Goal: Task Accomplishment & Management: Manage account settings

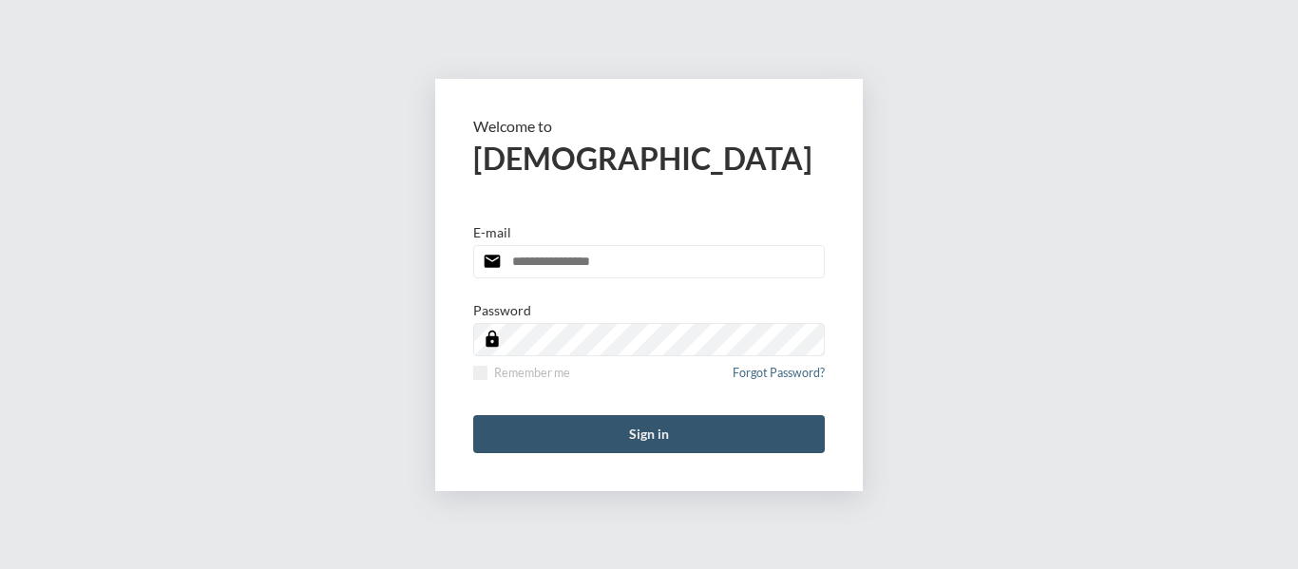
type input "**********"
click at [659, 433] on button "Sign in" at bounding box center [648, 434] width 351 height 38
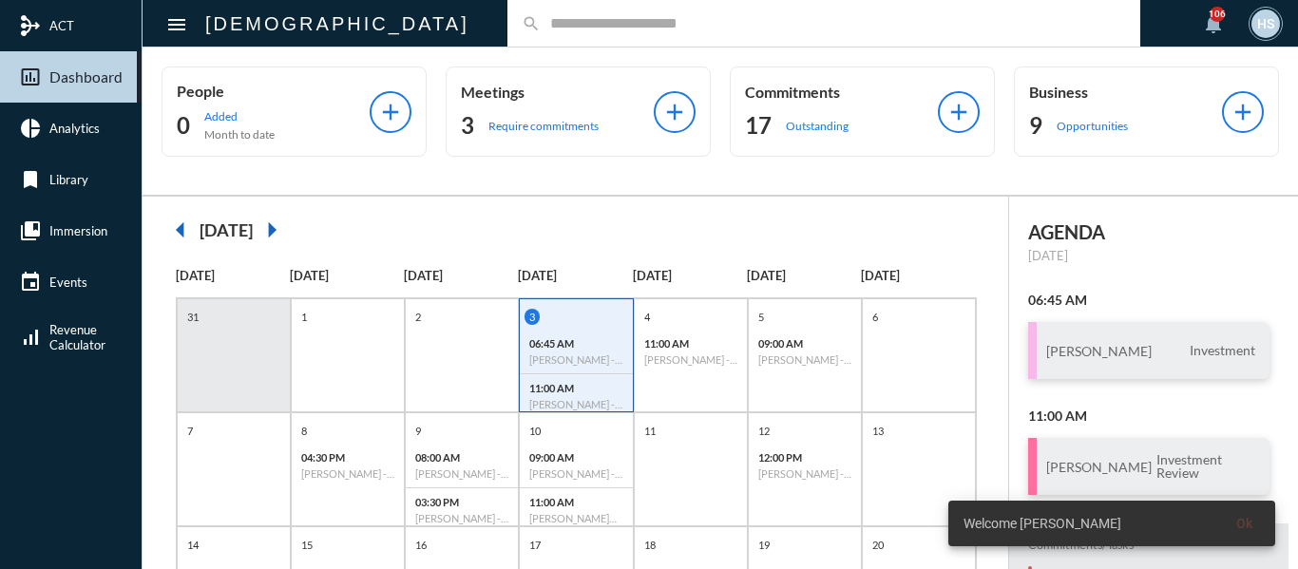
click at [541, 28] on input "text" at bounding box center [833, 23] width 585 height 16
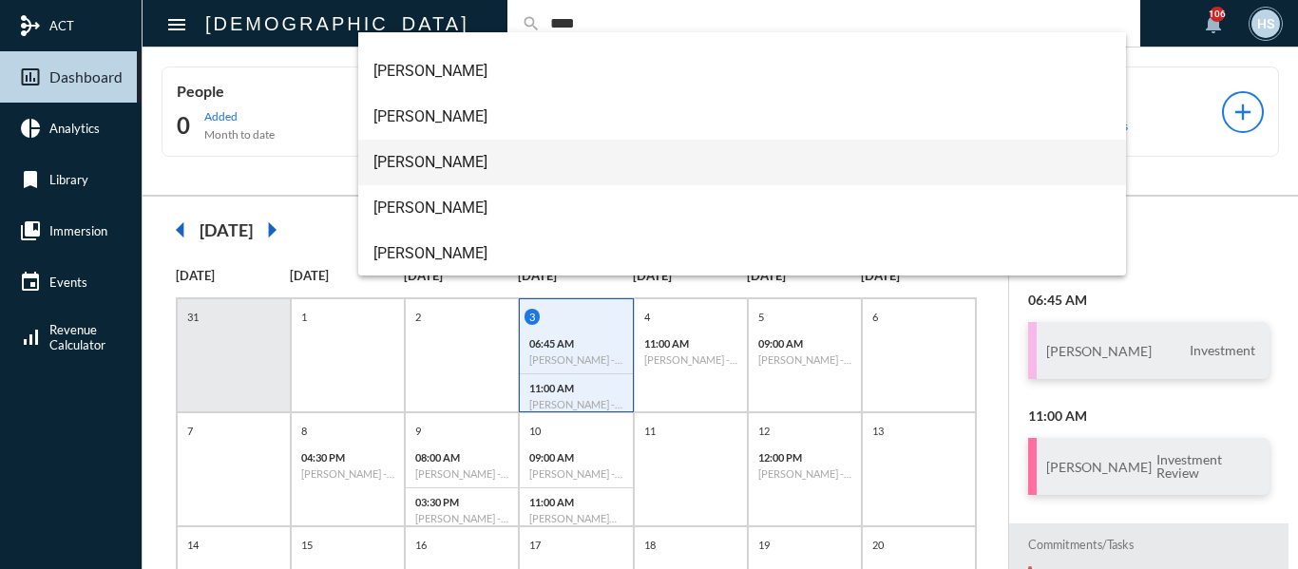
scroll to position [122, 0]
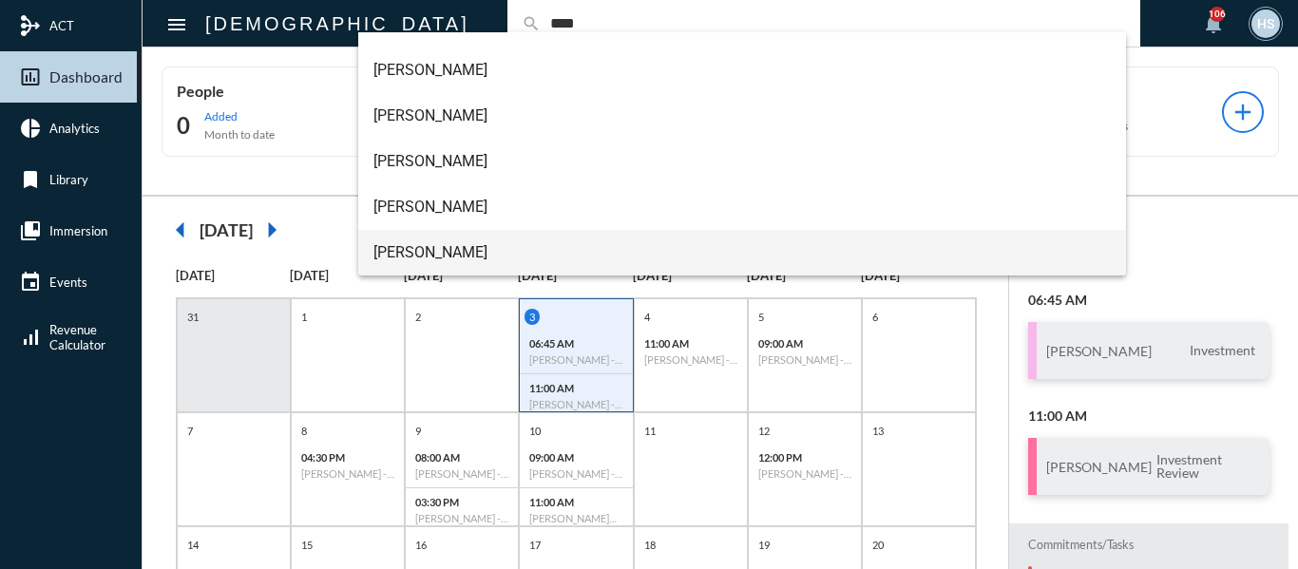
type input "****"
click at [446, 252] on span "[PERSON_NAME]" at bounding box center [742, 253] width 738 height 46
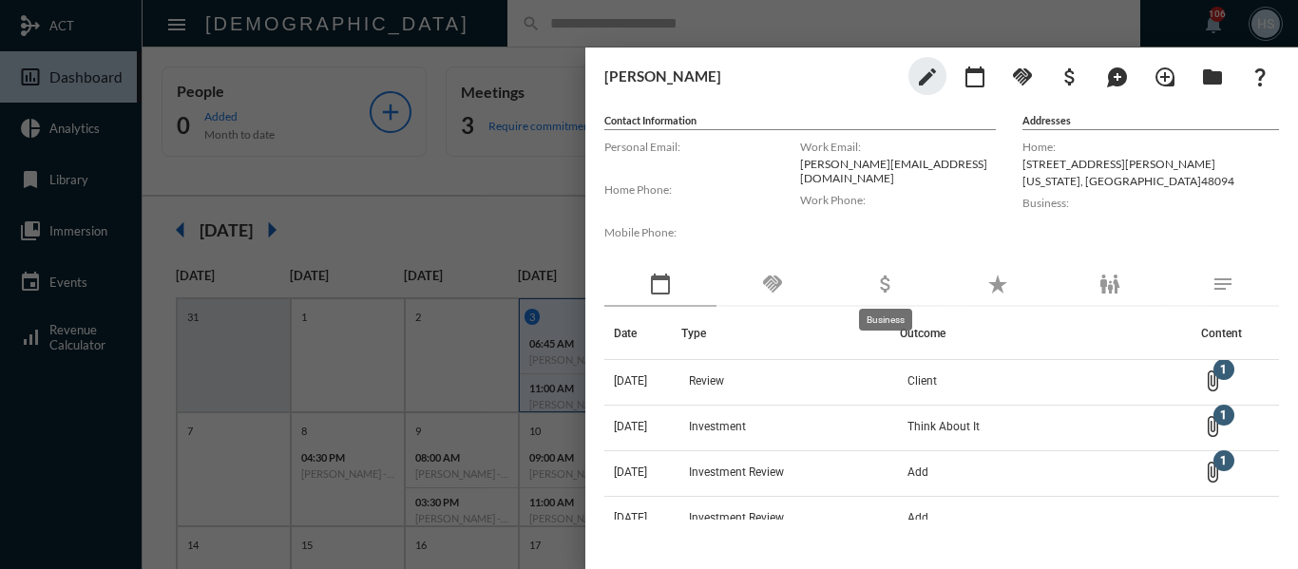
click at [880, 281] on mat-icon "attach_money" at bounding box center [885, 284] width 23 height 23
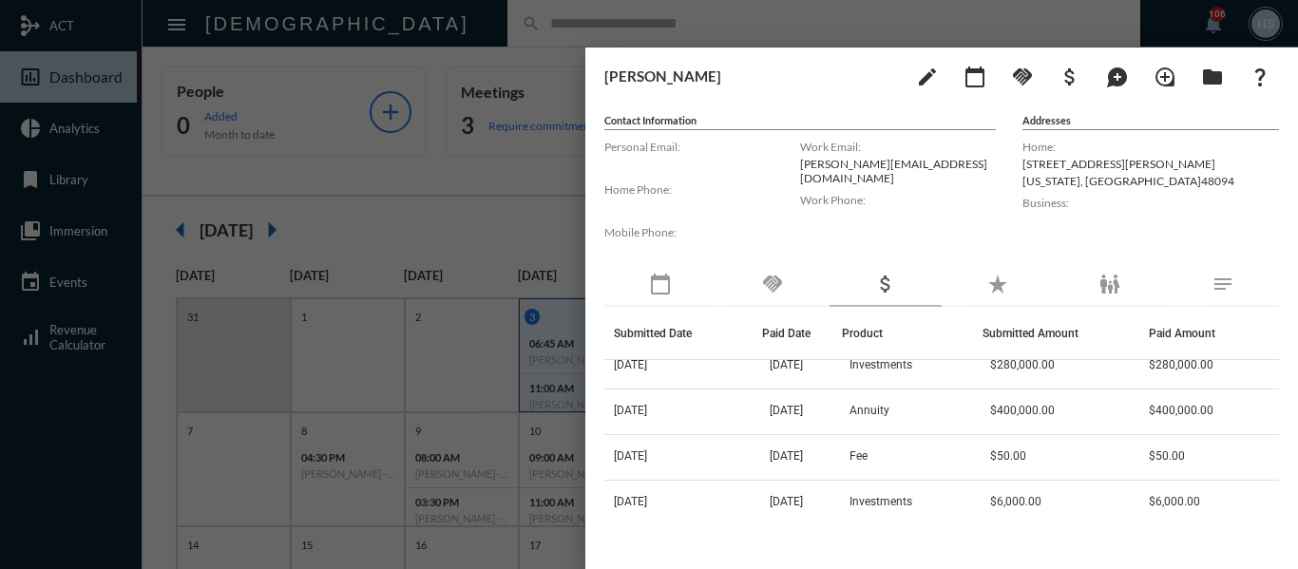
scroll to position [0, 0]
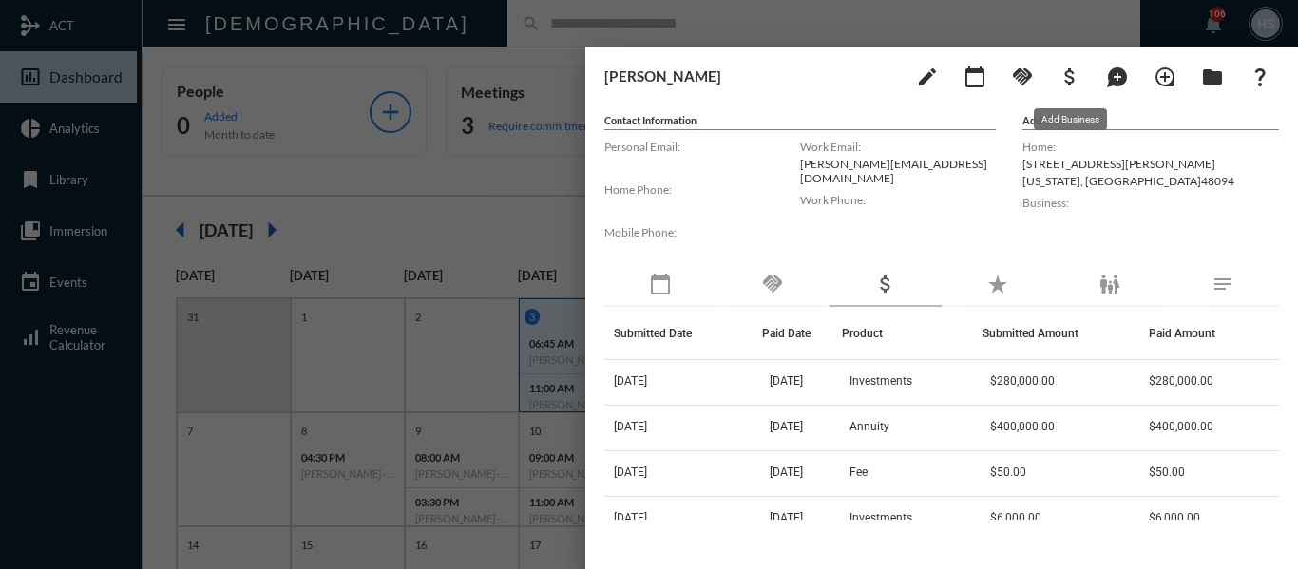
click at [1067, 71] on mat-icon "attach_money" at bounding box center [1069, 77] width 23 height 23
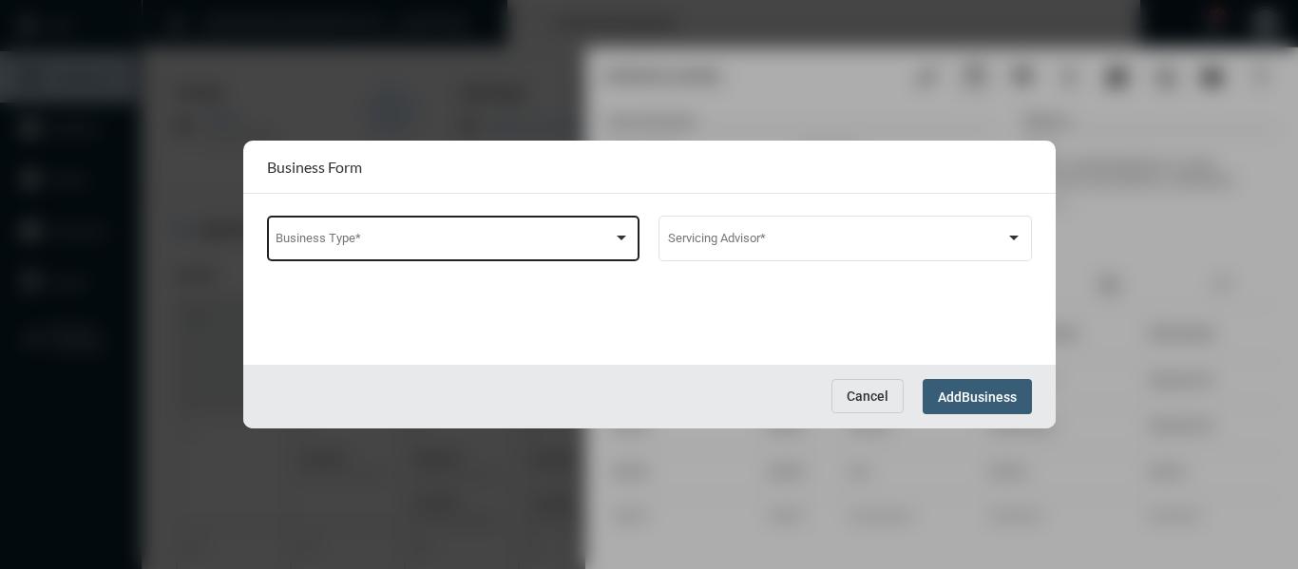
click at [419, 240] on span at bounding box center [443, 242] width 337 height 14
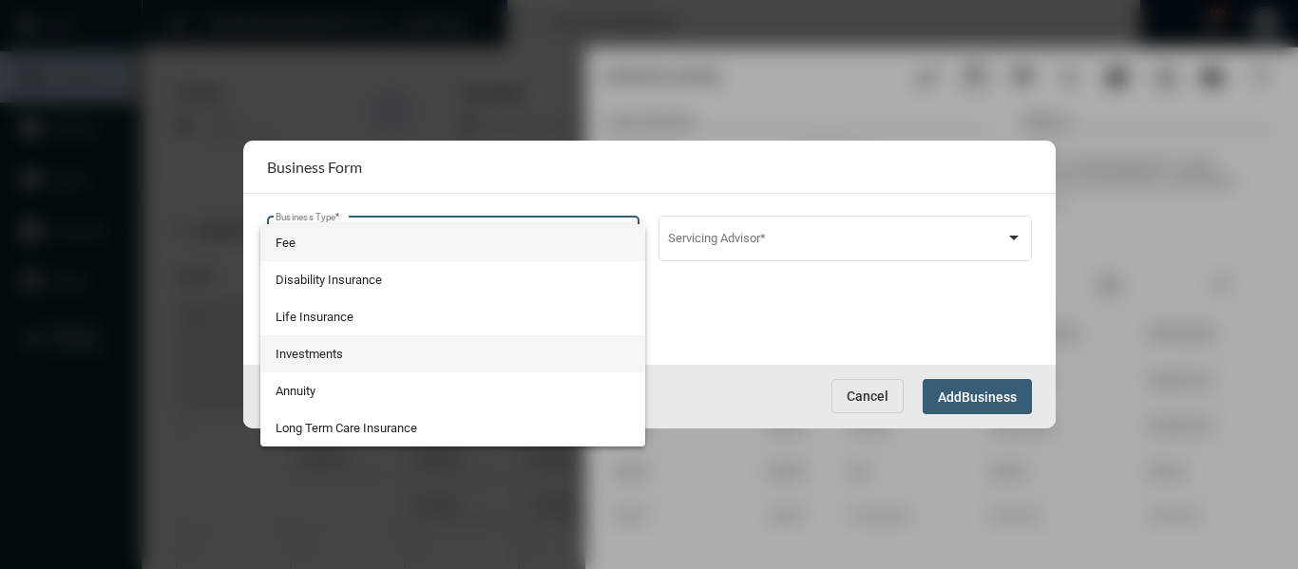
click at [317, 349] on span "Investments" at bounding box center [452, 353] width 354 height 37
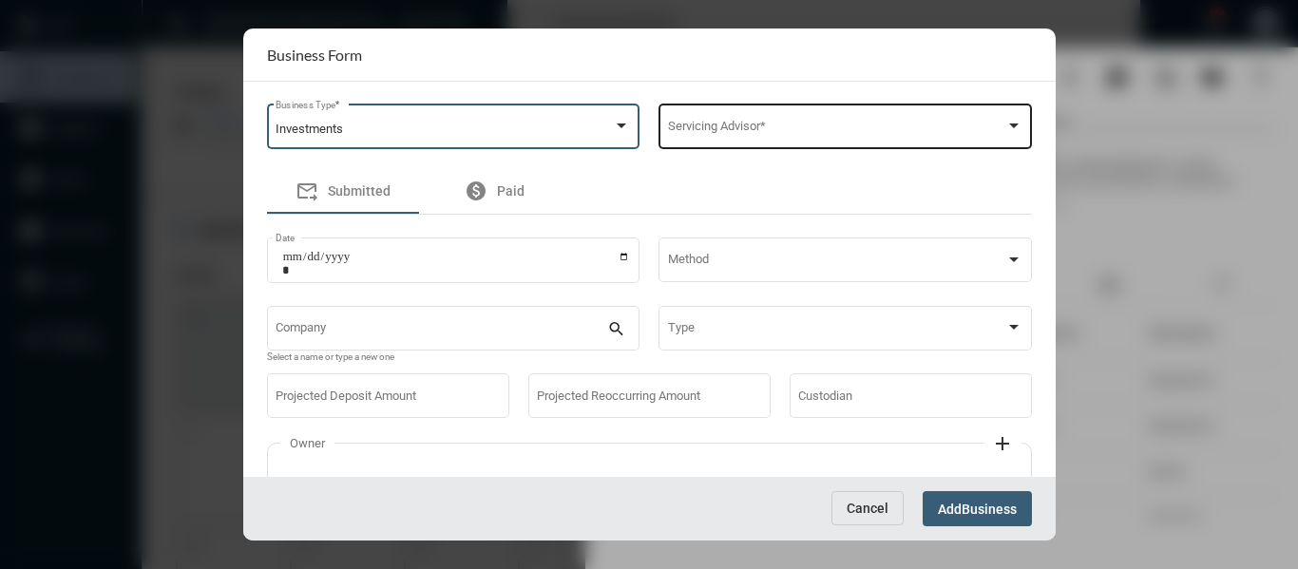
click at [742, 120] on div "Servicing Advisor *" at bounding box center [845, 125] width 354 height 48
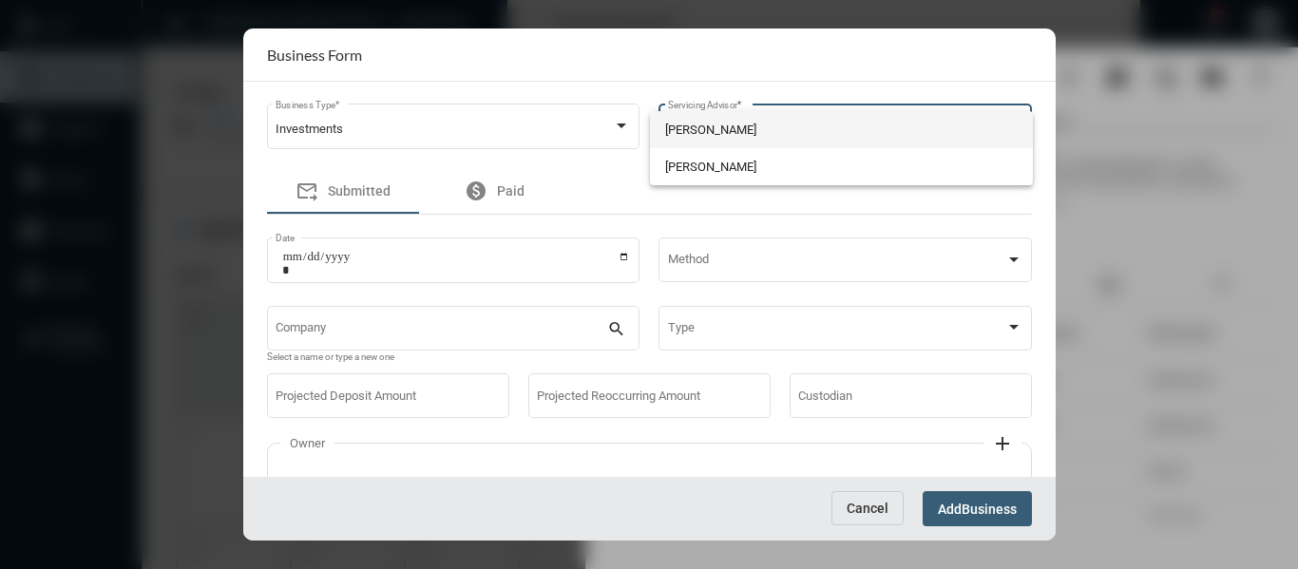
click at [737, 128] on span "[PERSON_NAME]" at bounding box center [841, 129] width 352 height 37
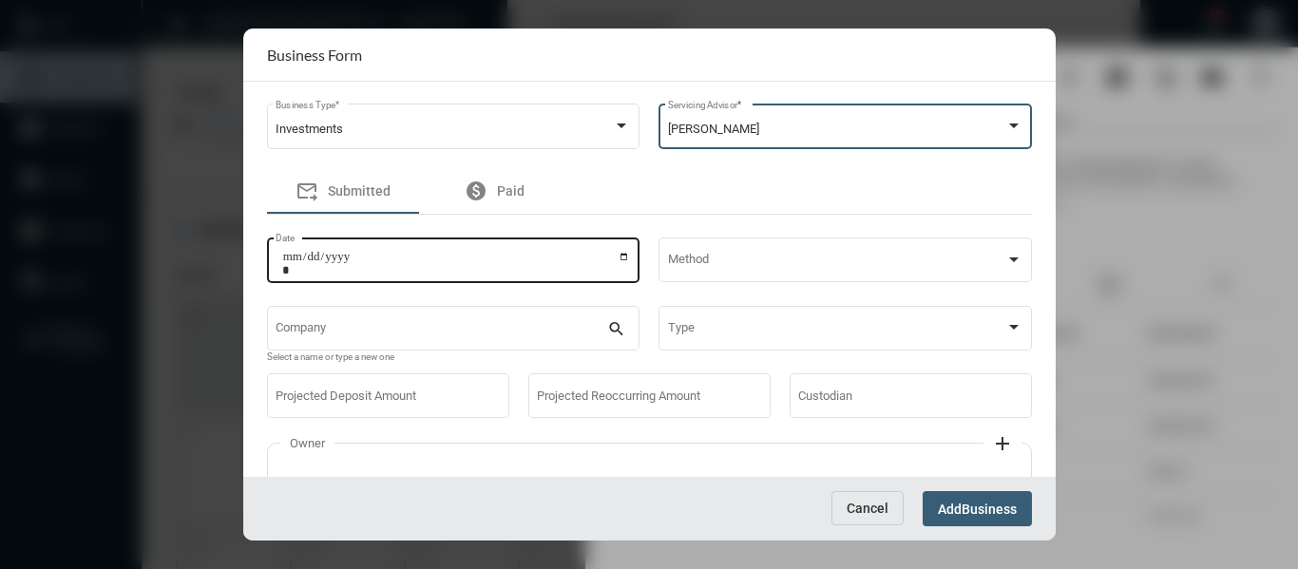
click at [622, 256] on input "Date" at bounding box center [456, 263] width 349 height 27
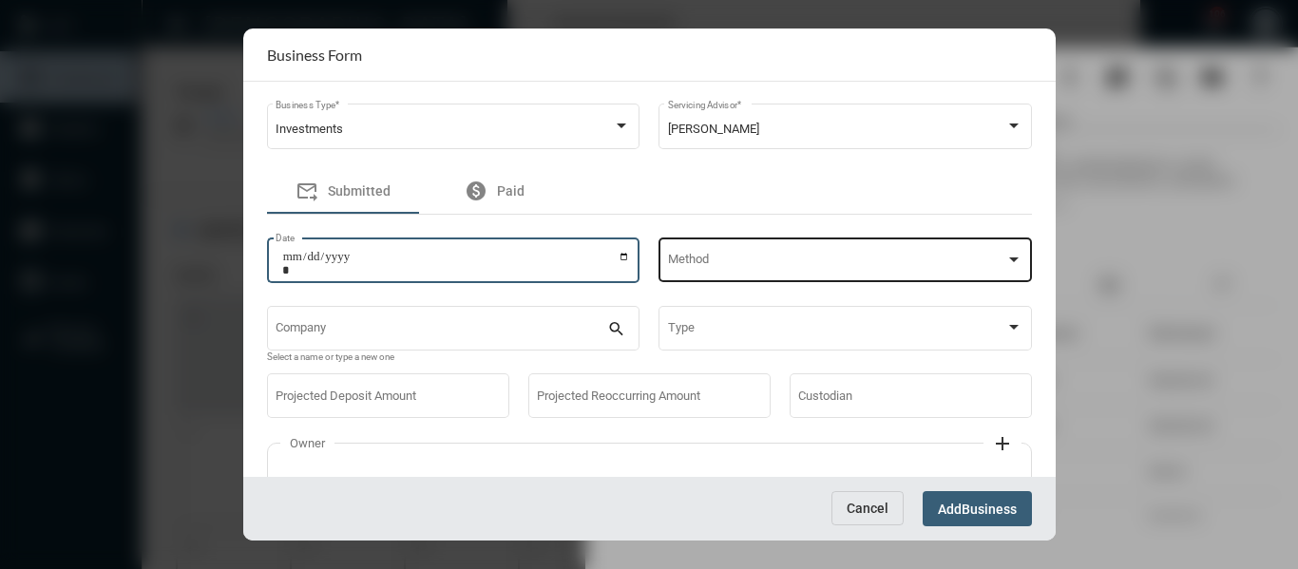
type input "**********"
click at [788, 254] on div "Method" at bounding box center [845, 259] width 354 height 48
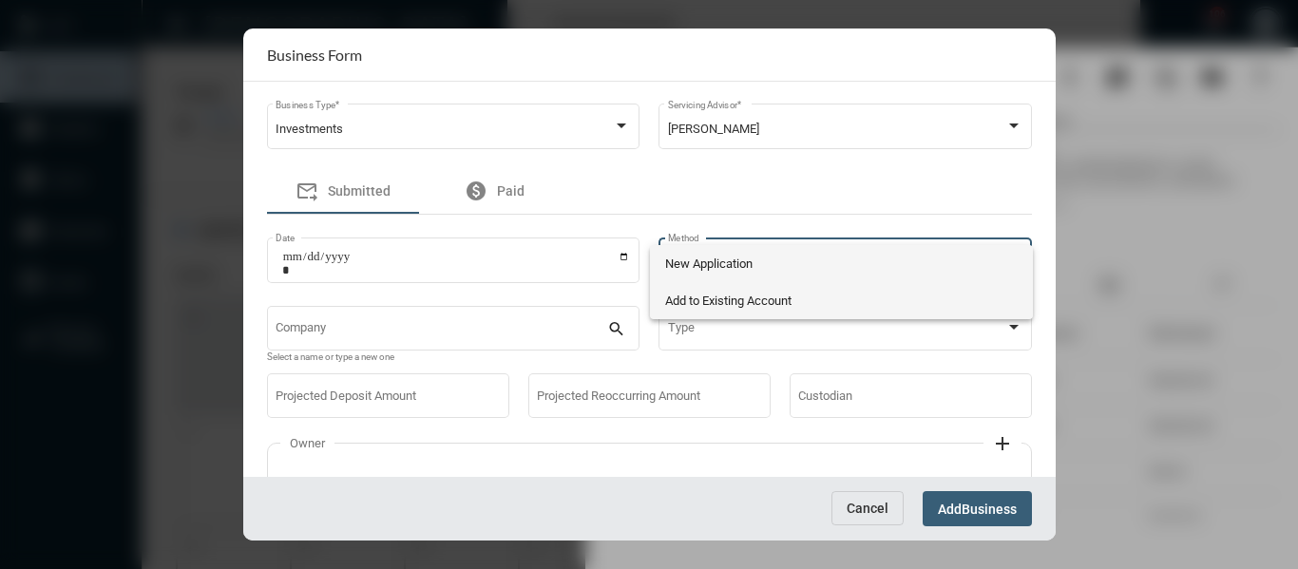
click at [717, 297] on span "Add to Existing Account" at bounding box center [841, 300] width 352 height 37
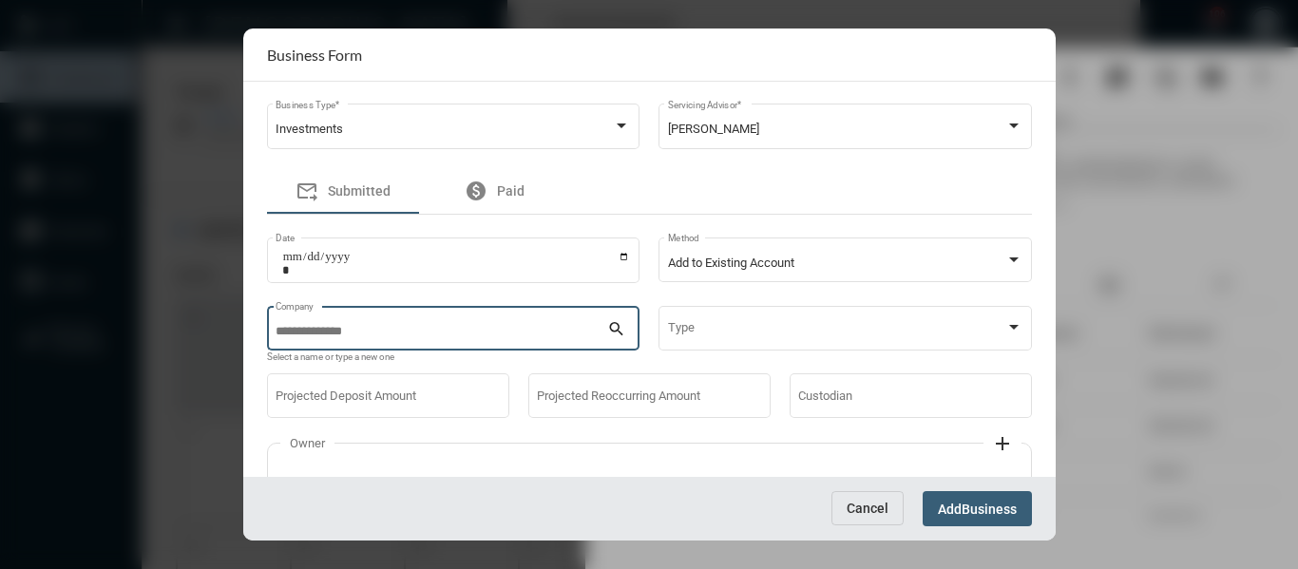
click at [499, 327] on input "Company" at bounding box center [441, 332] width 332 height 14
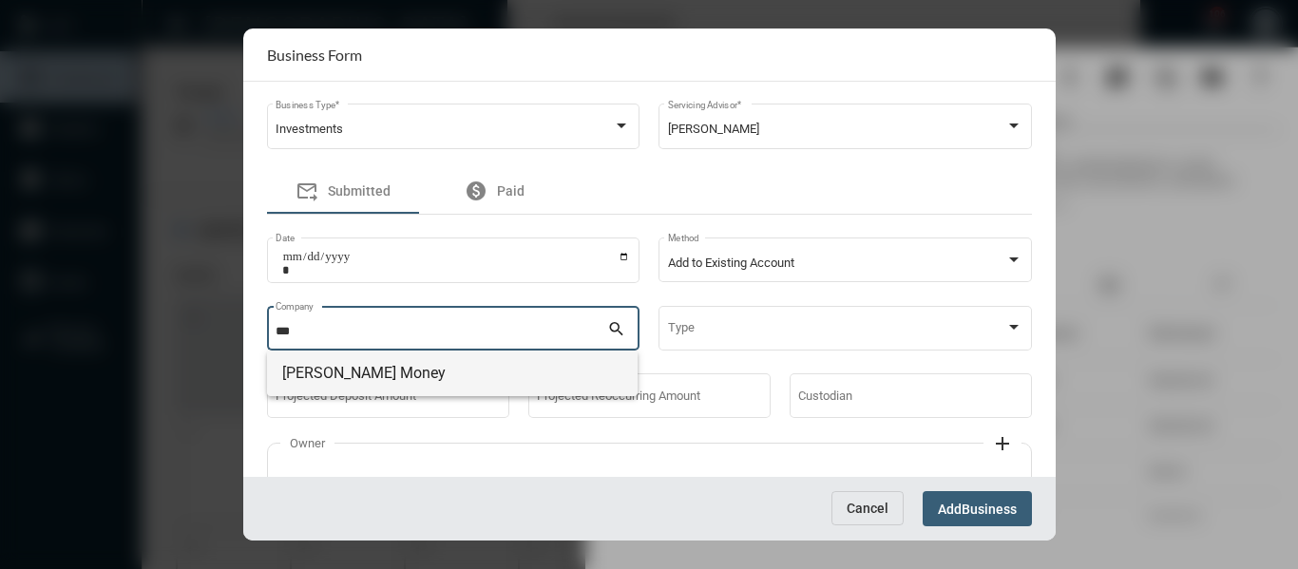
click at [415, 377] on span "[PERSON_NAME] Money" at bounding box center [452, 374] width 340 height 46
type input "**********"
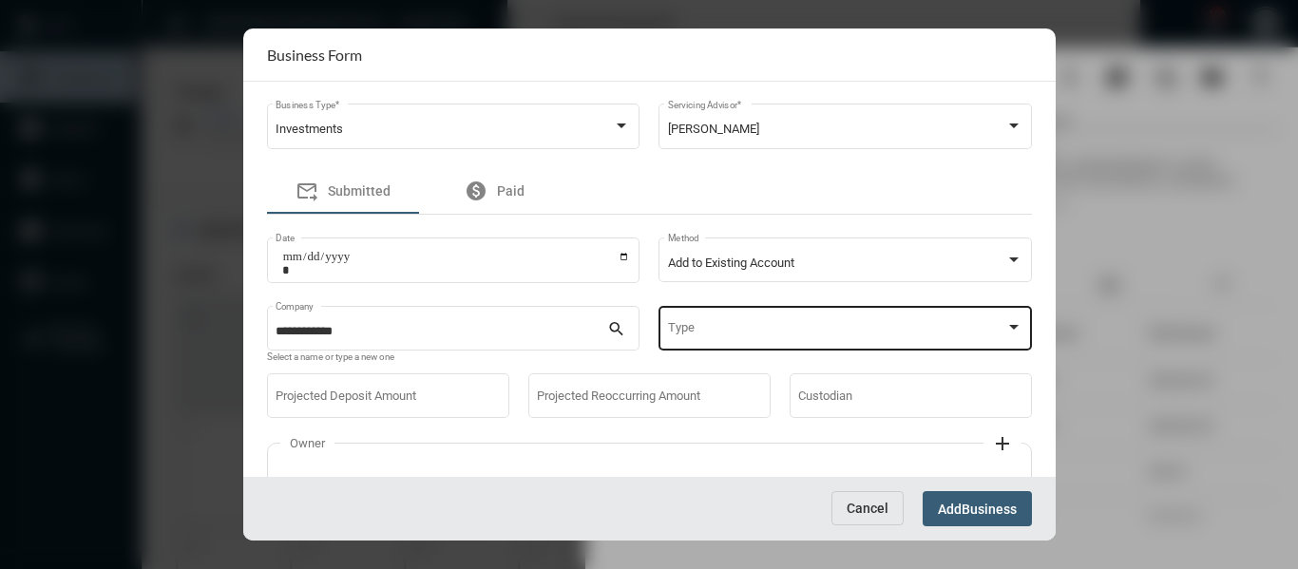
click at [692, 313] on div "Type" at bounding box center [845, 327] width 354 height 48
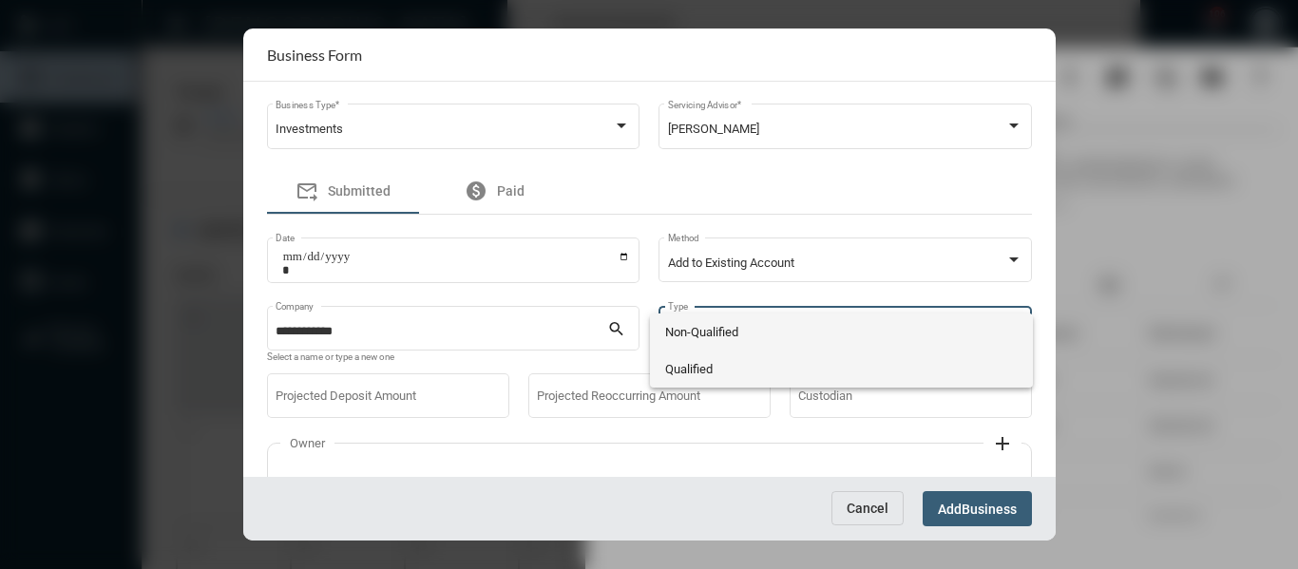
click at [686, 369] on span "Qualified" at bounding box center [841, 369] width 352 height 37
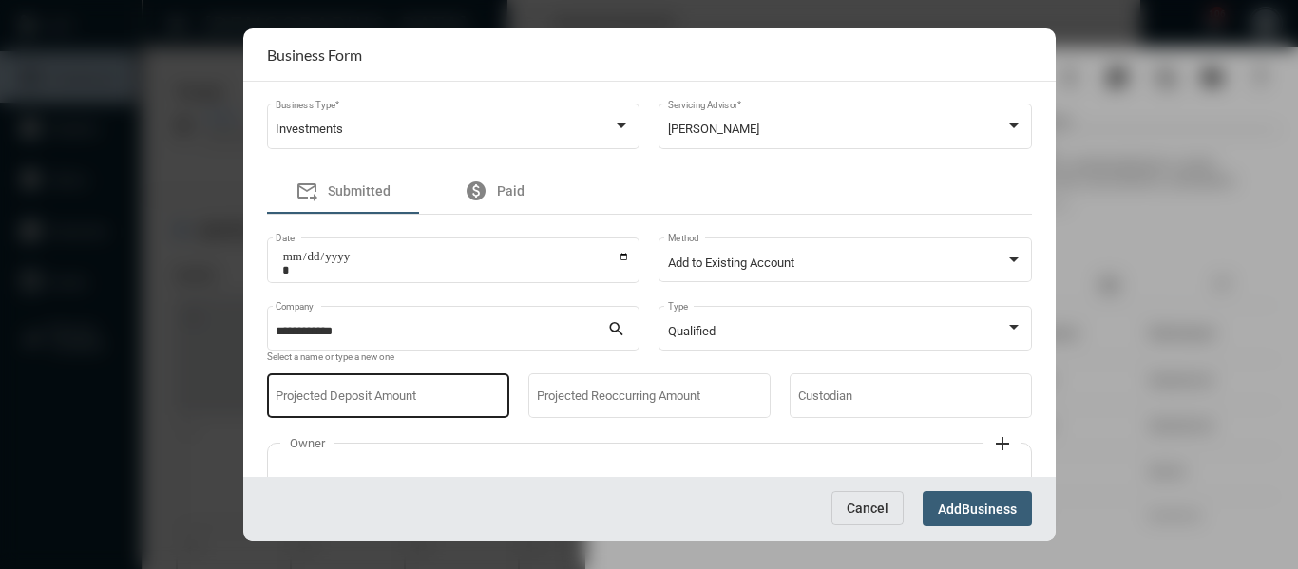
click at [435, 389] on div "Projected Deposit Amount" at bounding box center [387, 394] width 224 height 48
type input "****"
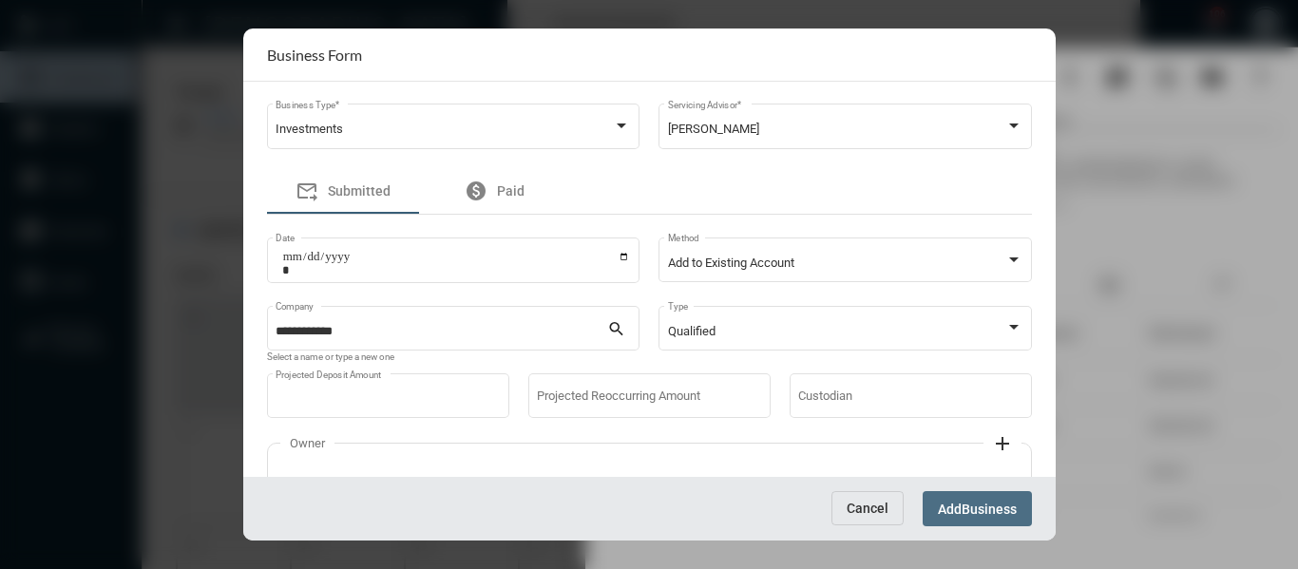
click at [986, 500] on button "Add Business" at bounding box center [976, 508] width 109 height 35
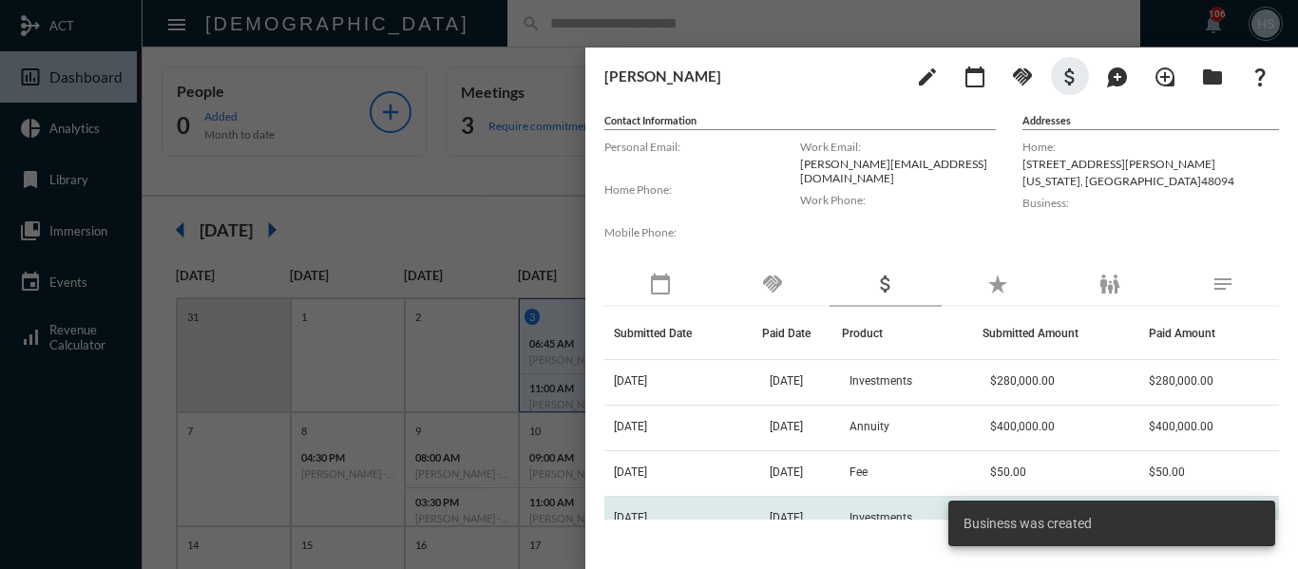
scroll to position [114, 0]
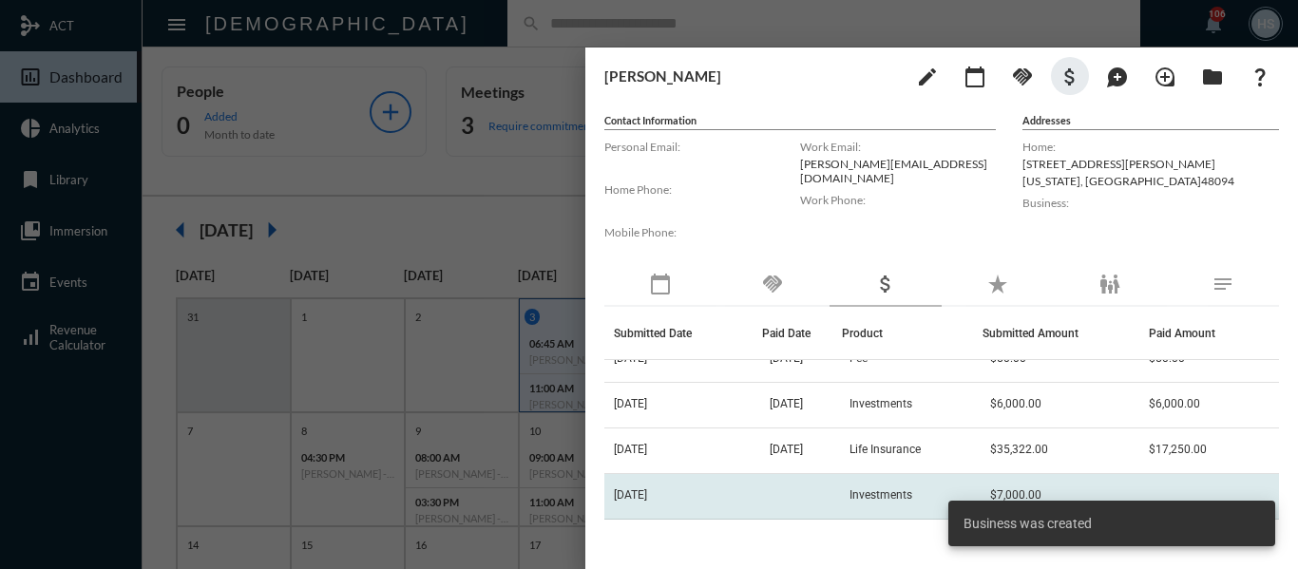
click at [912, 495] on span "Investments" at bounding box center [880, 494] width 63 height 13
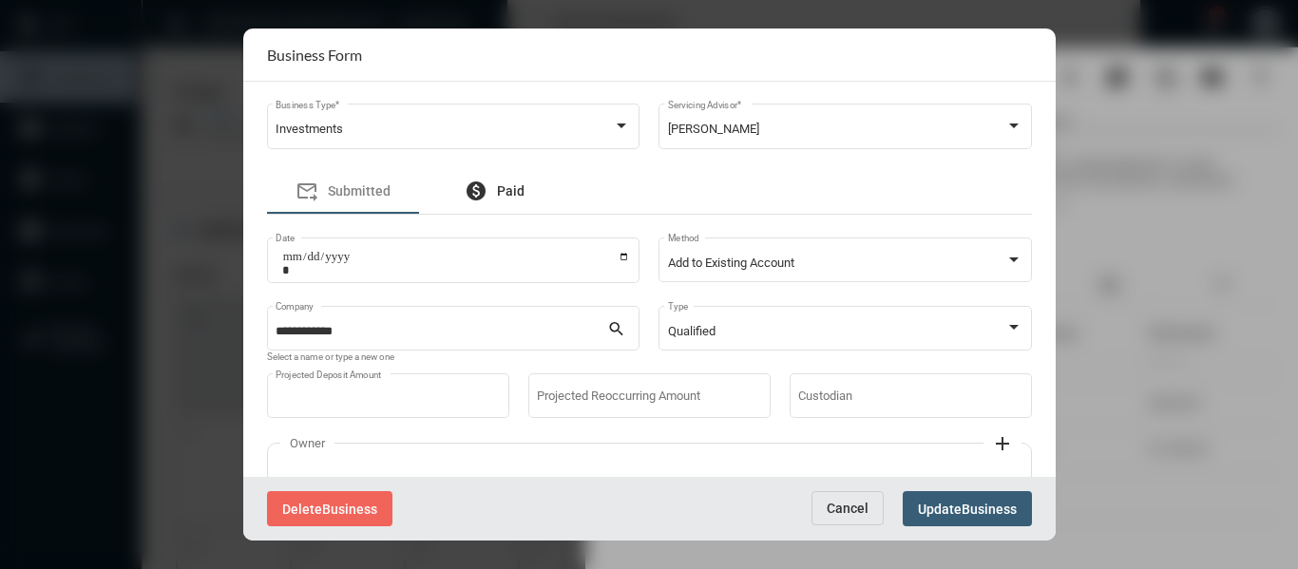
click at [509, 185] on span "Paid" at bounding box center [511, 190] width 28 height 15
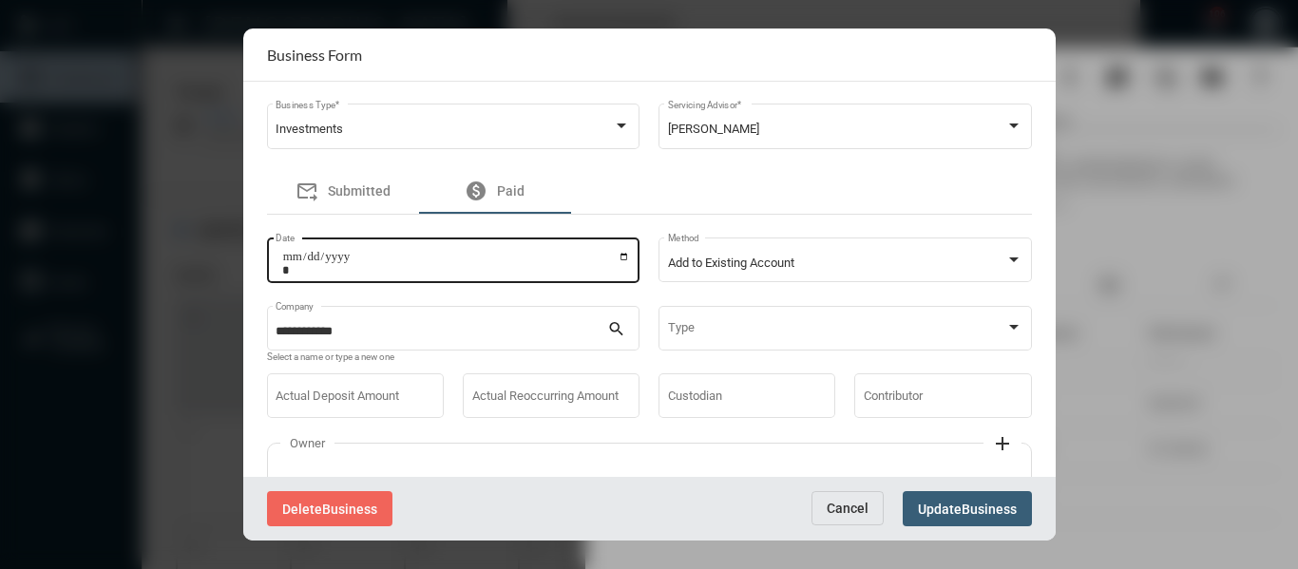
click at [620, 254] on input "Date" at bounding box center [456, 263] width 349 height 27
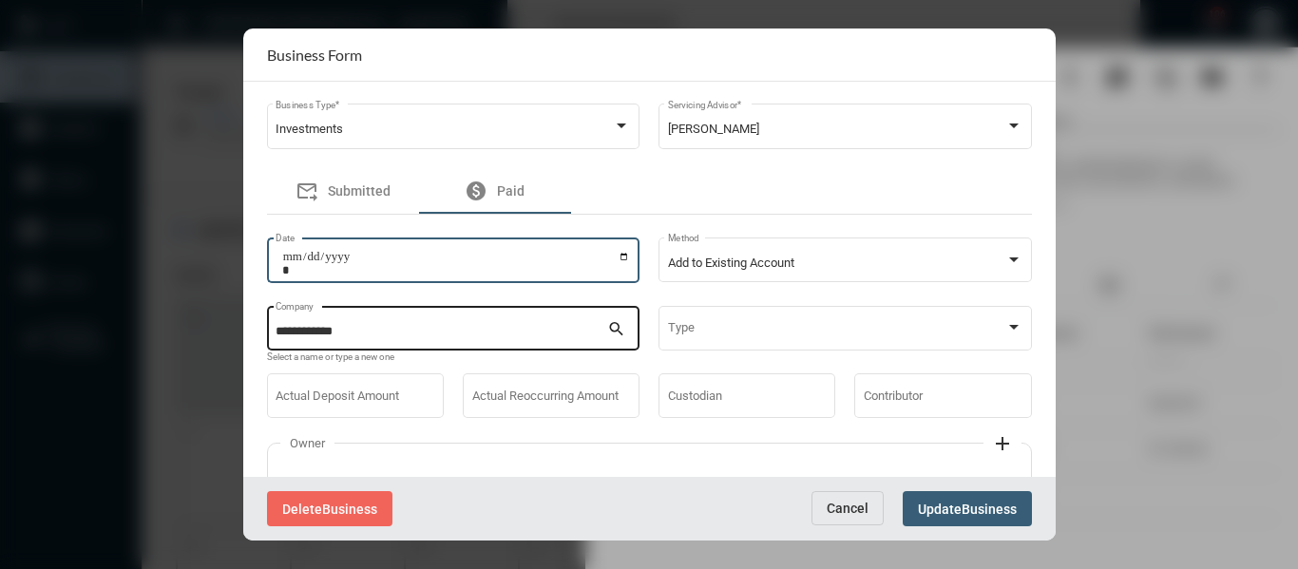
type input "**********"
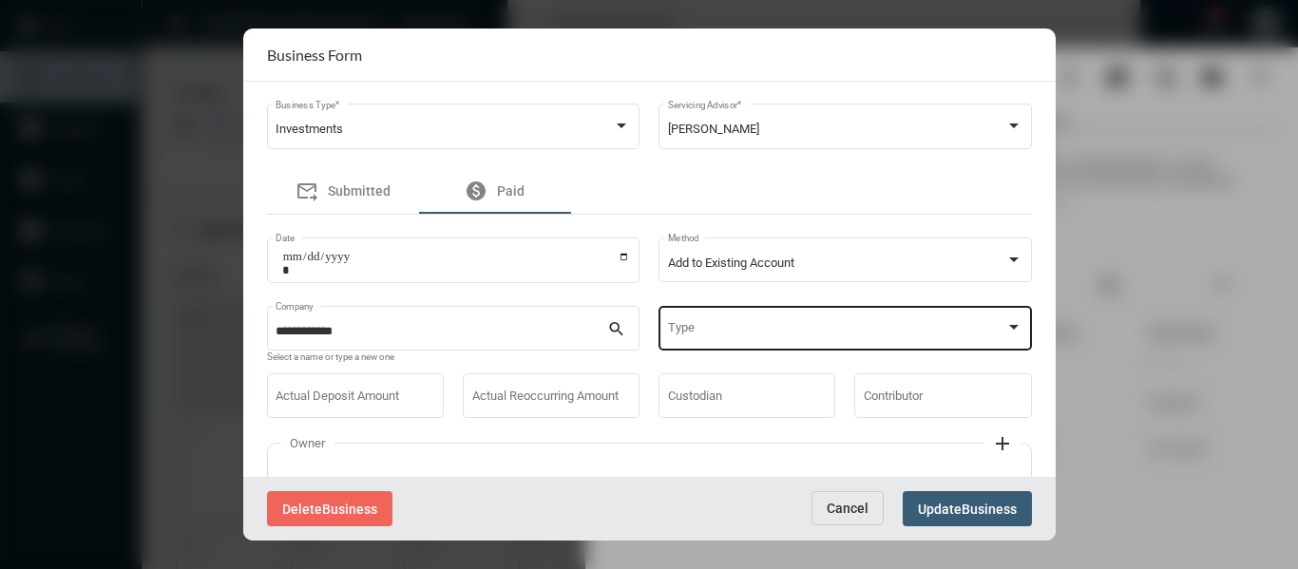
click at [781, 320] on div "Type" at bounding box center [845, 327] width 354 height 48
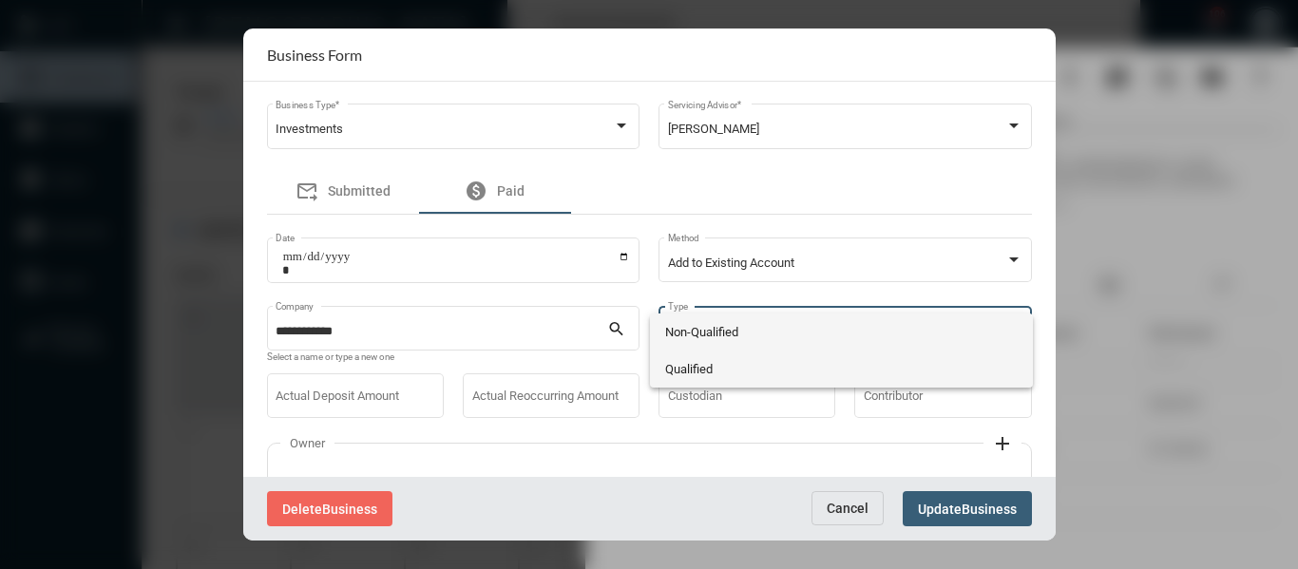
click at [754, 365] on span "Qualified" at bounding box center [841, 369] width 352 height 37
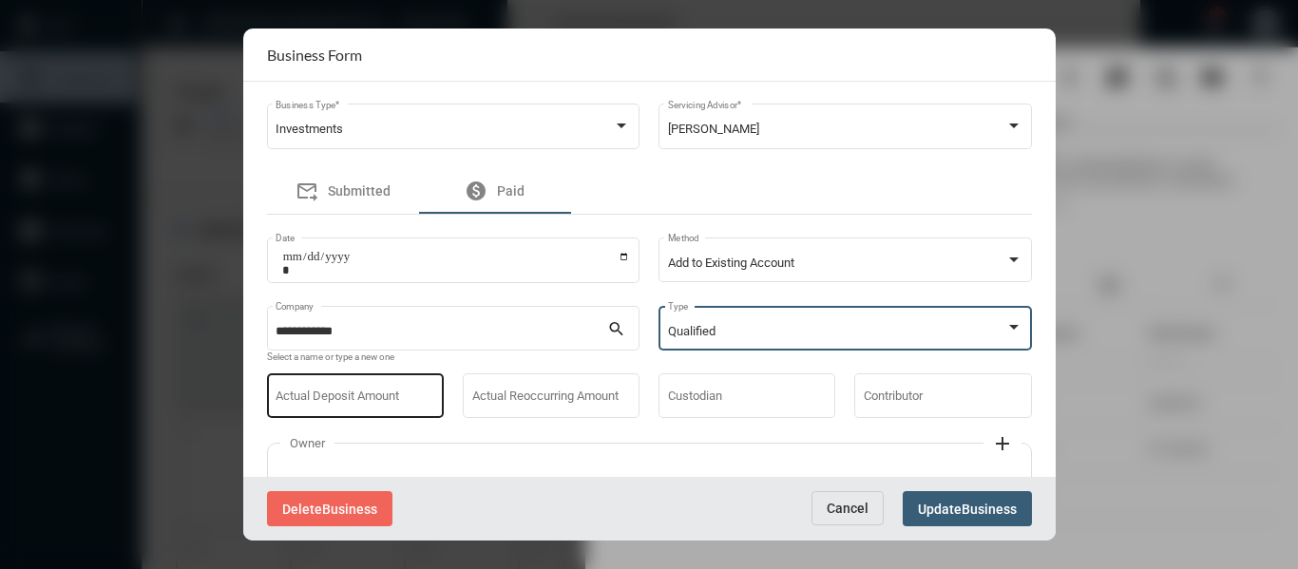
click at [337, 400] on input "Actual Deposit Amount" at bounding box center [354, 399] width 159 height 14
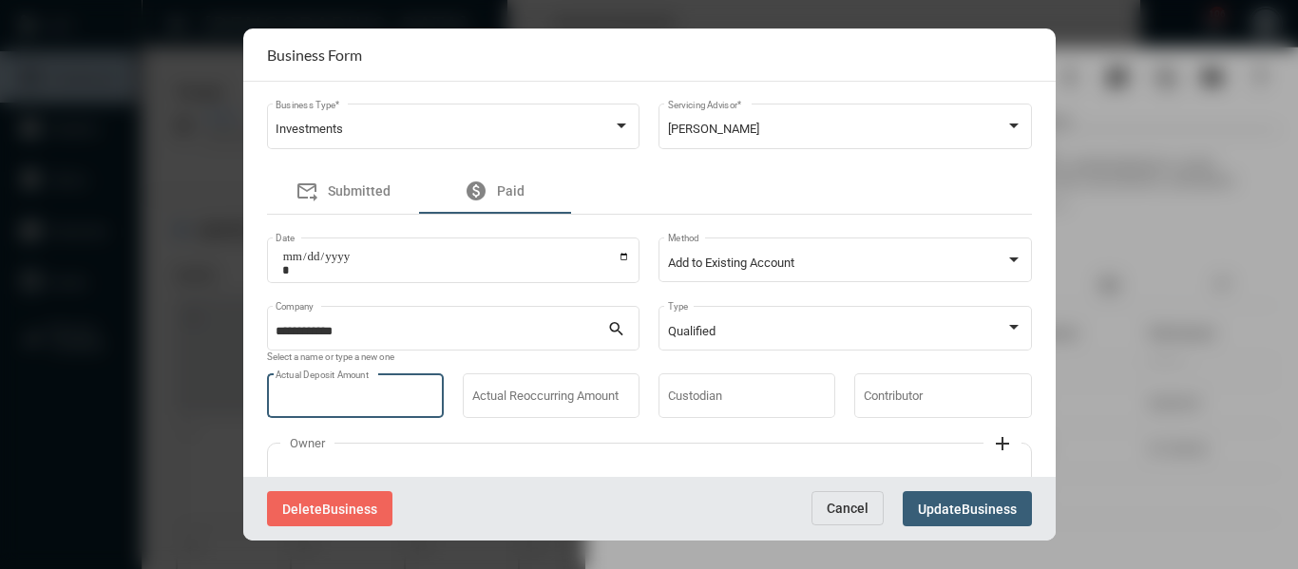
type input "****"
click at [935, 496] on button "Update Business" at bounding box center [966, 508] width 129 height 35
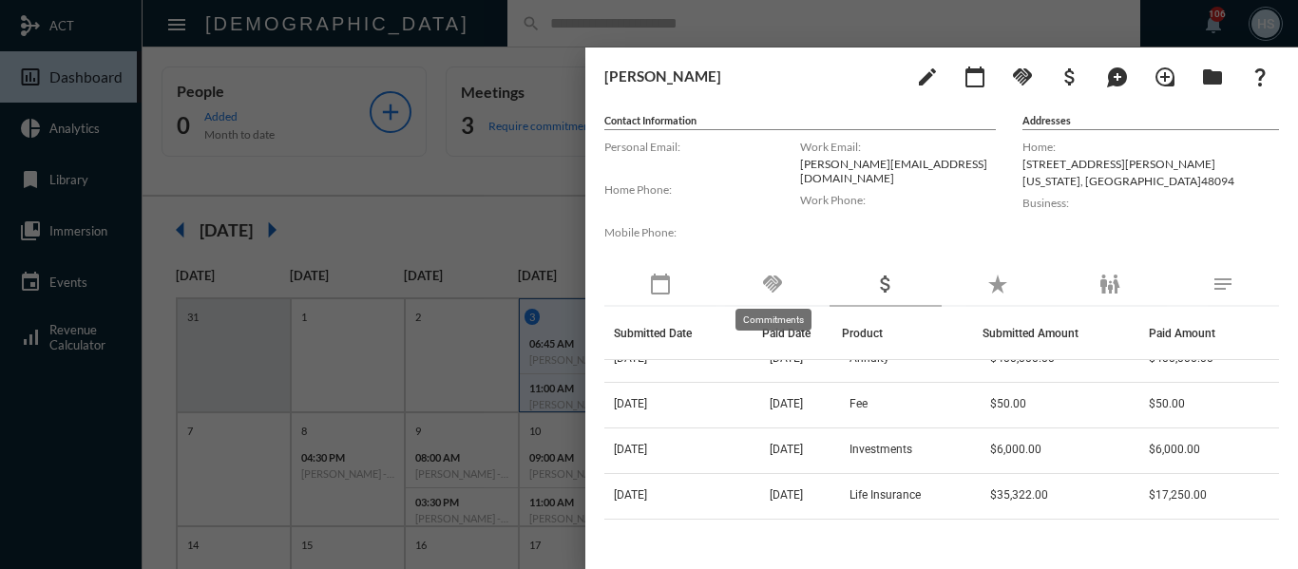
click at [775, 278] on mat-icon "handshake" at bounding box center [772, 284] width 23 height 23
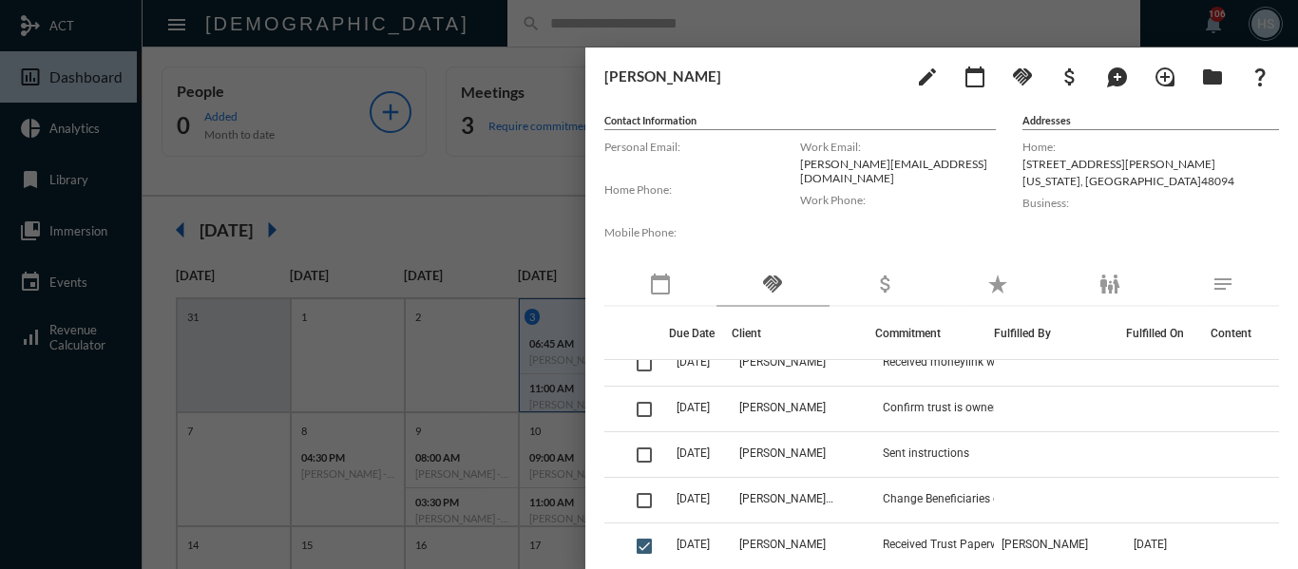
scroll to position [95, 0]
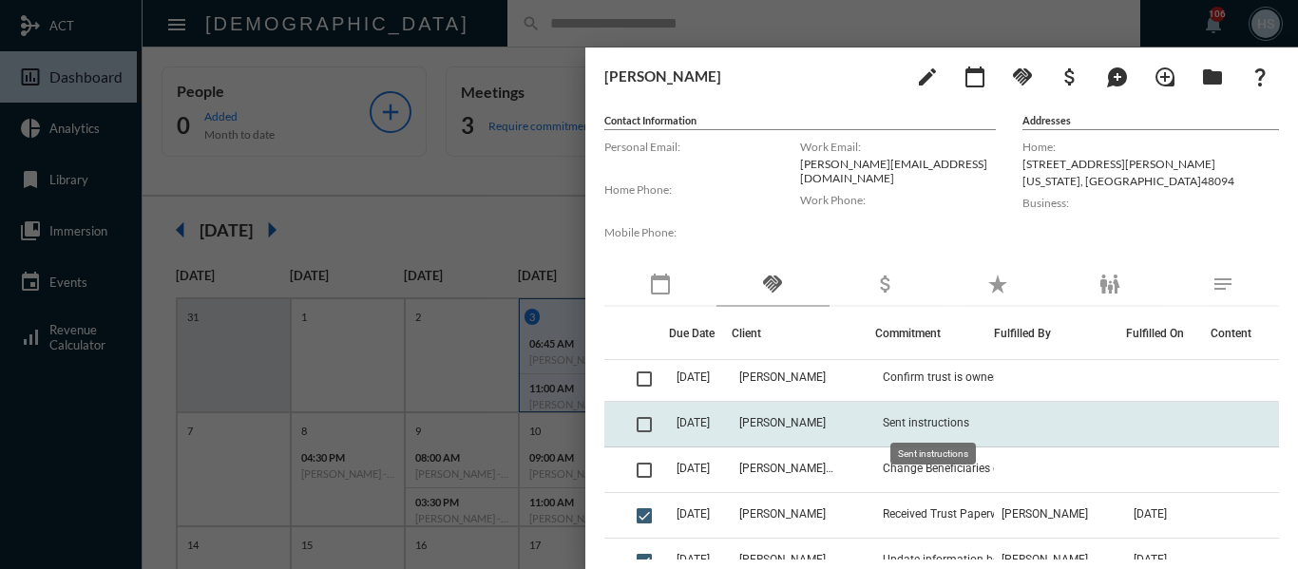
click at [932, 419] on span "Sent instructions" at bounding box center [926, 422] width 86 height 13
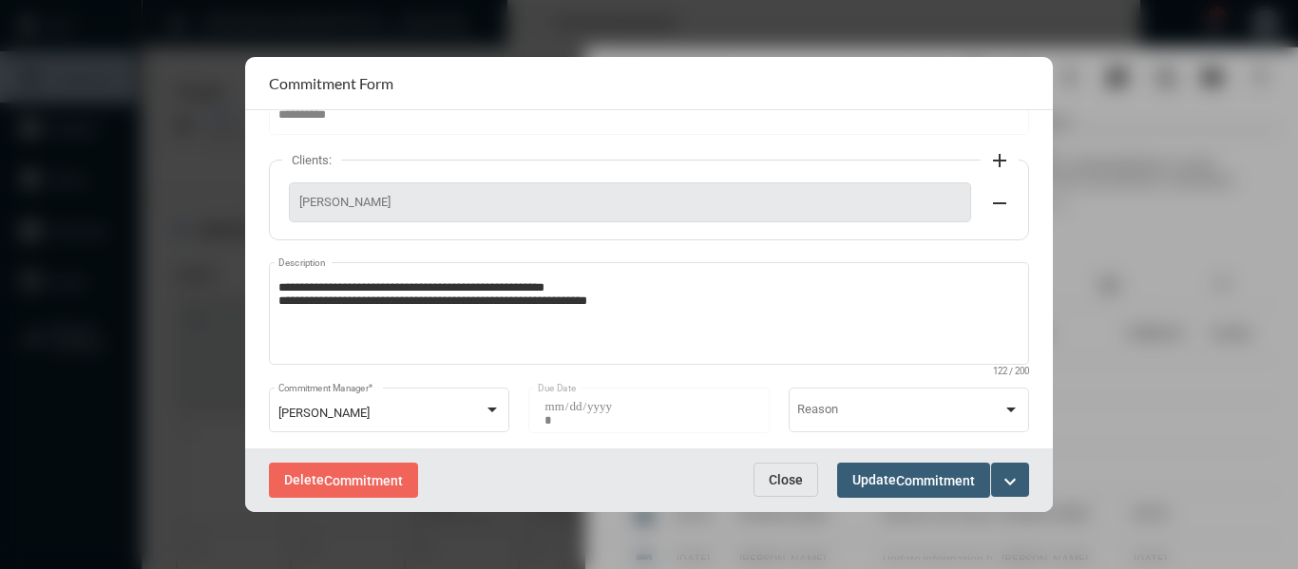
scroll to position [190, 0]
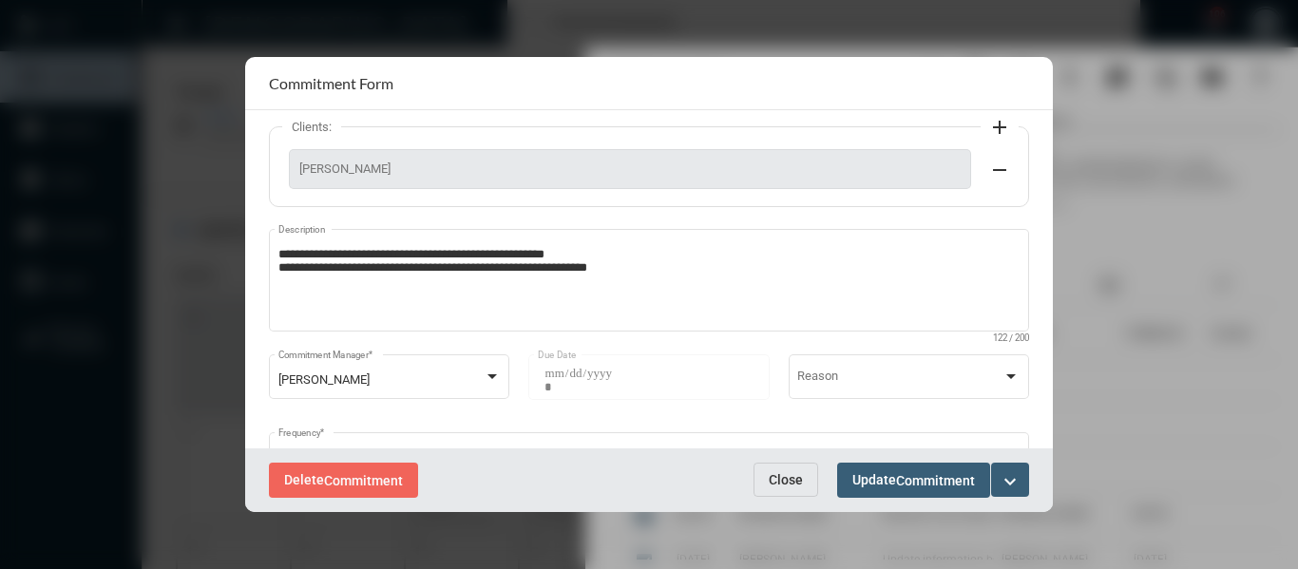
click at [795, 490] on button "Close" at bounding box center [785, 480] width 65 height 34
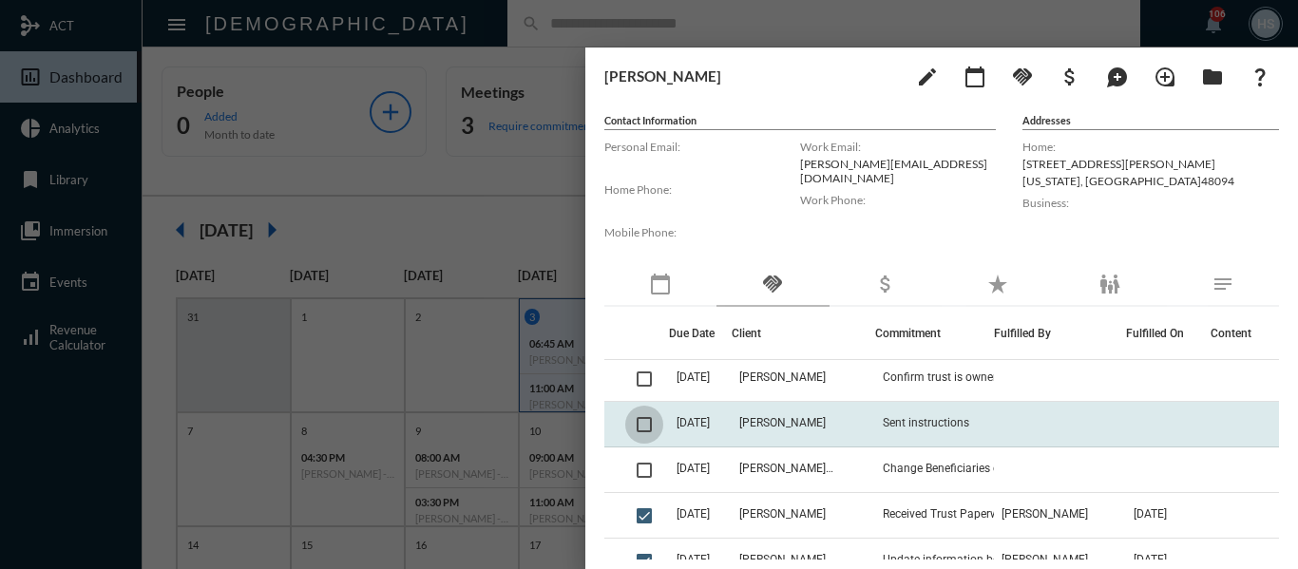
click at [643, 421] on span at bounding box center [643, 424] width 15 height 15
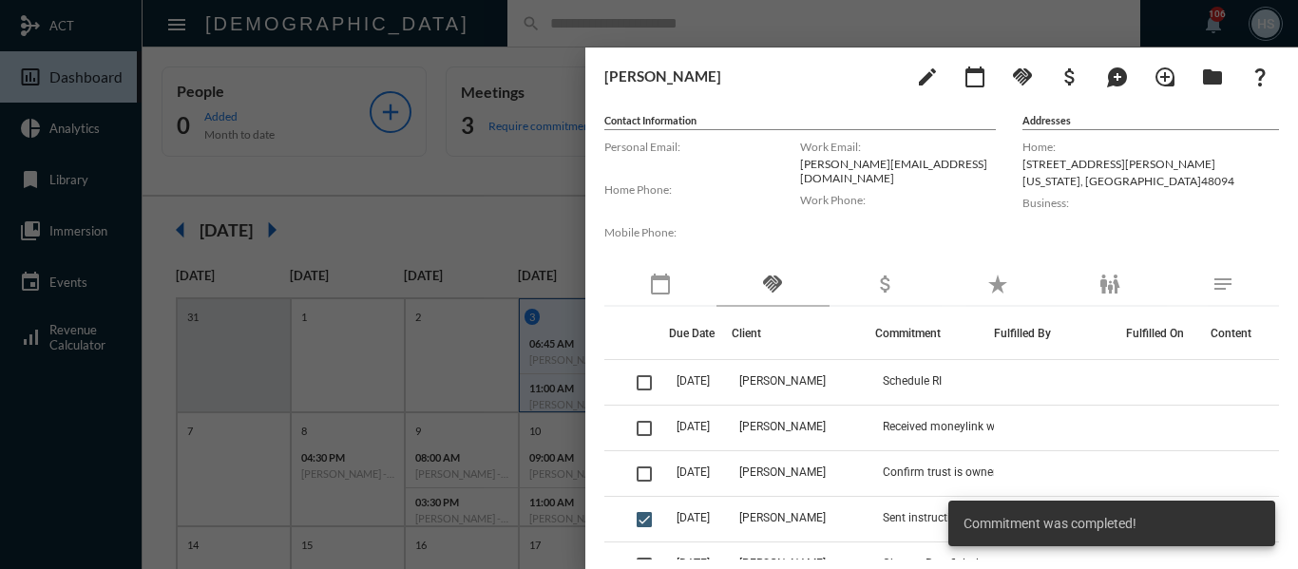
click at [461, 202] on div at bounding box center [649, 284] width 1298 height 569
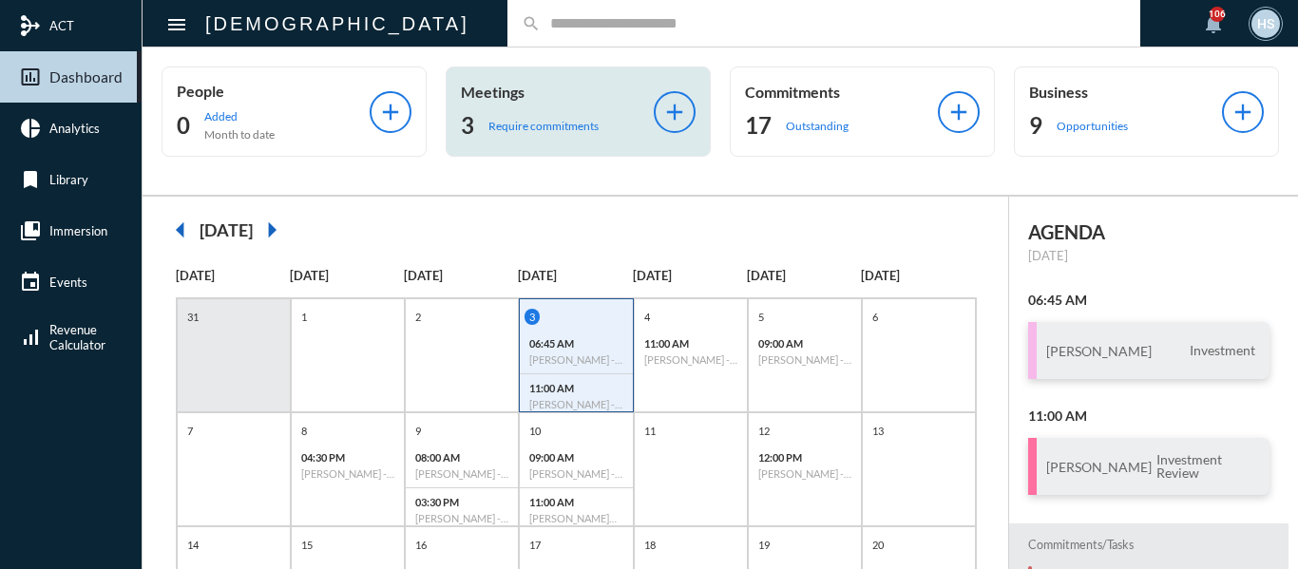
click at [525, 121] on p "Require commitments" at bounding box center [543, 126] width 110 height 14
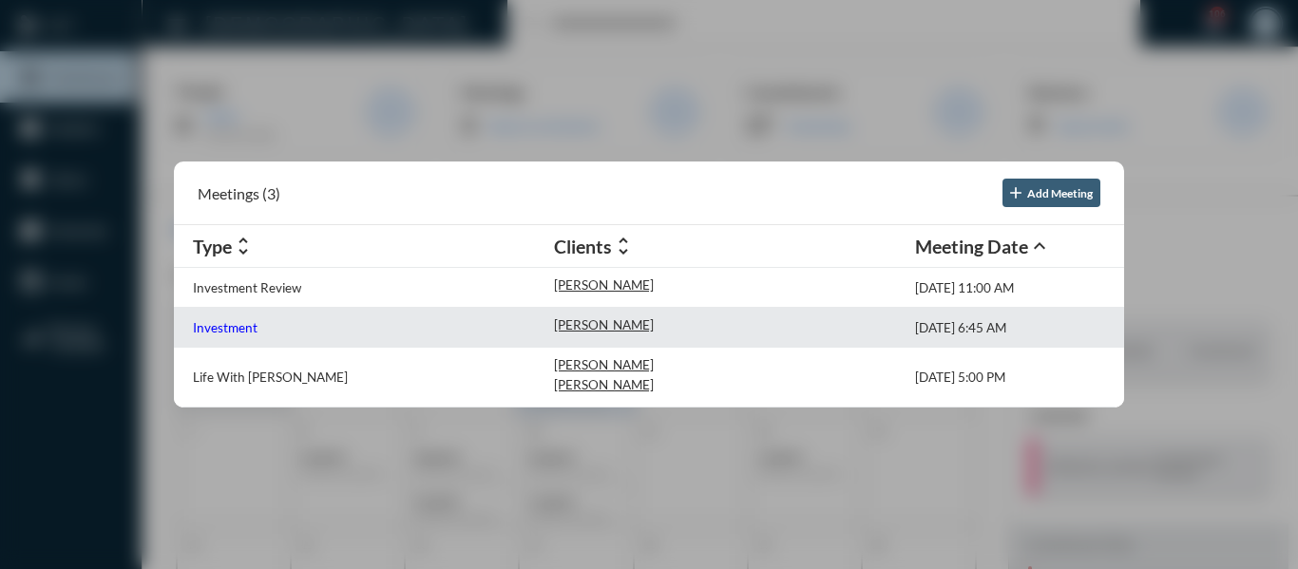
click at [220, 329] on p "Investment" at bounding box center [225, 327] width 65 height 15
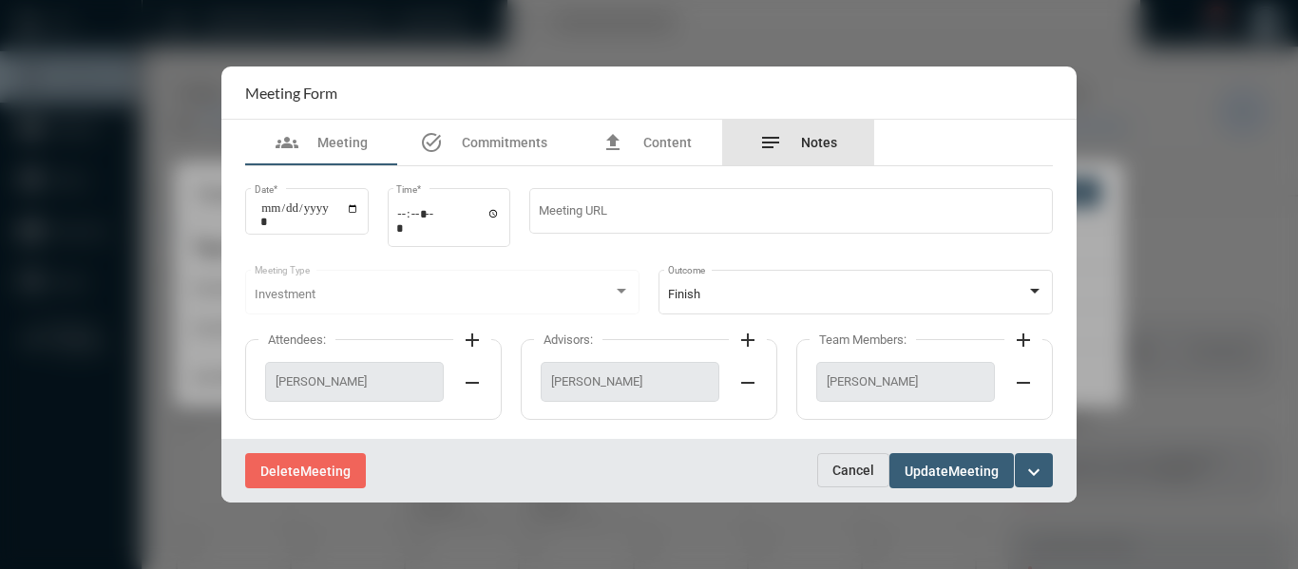
click at [814, 141] on span "Notes" at bounding box center [819, 142] width 36 height 15
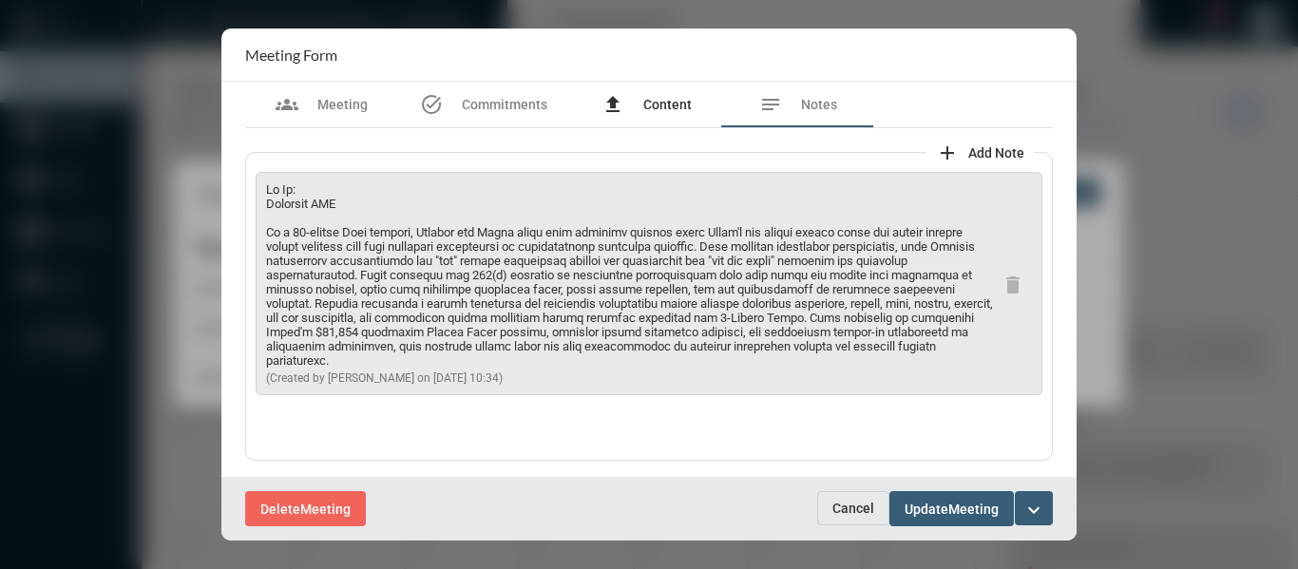
click at [660, 106] on span "Content" at bounding box center [667, 104] width 48 height 15
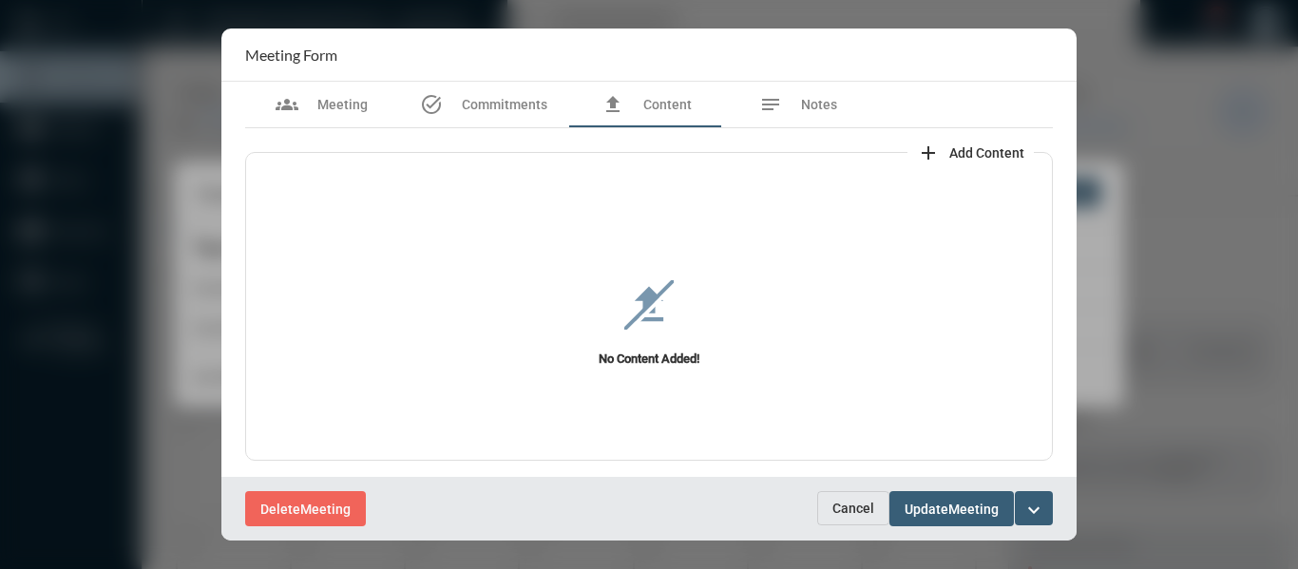
click at [1009, 149] on span "Add Content" at bounding box center [986, 152] width 75 height 15
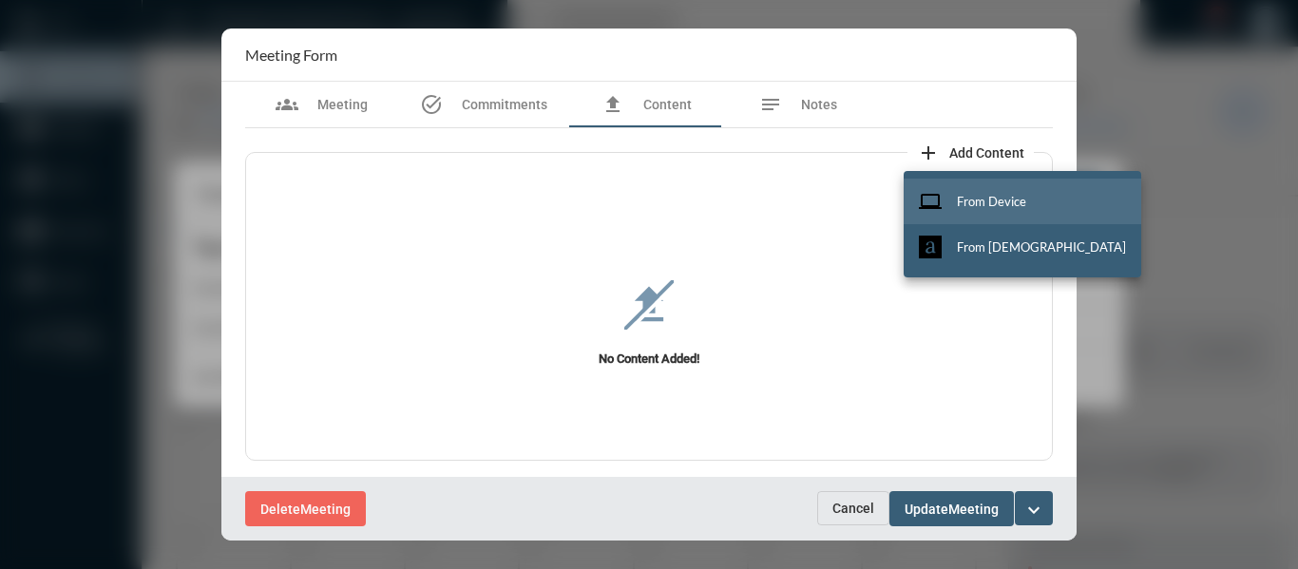
click at [1003, 190] on button "computer From Device" at bounding box center [1021, 202] width 237 height 46
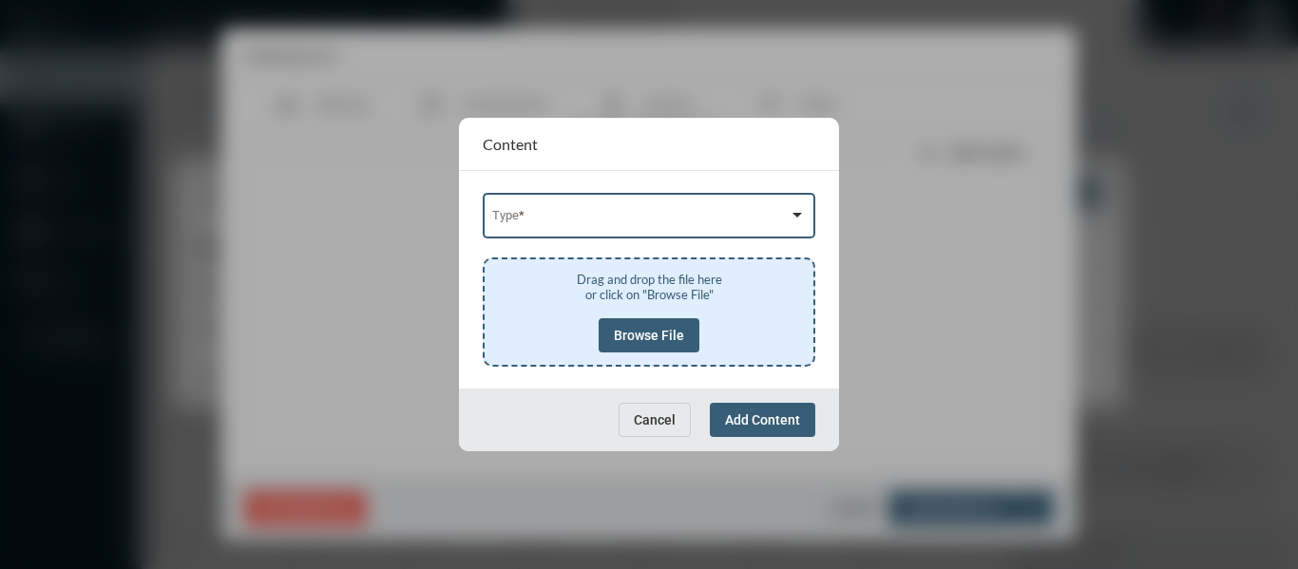
click at [649, 217] on span at bounding box center [640, 219] width 297 height 14
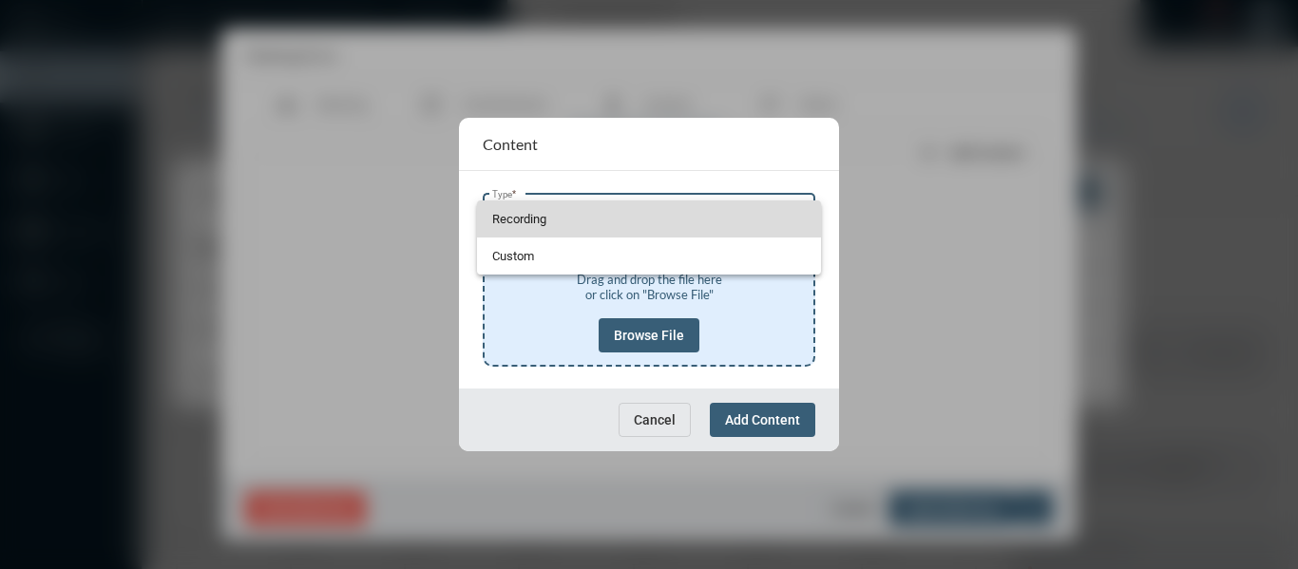
click at [501, 213] on span "Recording" at bounding box center [649, 218] width 314 height 37
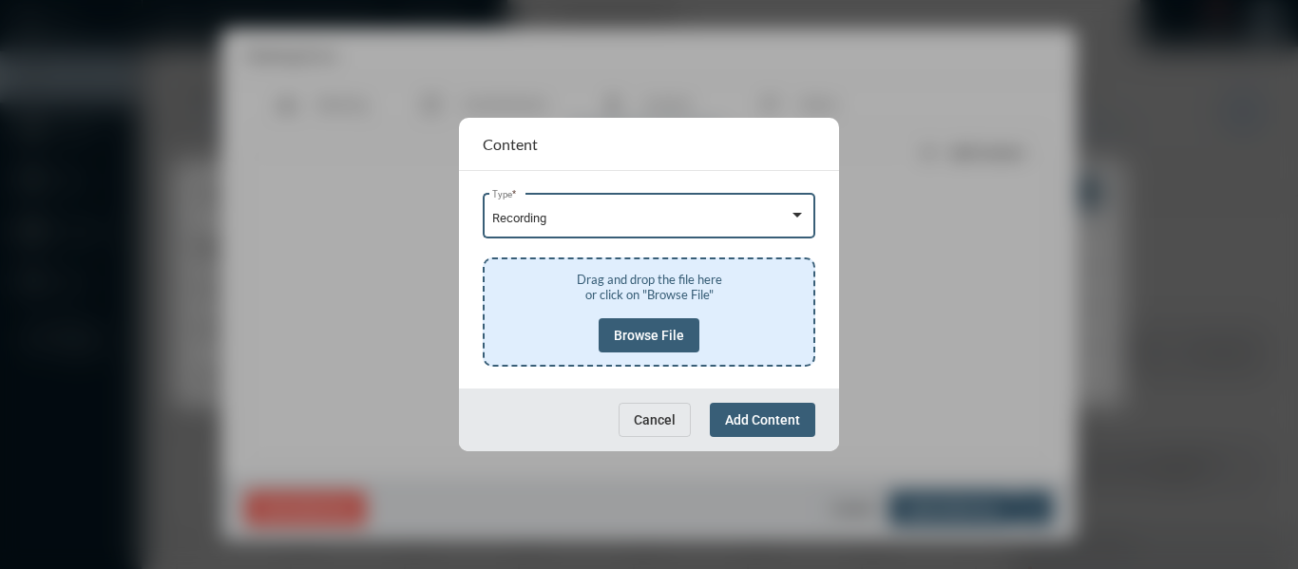
click at [644, 344] on button "Browse File" at bounding box center [648, 335] width 101 height 34
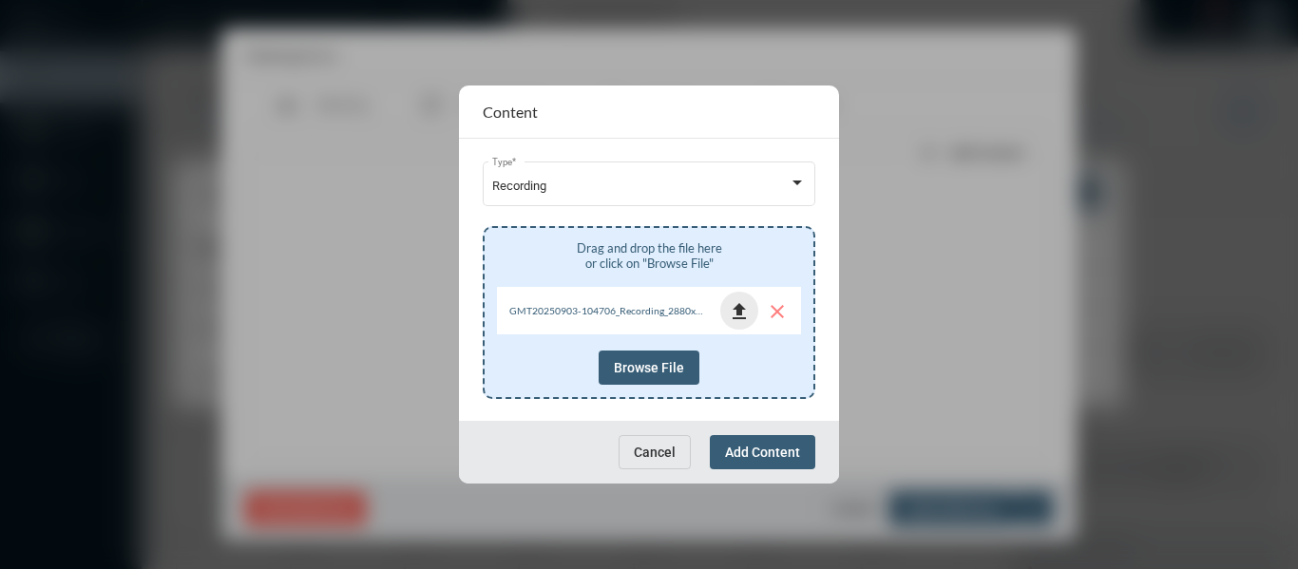
click at [742, 306] on mat-icon "file_upload" at bounding box center [739, 311] width 23 height 23
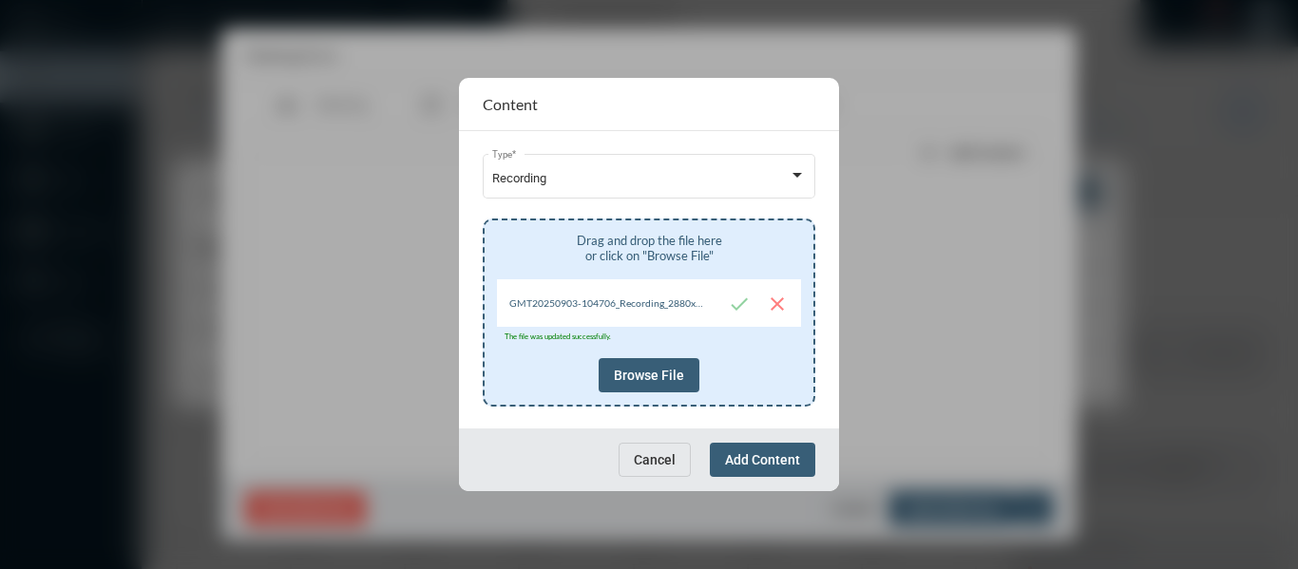
click at [764, 448] on button "Add Content" at bounding box center [762, 460] width 105 height 34
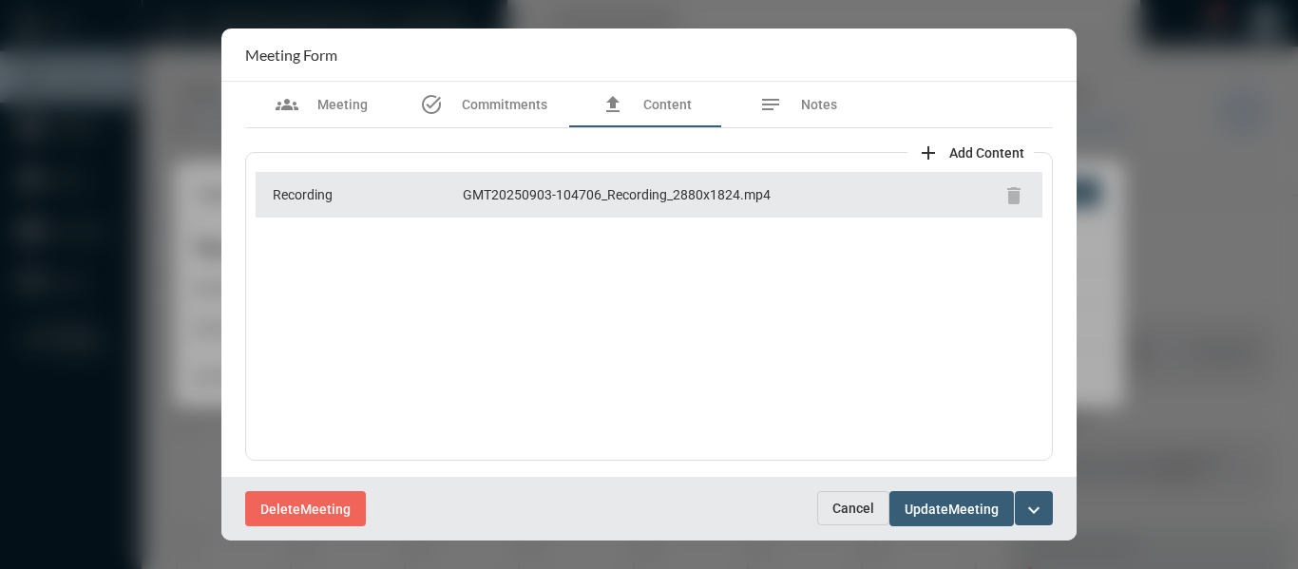
click at [1034, 504] on mat-icon "expand_more" at bounding box center [1033, 510] width 23 height 23
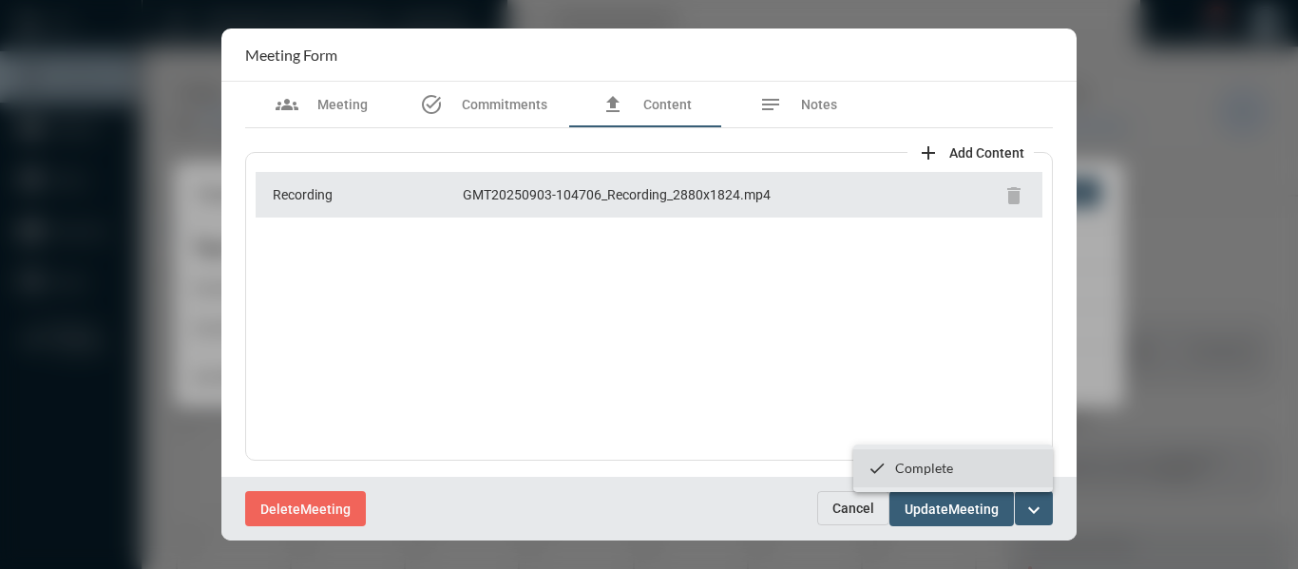
click at [936, 471] on p "Complete" at bounding box center [924, 468] width 58 height 16
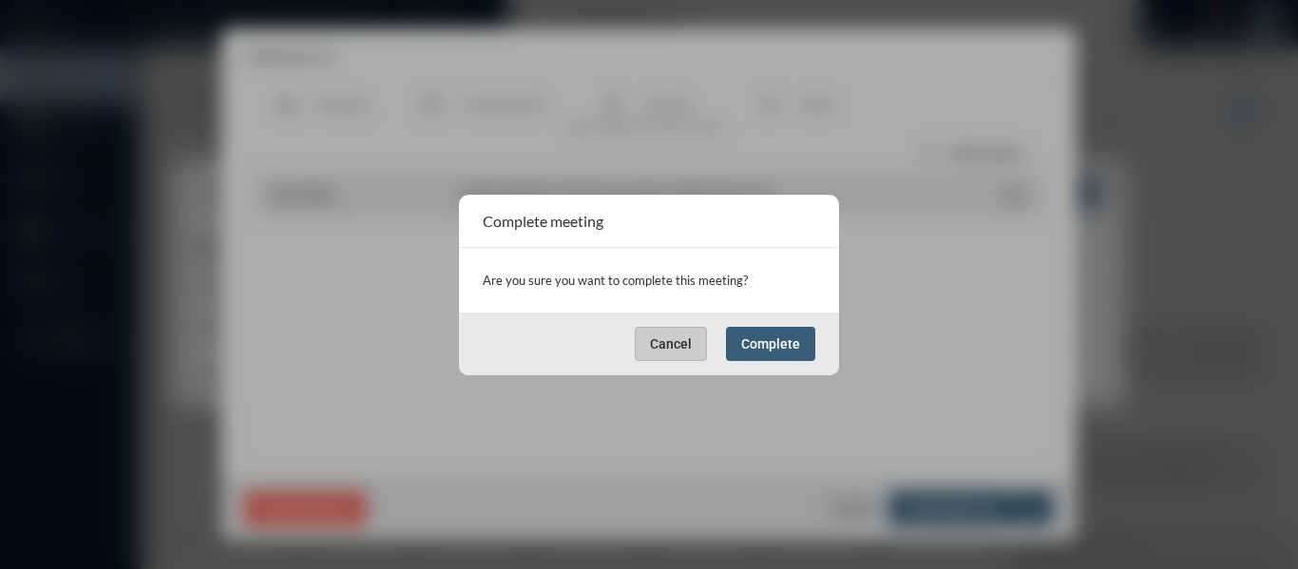
click at [779, 356] on button "Complete" at bounding box center [770, 344] width 89 height 34
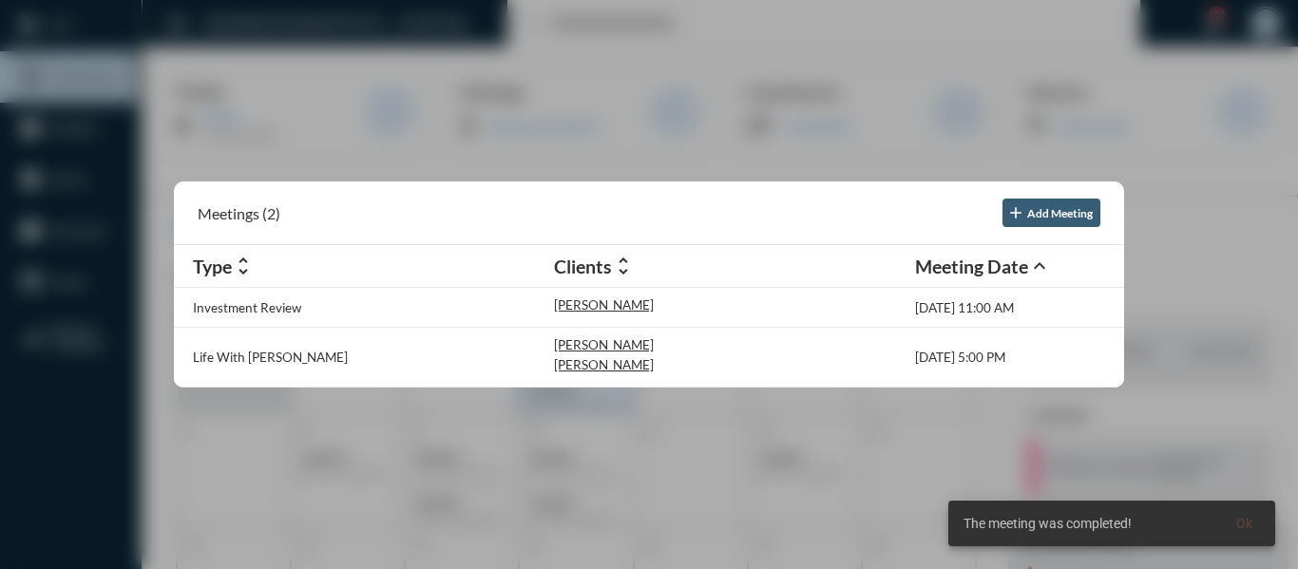
click at [491, 47] on div at bounding box center [649, 284] width 1298 height 569
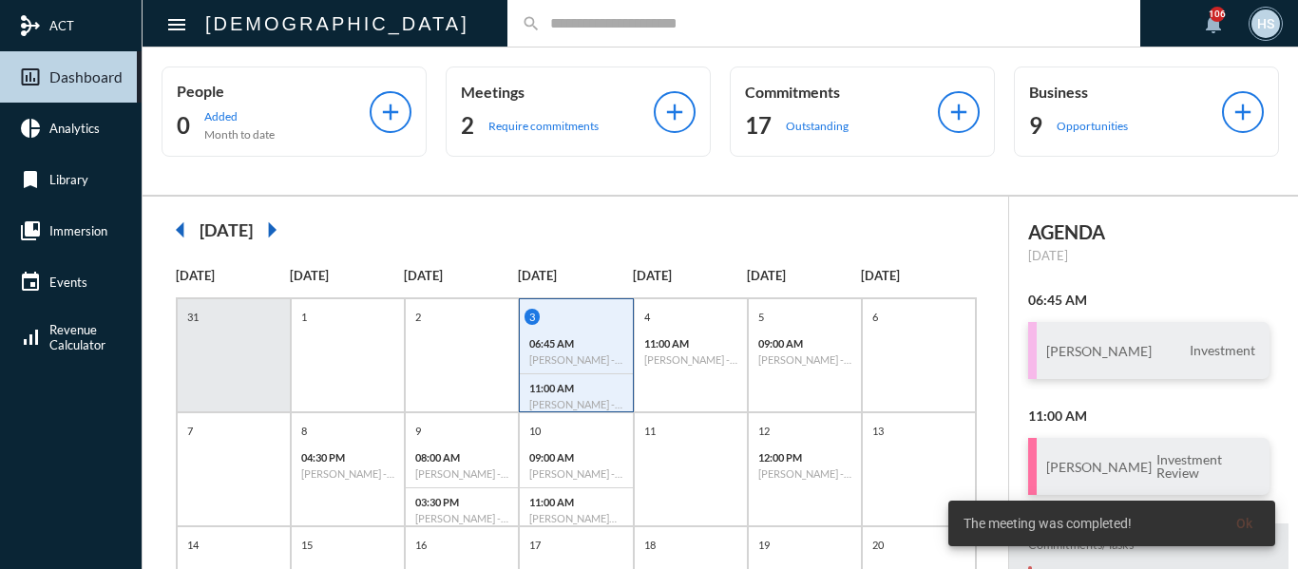
click at [507, 32] on div "search" at bounding box center [823, 23] width 633 height 47
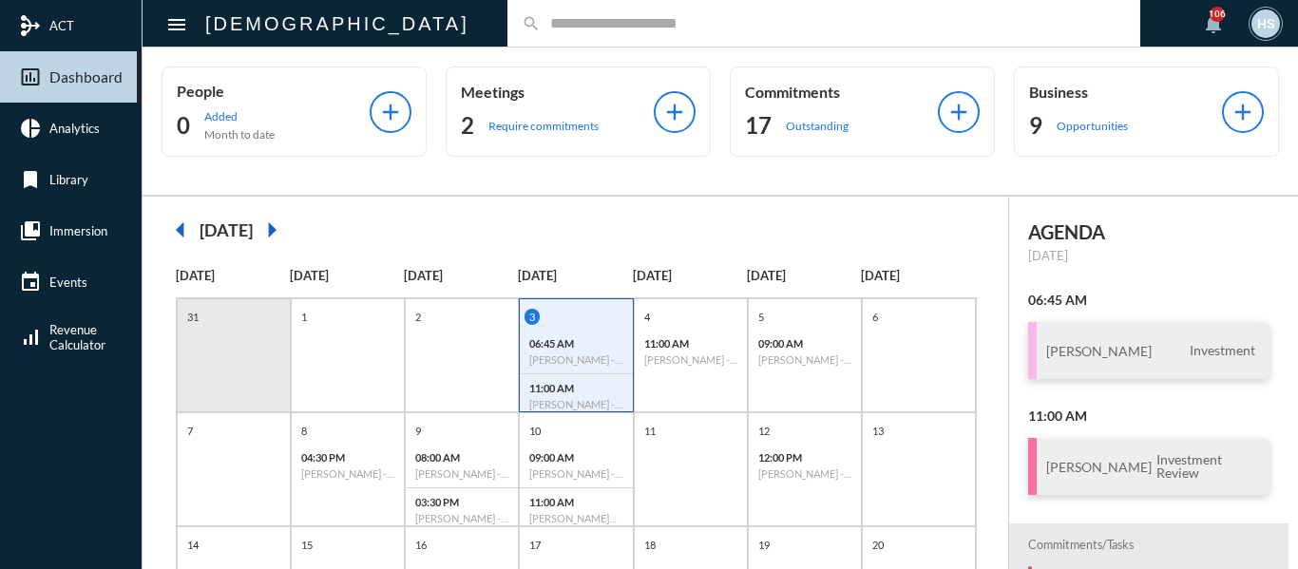
click at [541, 20] on input "text" at bounding box center [833, 23] width 585 height 16
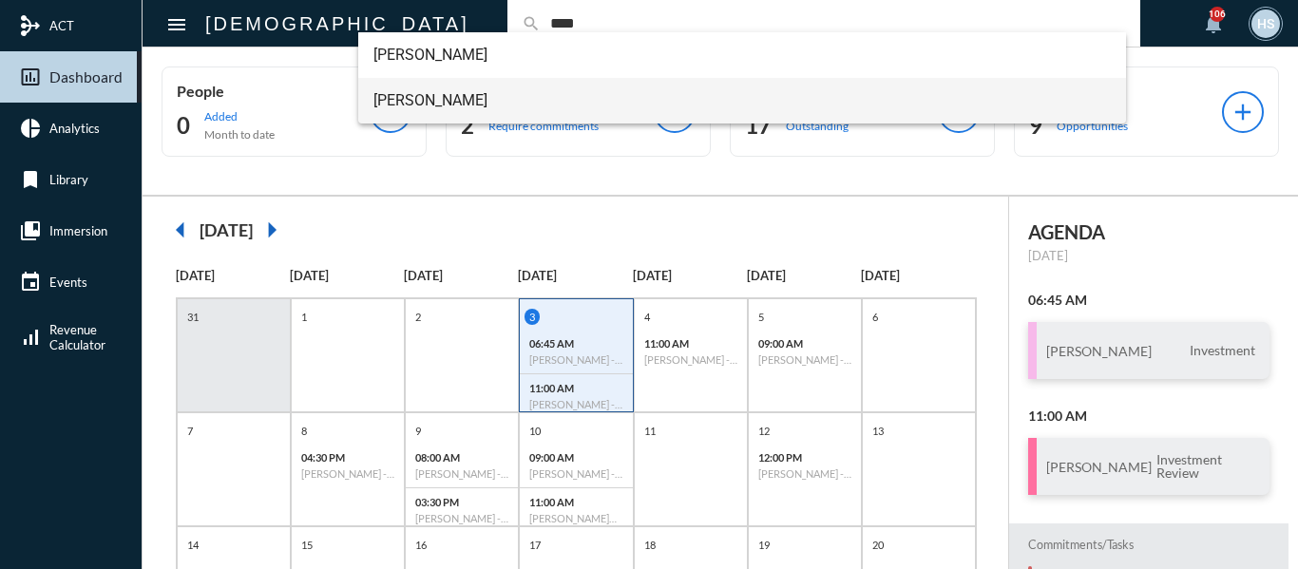
type input "****"
click at [385, 92] on span "[PERSON_NAME]" at bounding box center [742, 101] width 738 height 46
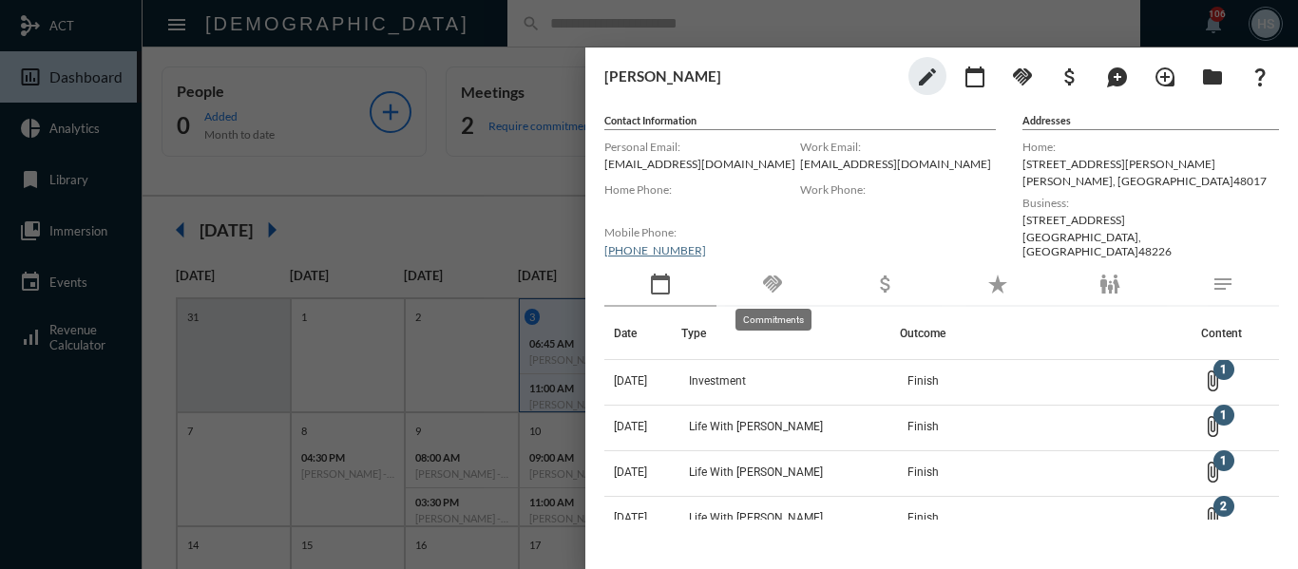
click at [776, 282] on mat-icon "handshake" at bounding box center [772, 284] width 23 height 23
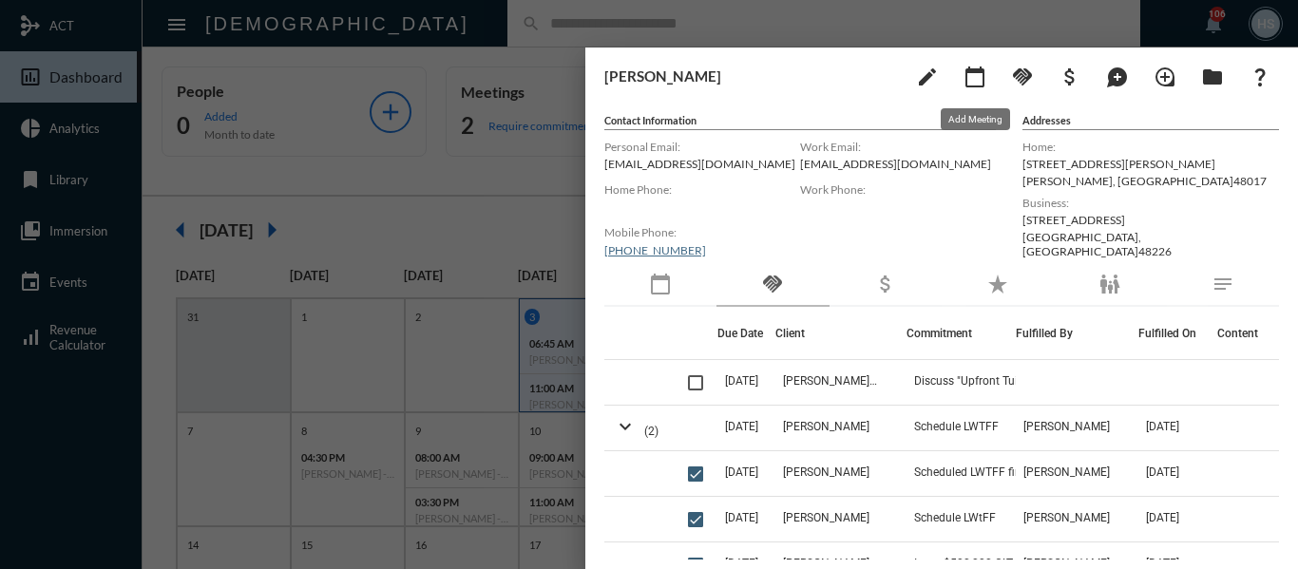
click at [977, 82] on mat-icon "calendar_today" at bounding box center [974, 77] width 23 height 23
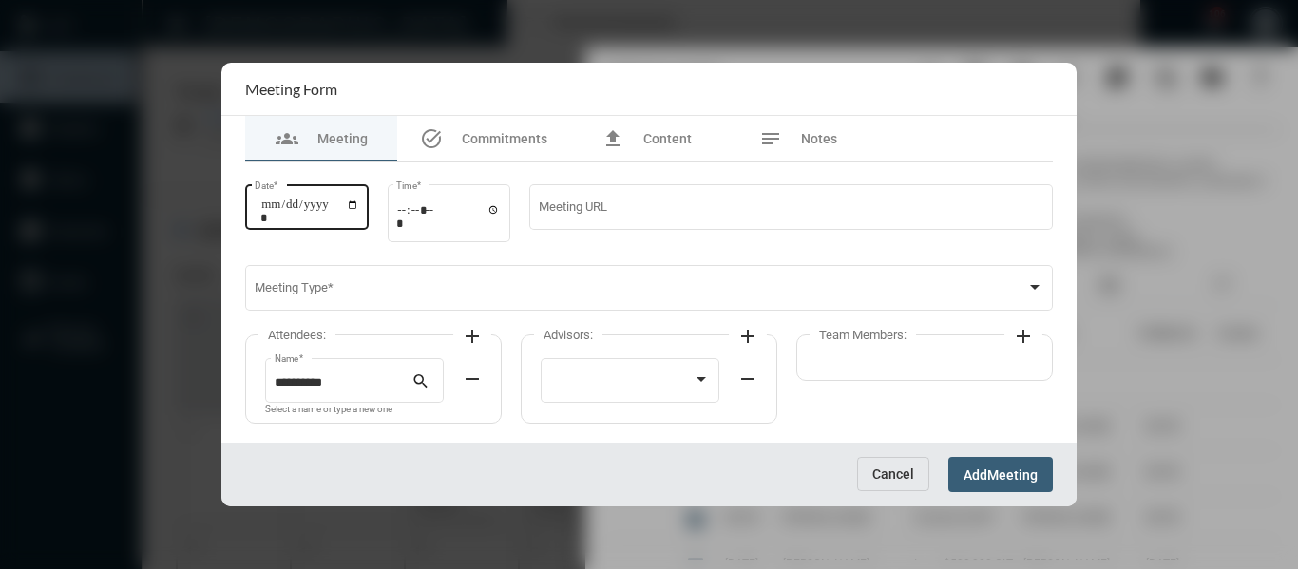
click at [359, 203] on input "Date *" at bounding box center [309, 211] width 99 height 27
type input "**********"
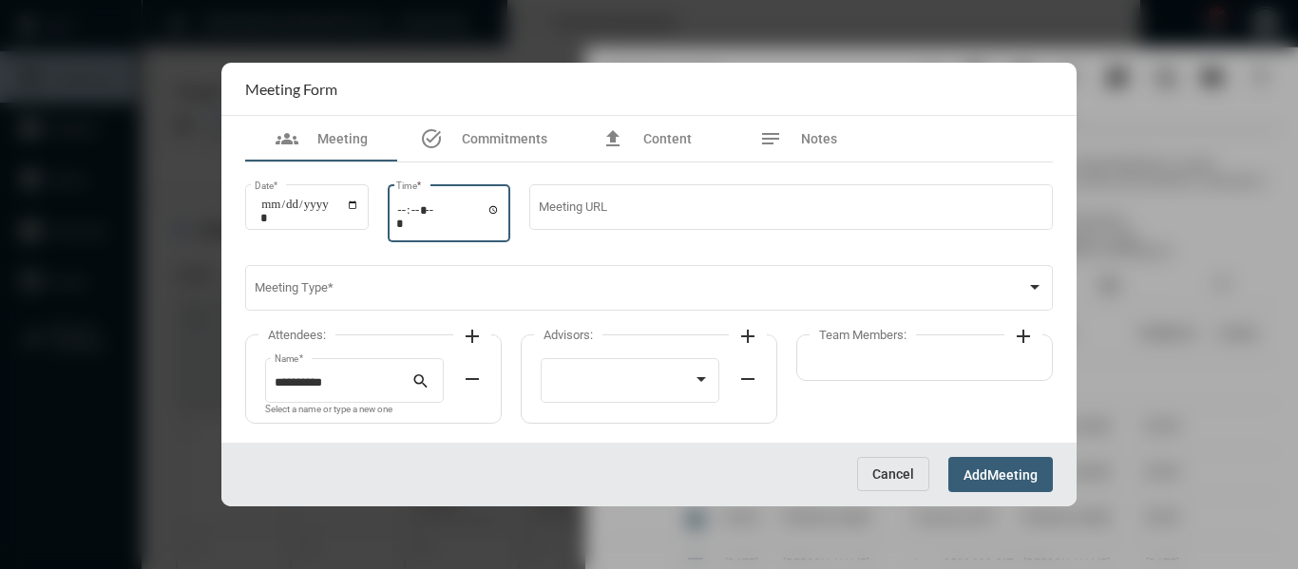
click at [501, 211] on input "Time *" at bounding box center [448, 216] width 104 height 28
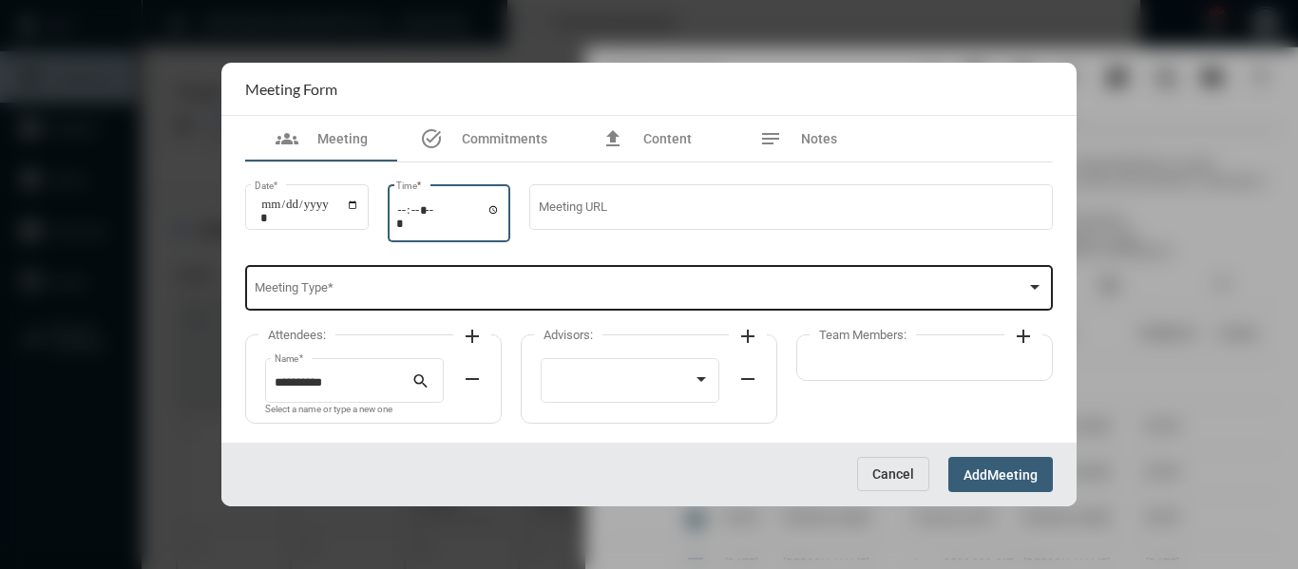
type input "*****"
click at [674, 290] on span at bounding box center [641, 291] width 772 height 14
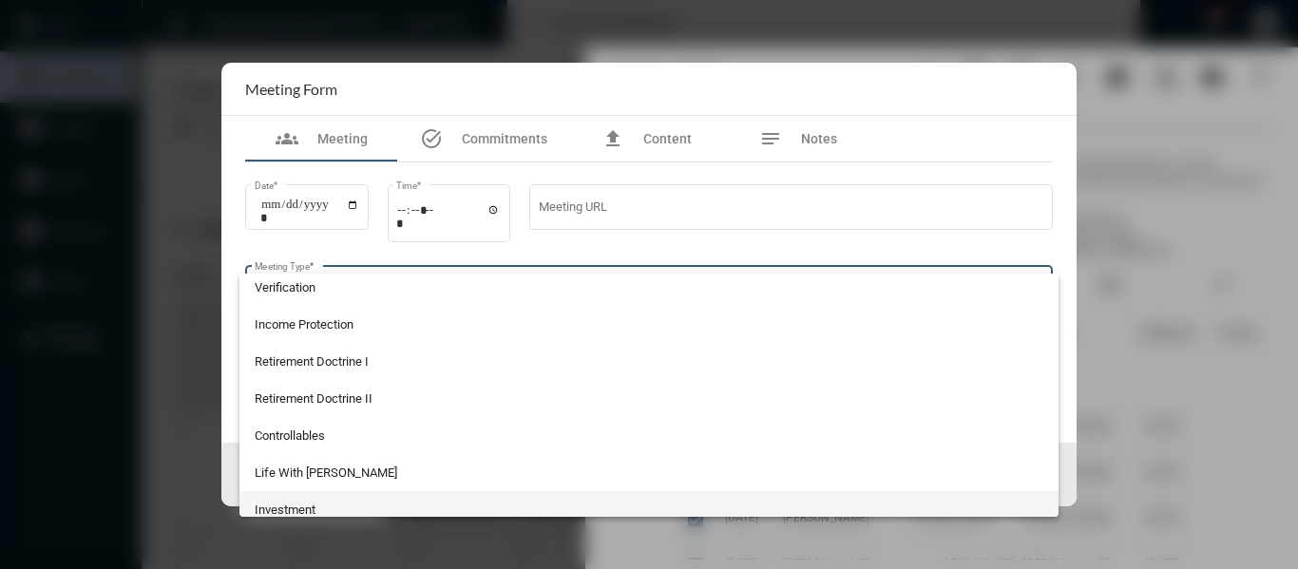
click at [288, 507] on span "Investment" at bounding box center [649, 509] width 789 height 37
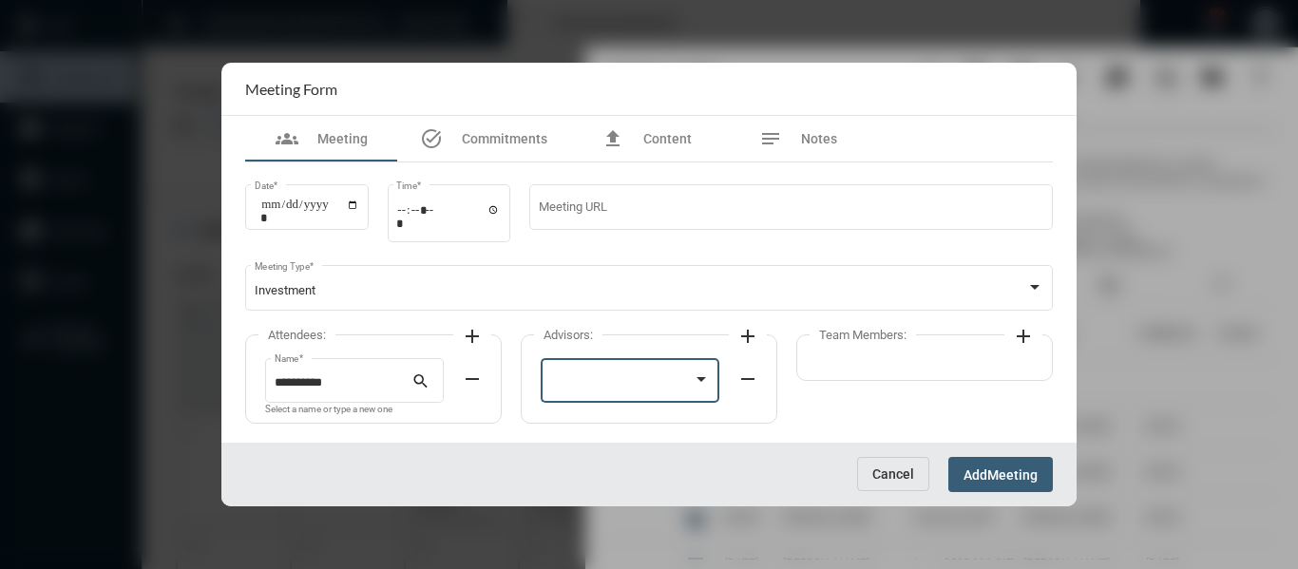
click at [618, 383] on div at bounding box center [621, 383] width 143 height 14
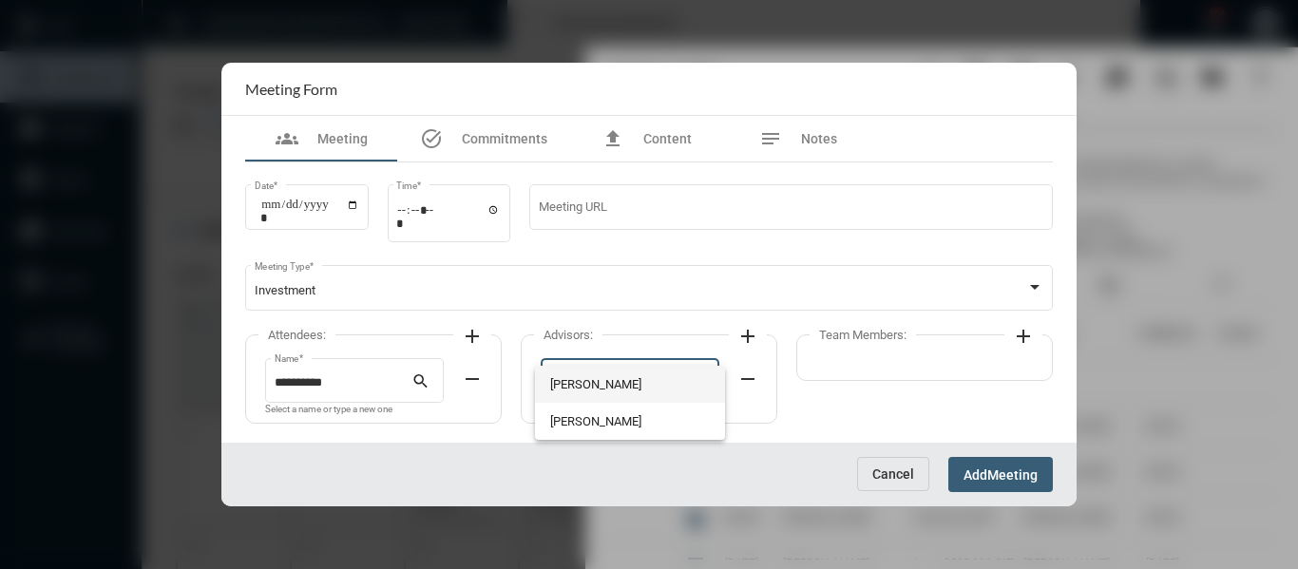
click at [586, 382] on span "[PERSON_NAME]" at bounding box center [630, 384] width 161 height 37
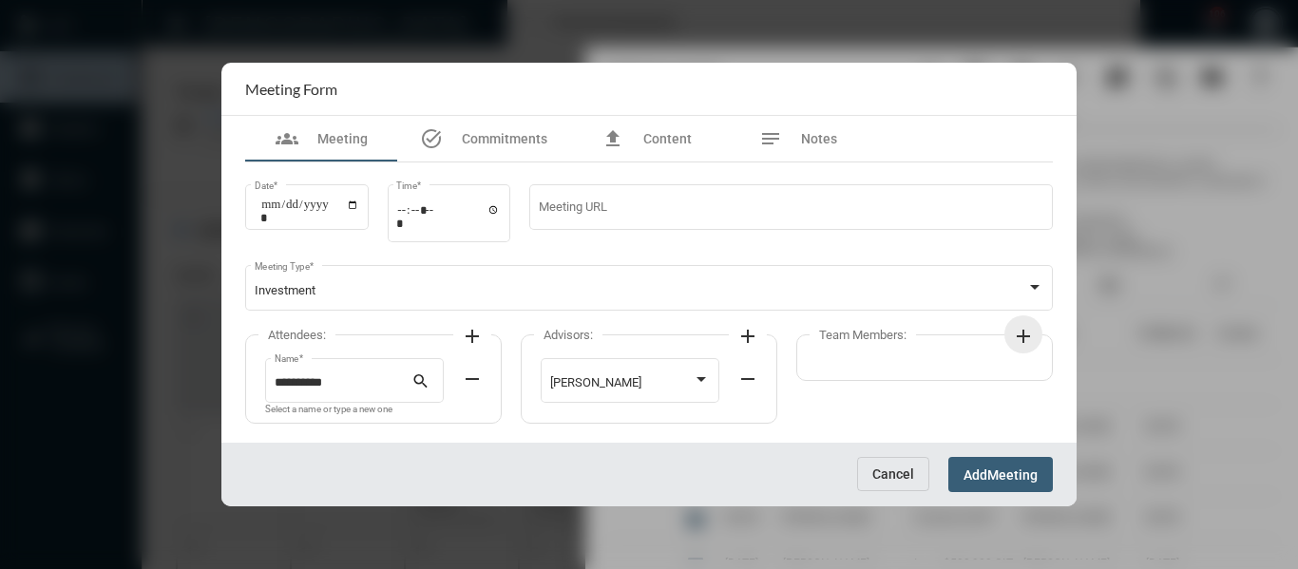
drag, startPoint x: 1022, startPoint y: 339, endPoint x: 1012, endPoint y: 344, distance: 11.5
click at [1019, 340] on mat-icon "add" at bounding box center [1023, 336] width 23 height 23
click at [915, 381] on div at bounding box center [897, 383] width 143 height 14
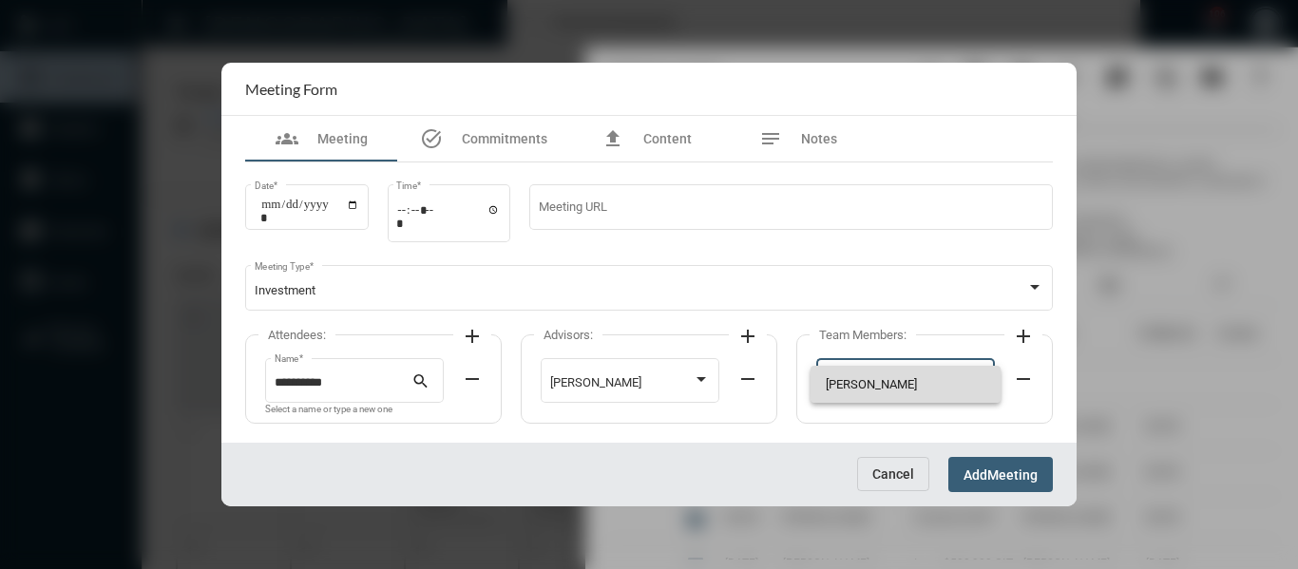
click at [881, 382] on span "[PERSON_NAME]" at bounding box center [906, 384] width 161 height 37
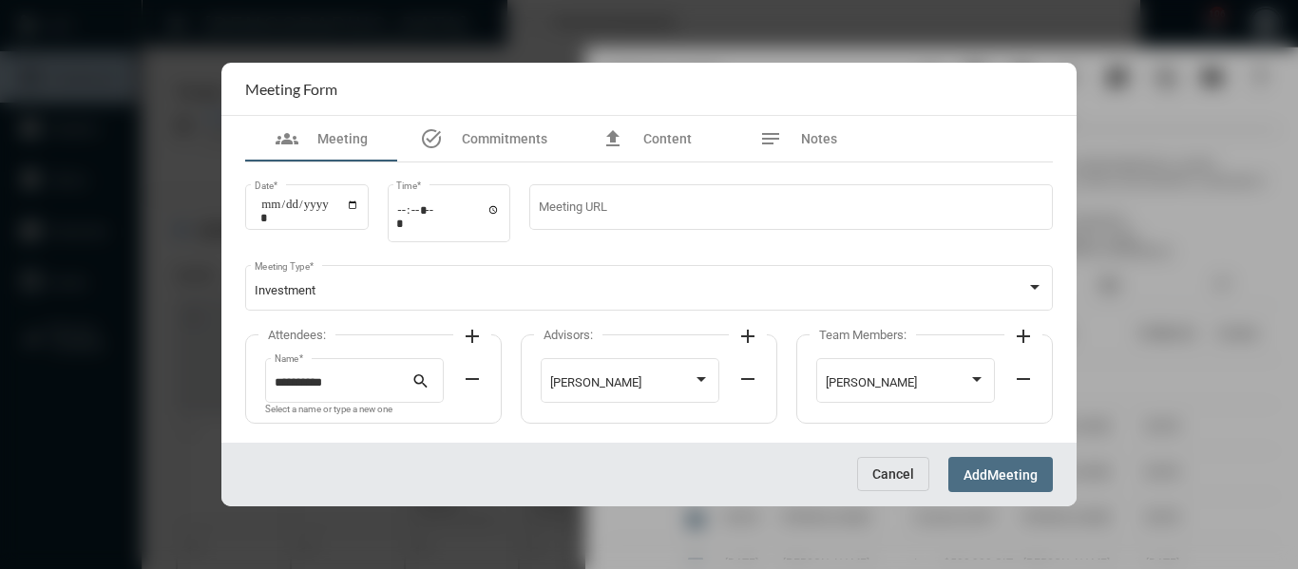
click at [1016, 480] on span "Meeting" at bounding box center [1012, 474] width 50 height 15
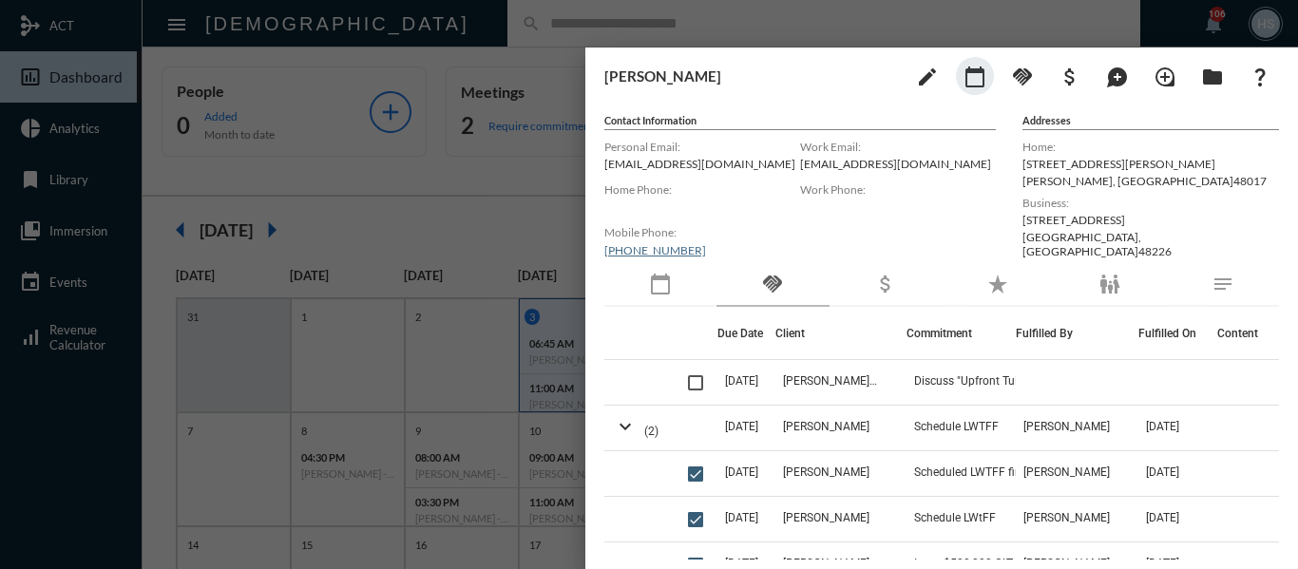
drag, startPoint x: 465, startPoint y: 187, endPoint x: 473, endPoint y: 169, distance: 19.6
click at [466, 187] on div at bounding box center [649, 284] width 1298 height 569
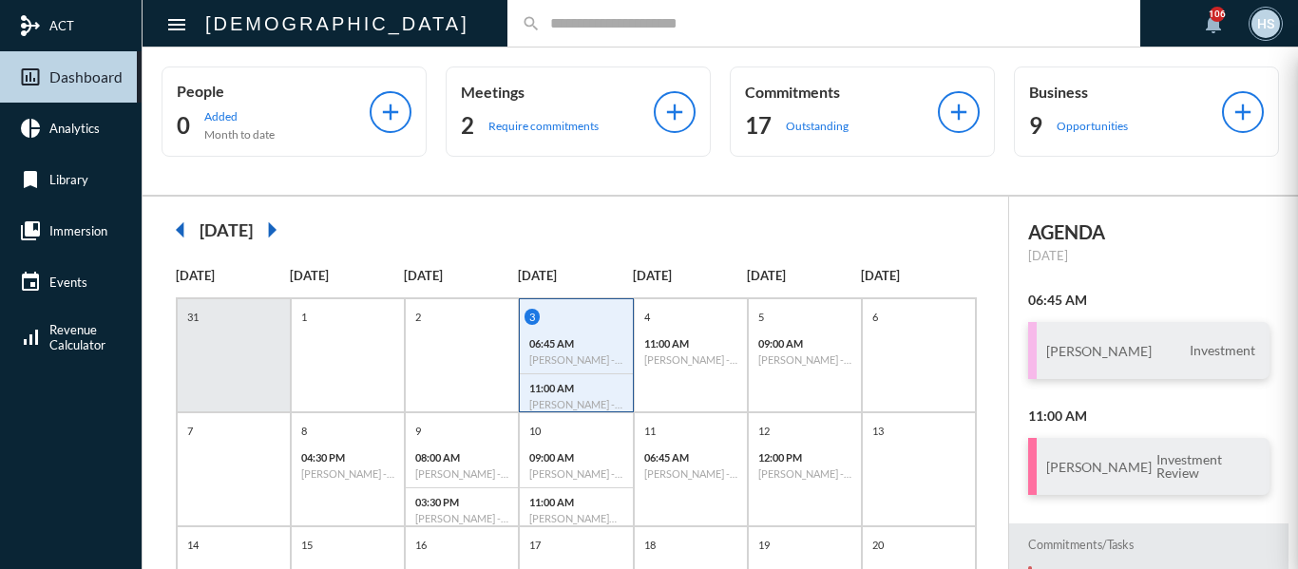
click at [509, 115] on div "2 Require commitments" at bounding box center [557, 125] width 193 height 30
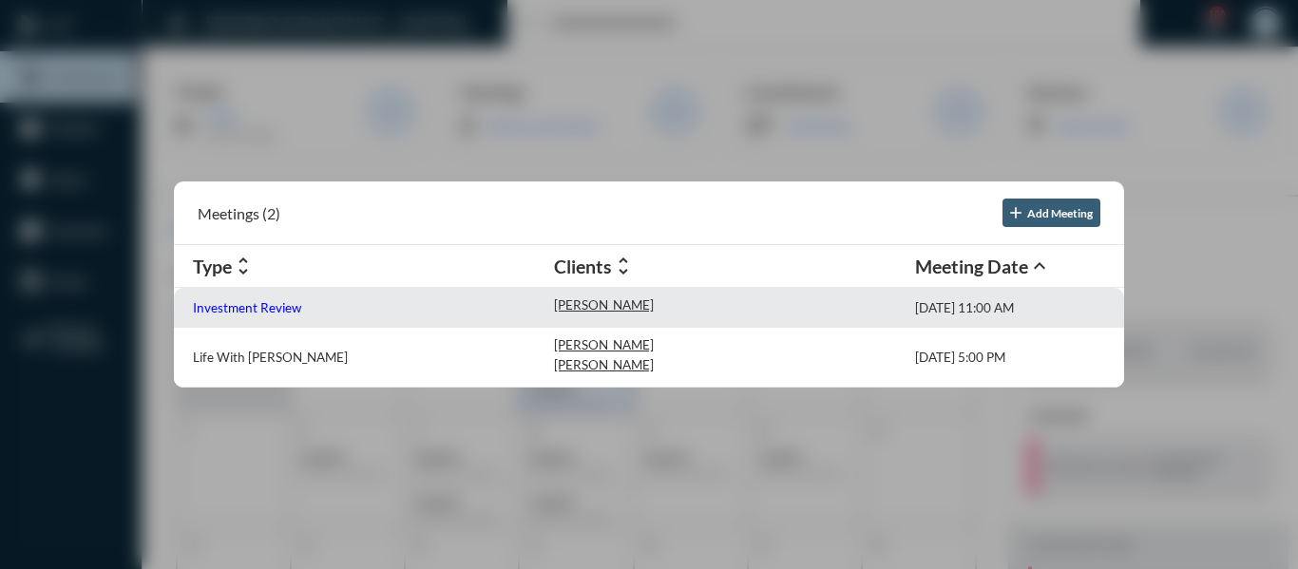
click at [284, 309] on p "Investment Review" at bounding box center [247, 307] width 108 height 15
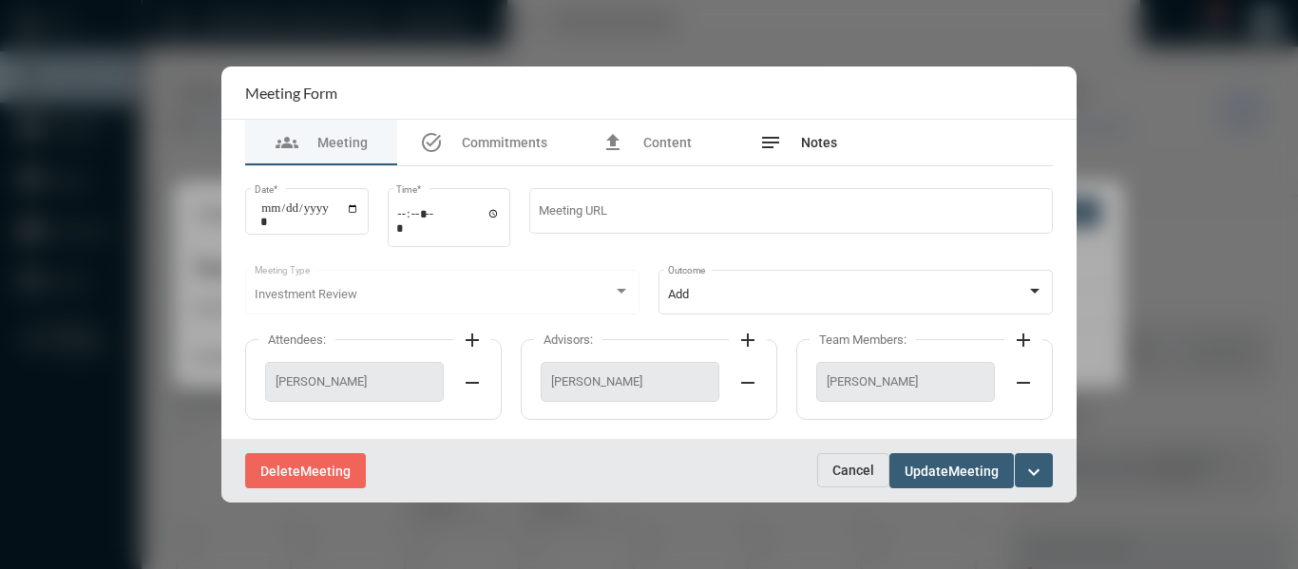
click at [819, 142] on span "Notes" at bounding box center [819, 142] width 36 height 15
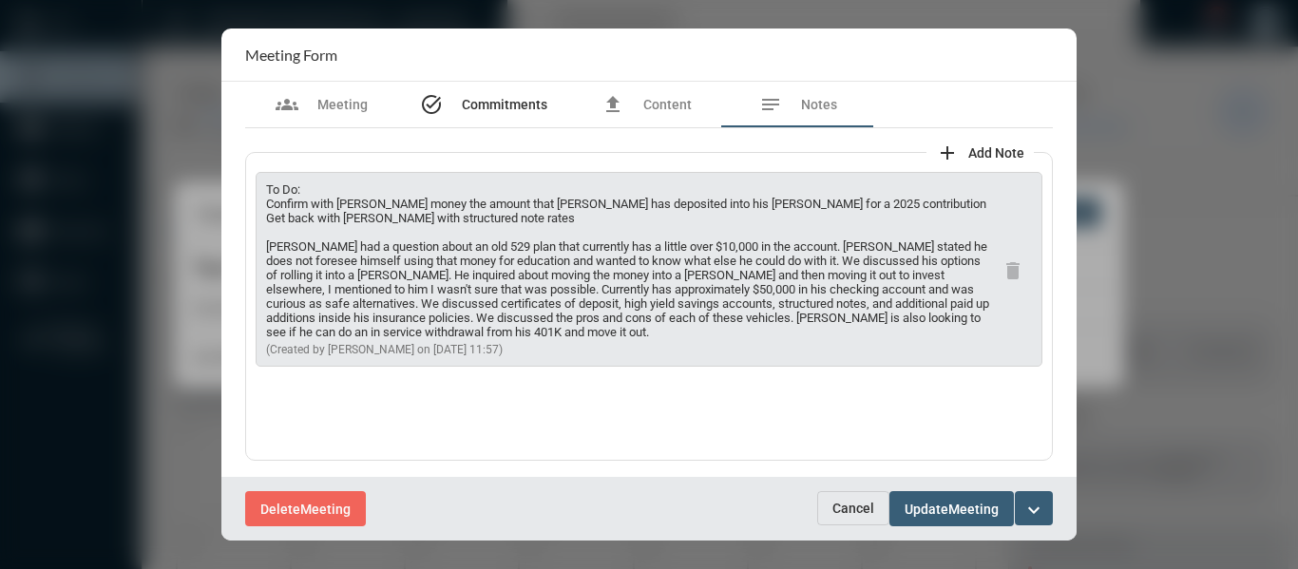
click at [512, 102] on span "Commitments" at bounding box center [504, 104] width 85 height 15
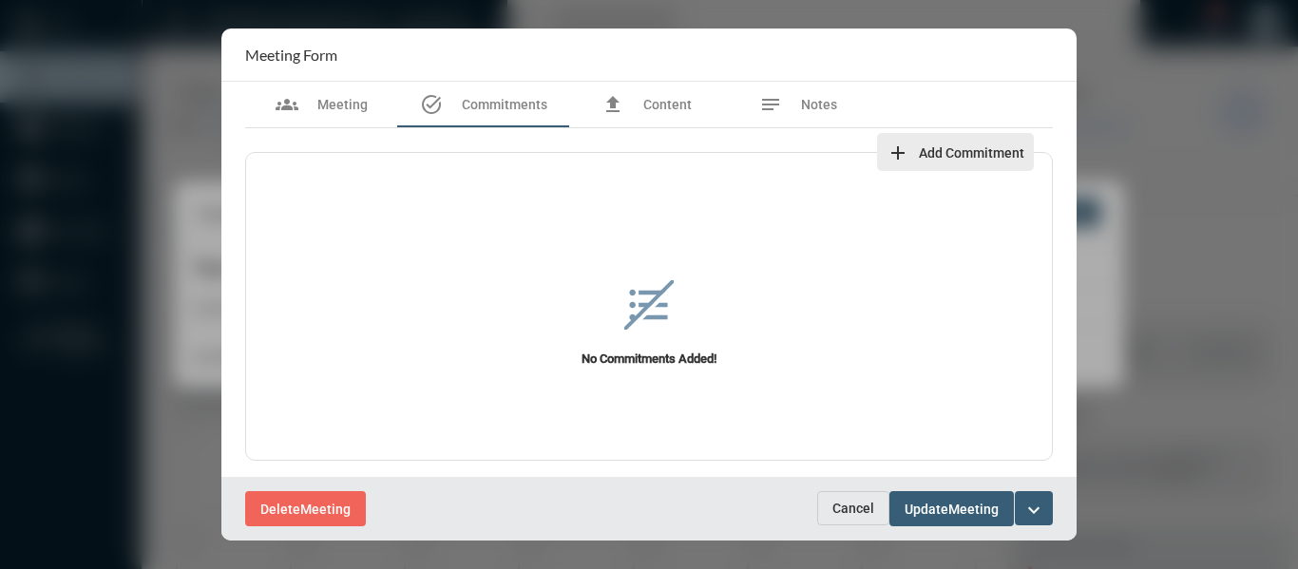
click at [964, 146] on span "Add Commitment" at bounding box center [971, 152] width 105 height 15
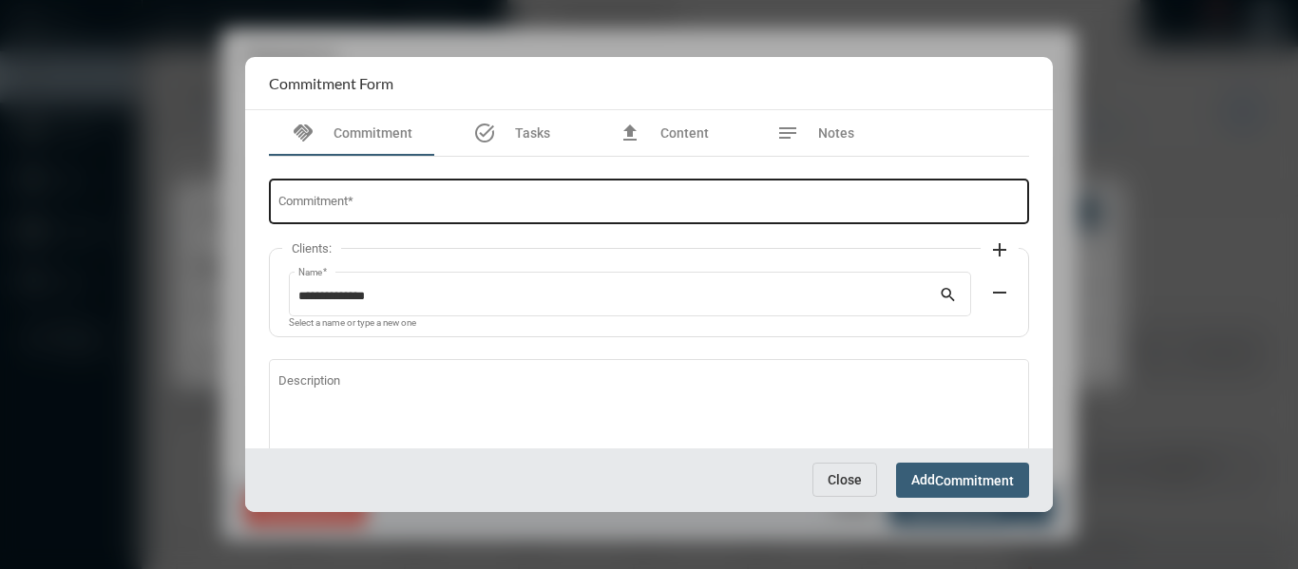
click at [500, 199] on input "Commitment *" at bounding box center [649, 205] width 742 height 14
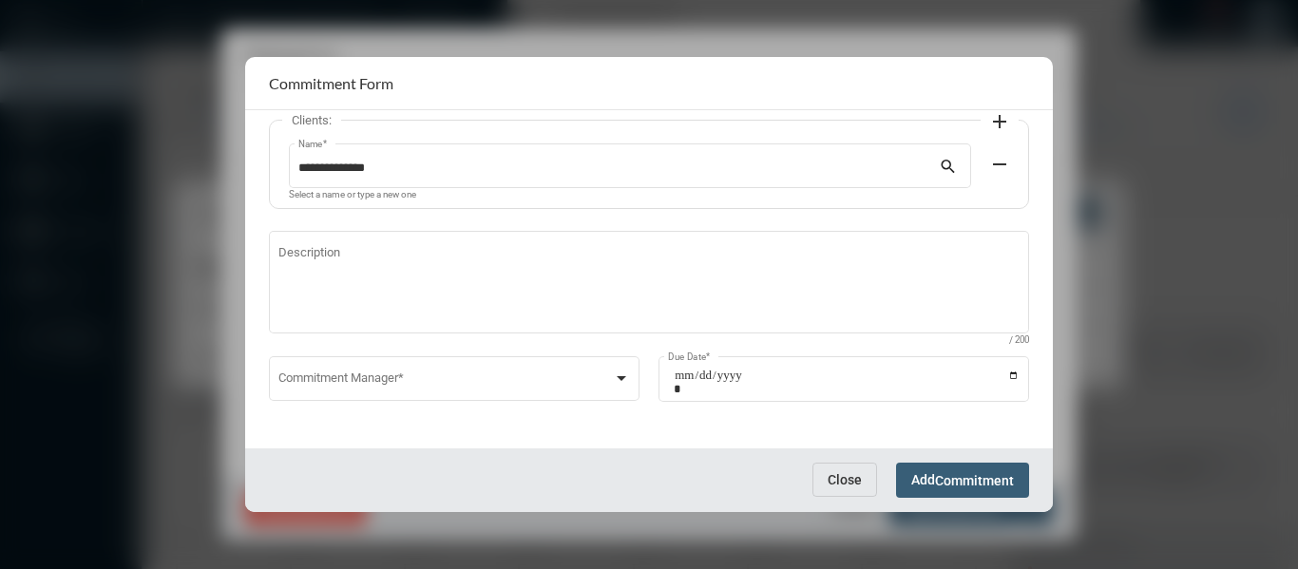
scroll to position [129, 0]
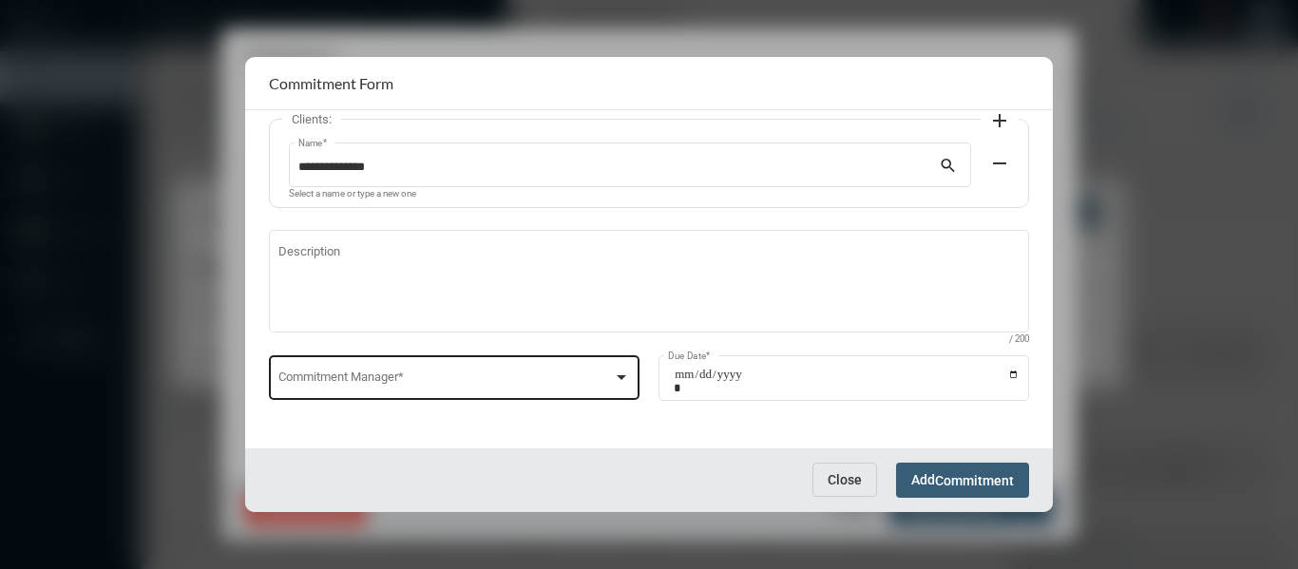
type input "**********"
click at [621, 375] on div at bounding box center [621, 377] width 9 height 5
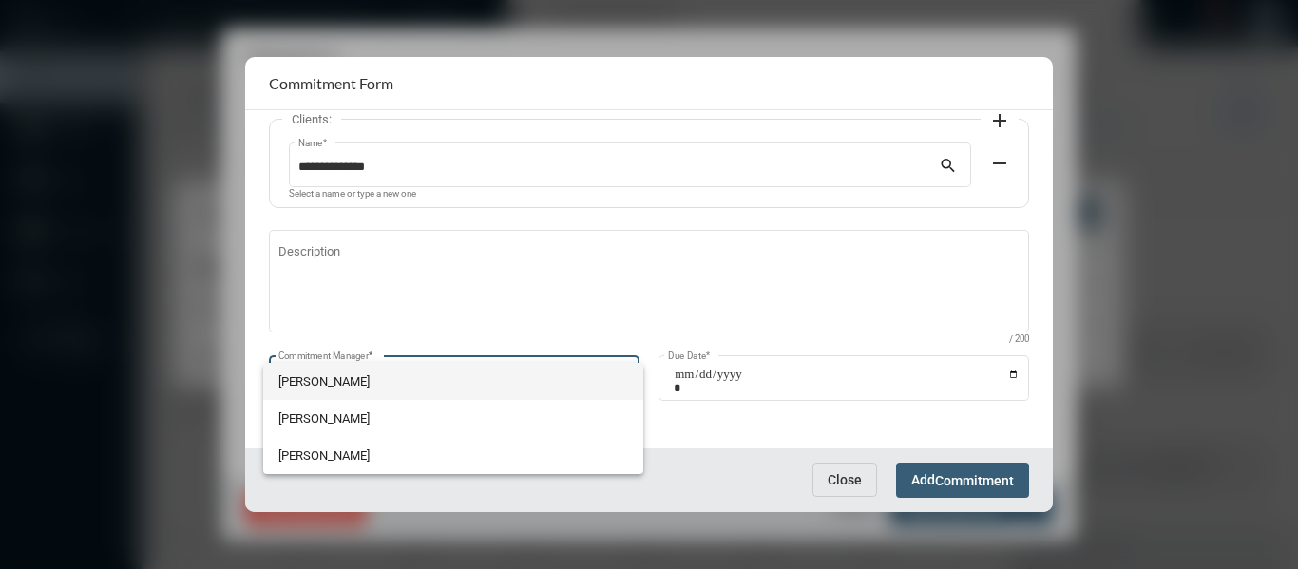
click at [309, 384] on span "[PERSON_NAME]" at bounding box center [453, 381] width 350 height 37
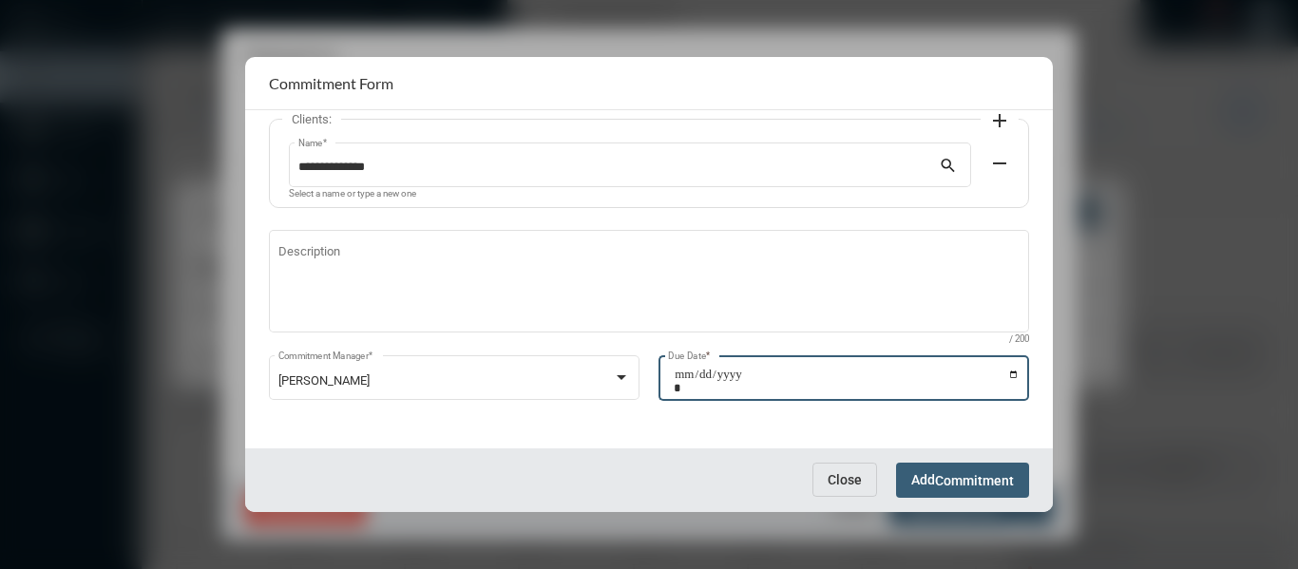
click at [1002, 372] on input "Due Date *" at bounding box center [847, 381] width 346 height 27
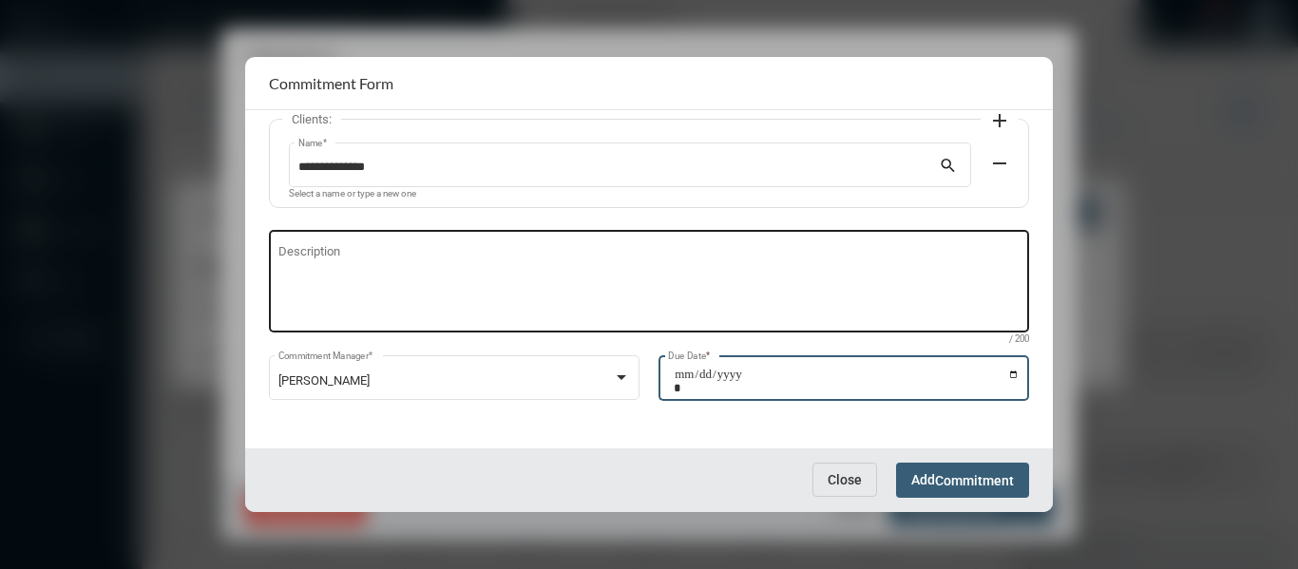
type input "**********"
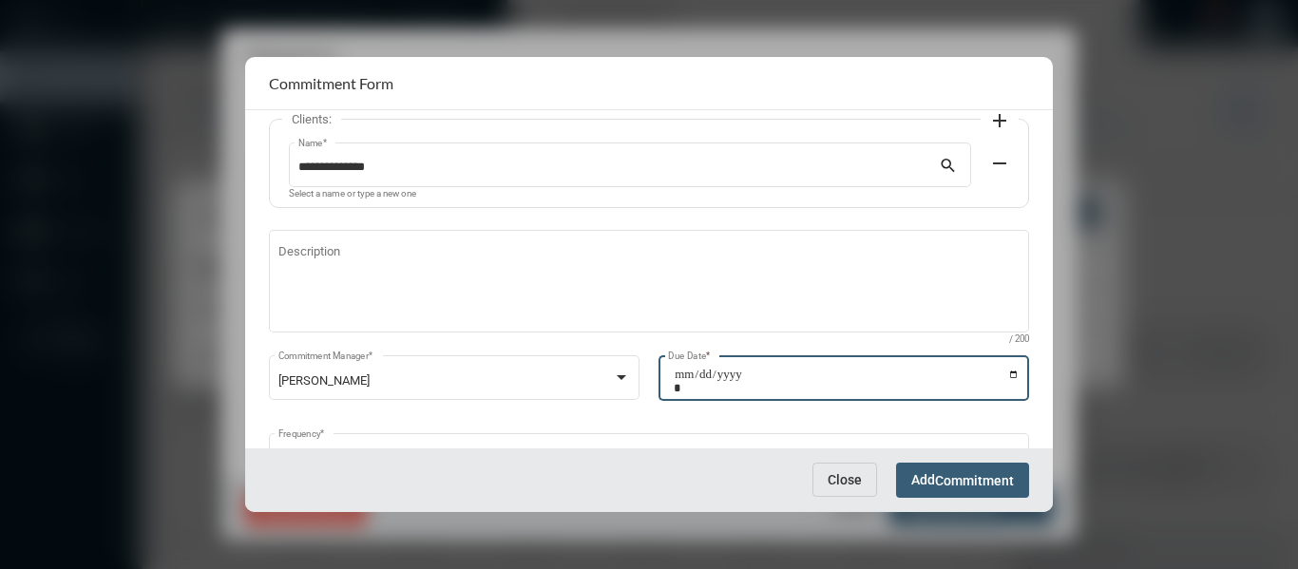
click at [997, 484] on span "Commitment" at bounding box center [974, 480] width 79 height 15
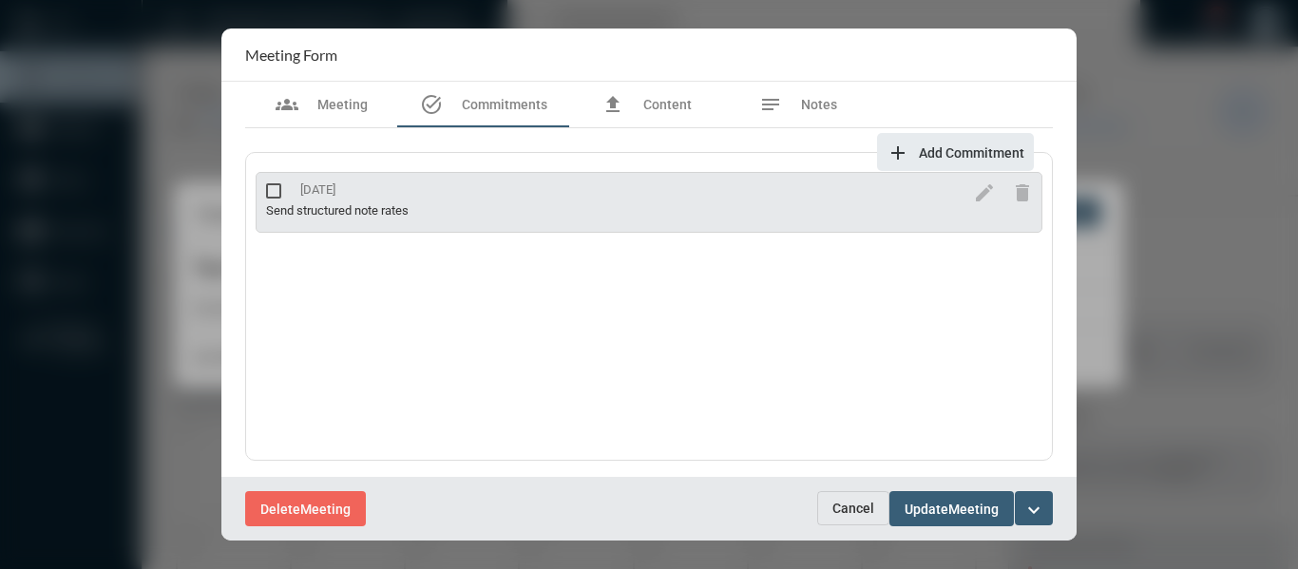
click at [1037, 508] on mat-icon "expand_more" at bounding box center [1033, 510] width 23 height 23
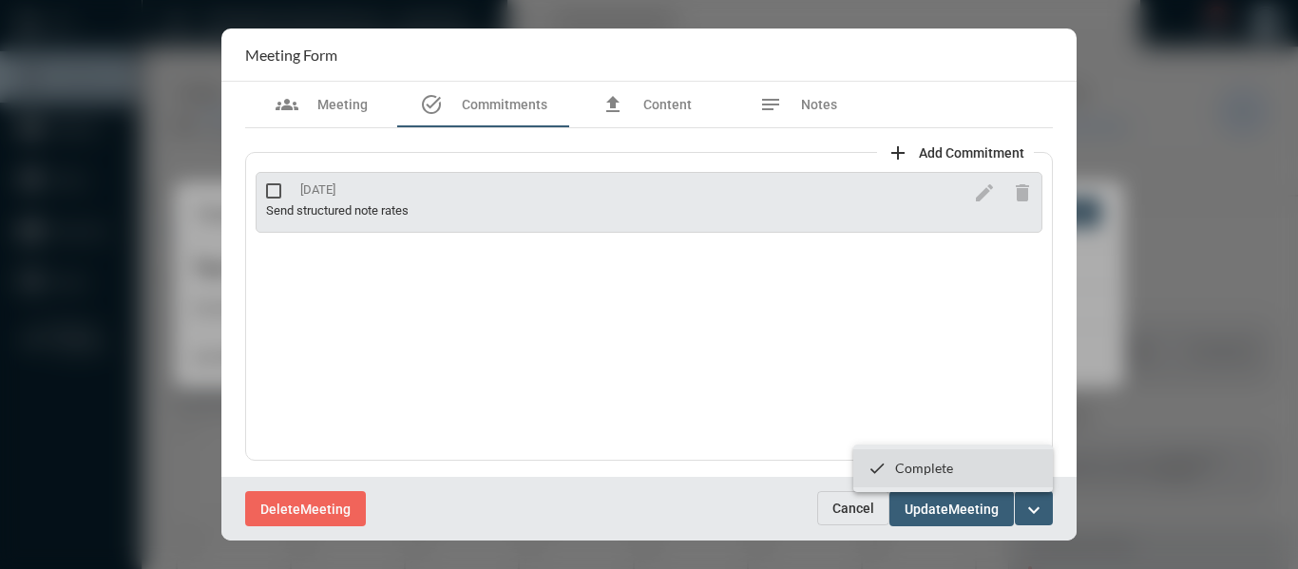
click at [920, 468] on p "Complete" at bounding box center [924, 468] width 58 height 16
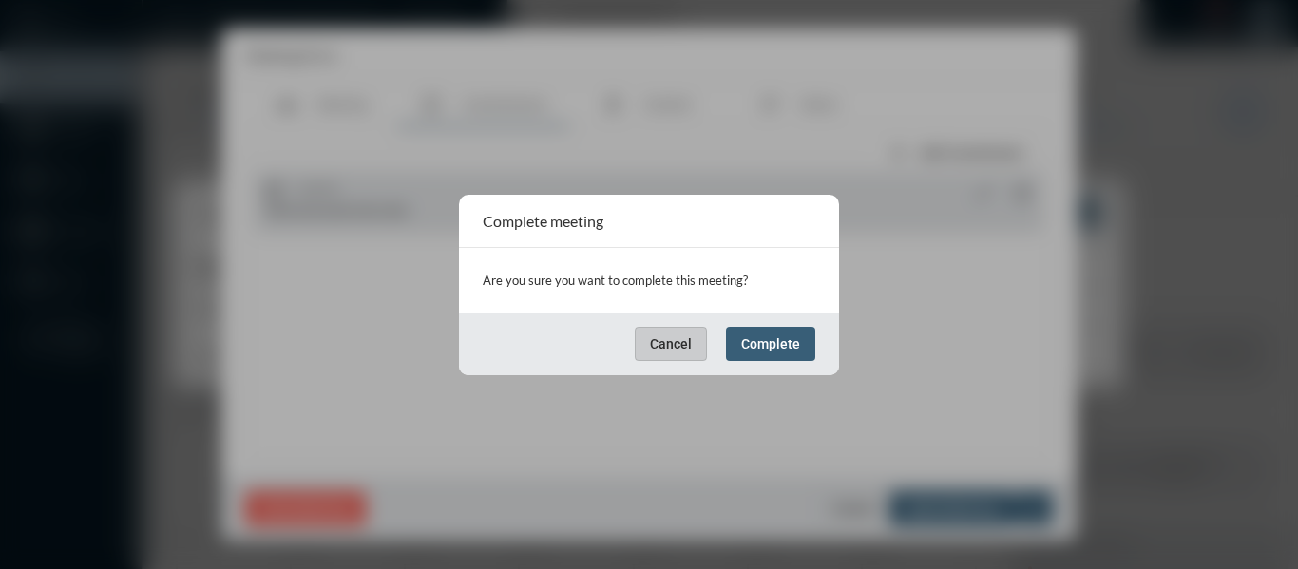
click at [779, 348] on span "Complete" at bounding box center [770, 343] width 59 height 15
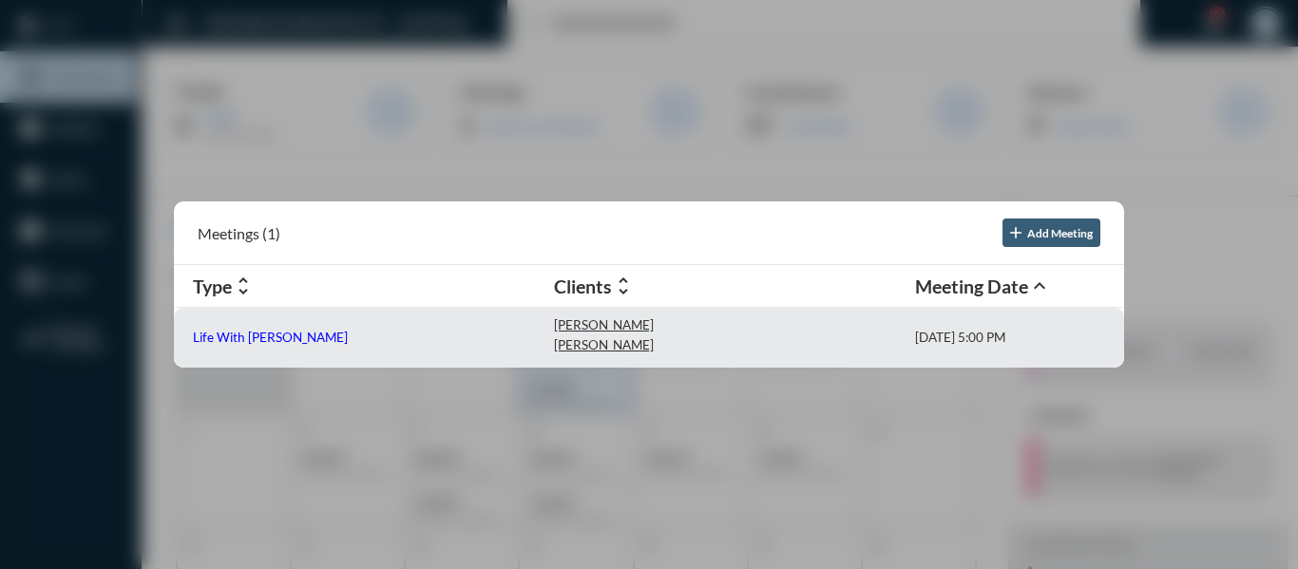
click at [235, 335] on p "Life With [PERSON_NAME]" at bounding box center [270, 337] width 155 height 15
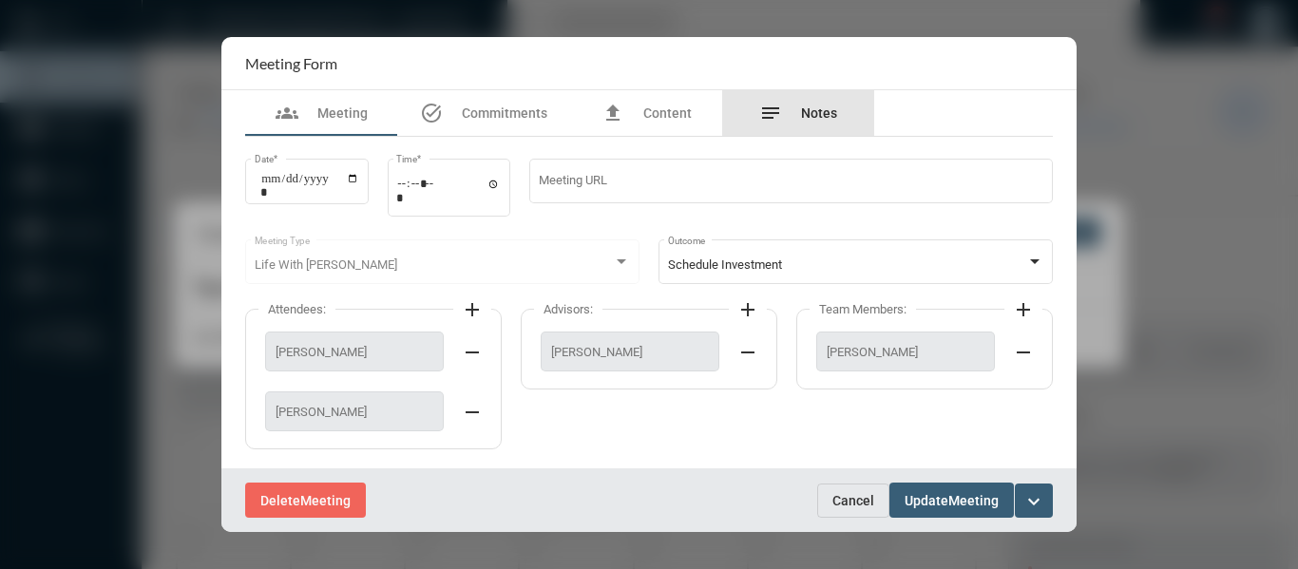
click at [807, 108] on span "Notes" at bounding box center [819, 112] width 36 height 15
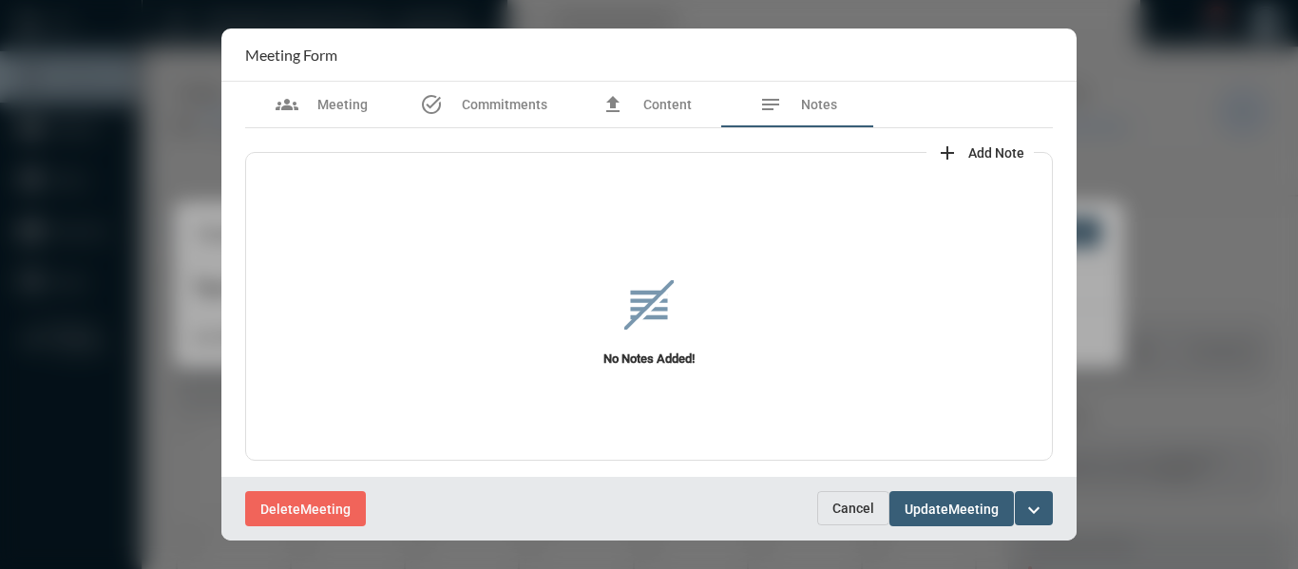
drag, startPoint x: 852, startPoint y: 522, endPoint x: 843, endPoint y: 510, distance: 14.8
click at [850, 522] on button "Cancel" at bounding box center [853, 508] width 72 height 34
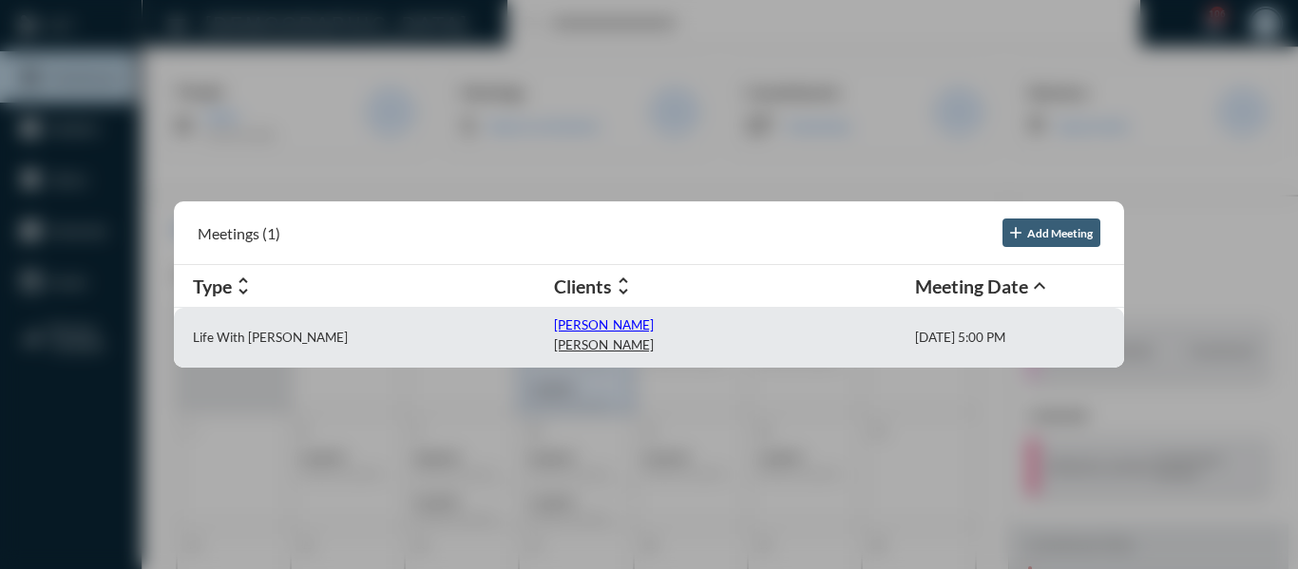
click at [578, 320] on p "[PERSON_NAME]" at bounding box center [604, 324] width 100 height 15
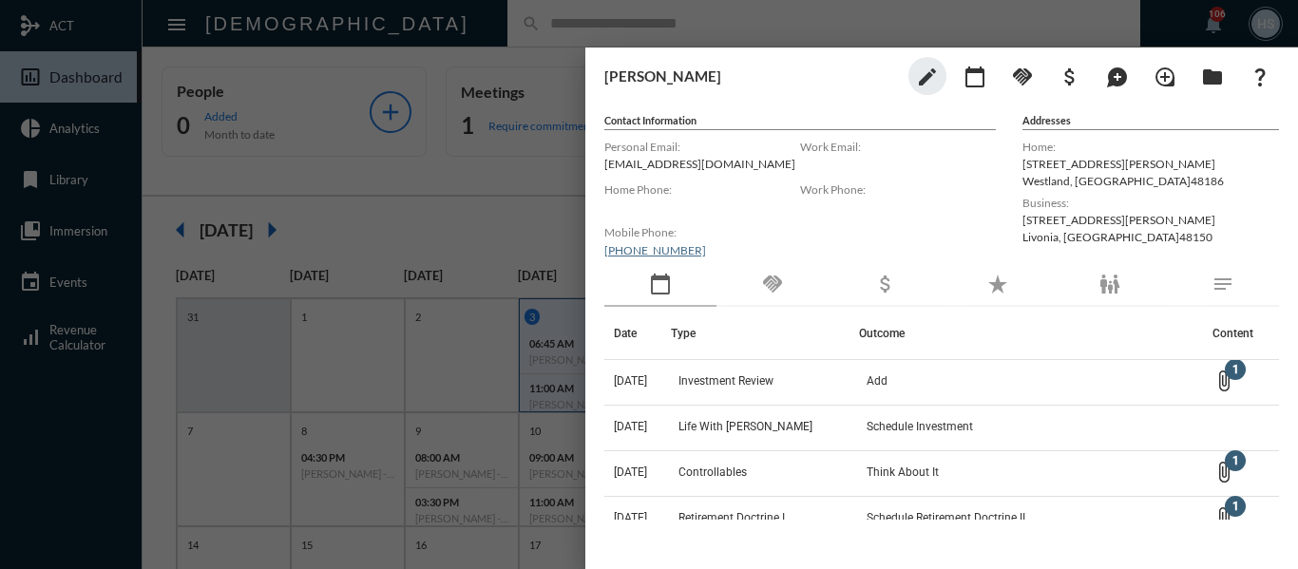
click at [536, 199] on div at bounding box center [649, 284] width 1298 height 569
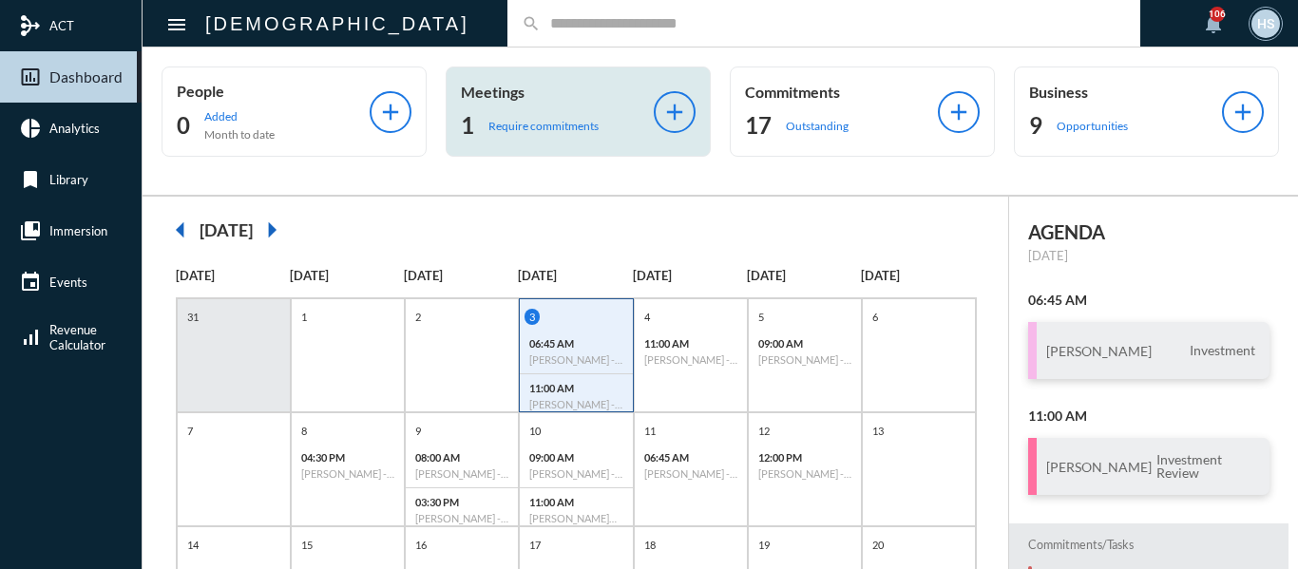
click at [534, 131] on p "Require commitments" at bounding box center [543, 126] width 110 height 14
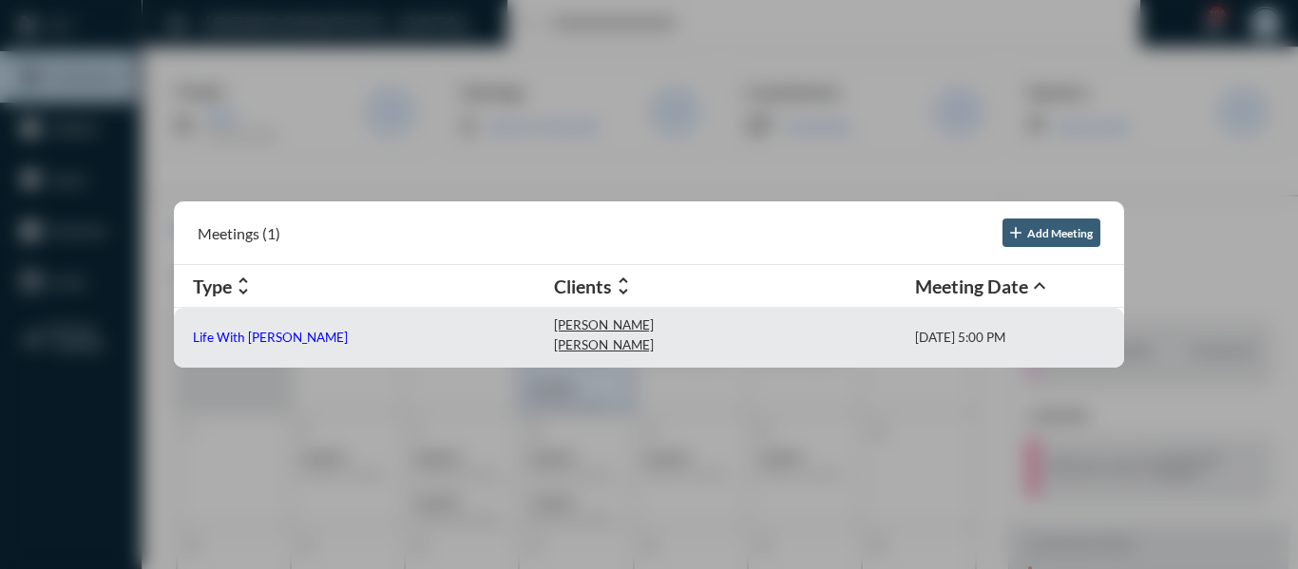
click at [243, 341] on p "Life With [PERSON_NAME]" at bounding box center [270, 337] width 155 height 15
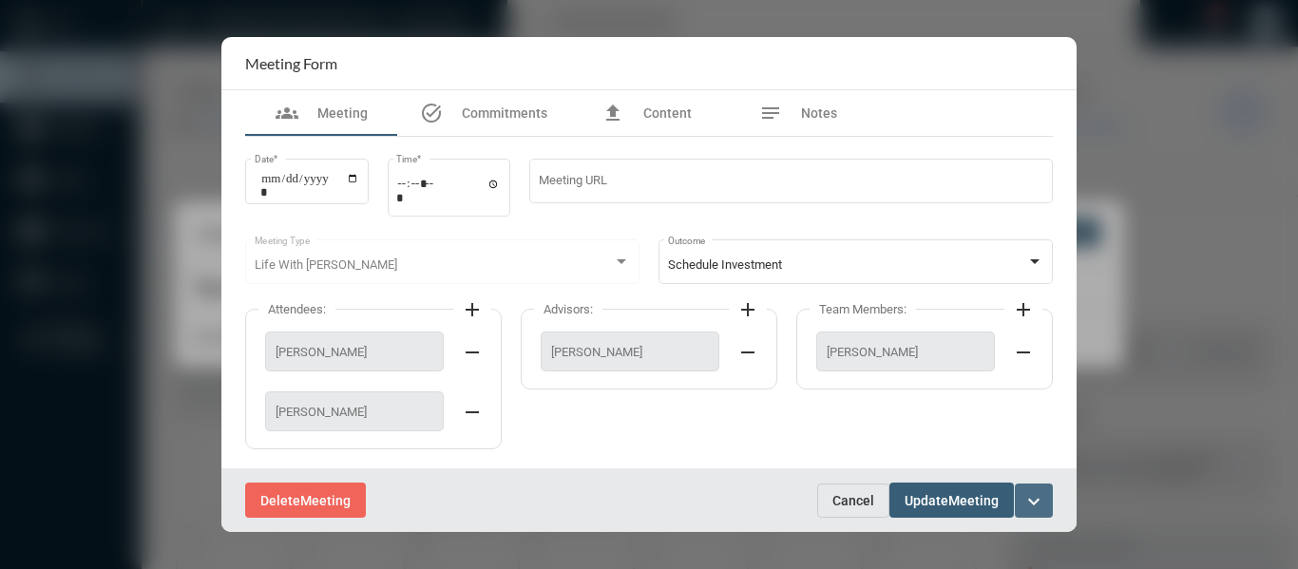
click at [1025, 494] on mat-icon "expand_more" at bounding box center [1033, 501] width 23 height 23
click at [909, 536] on p "Complete" at bounding box center [924, 541] width 58 height 16
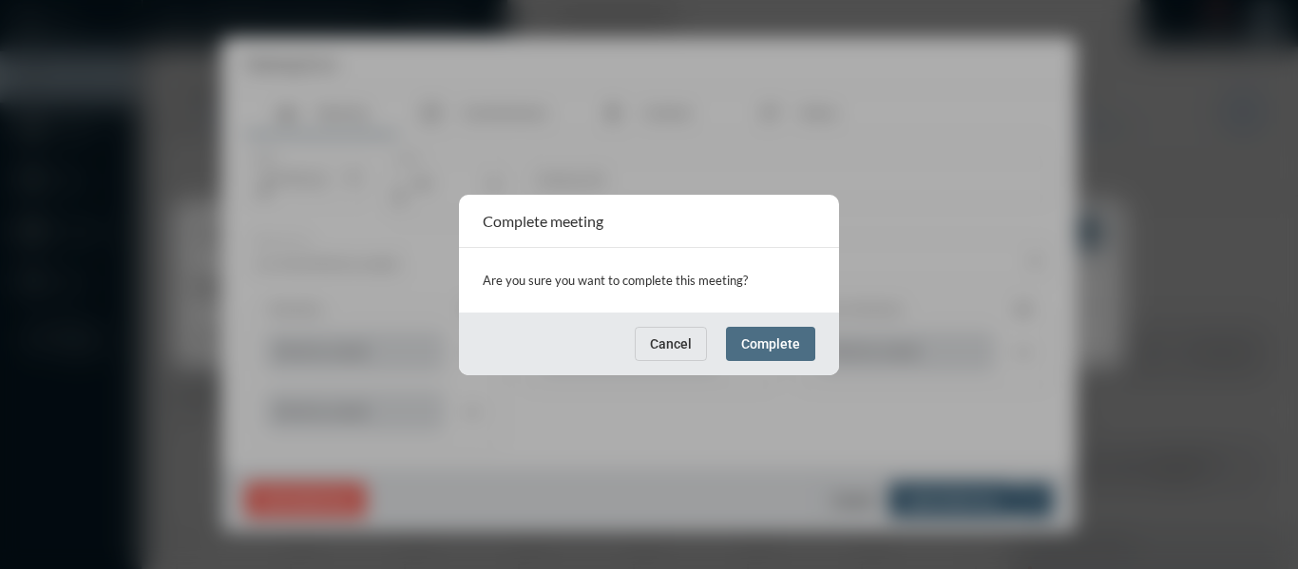
click at [768, 339] on span "Complete" at bounding box center [770, 343] width 59 height 15
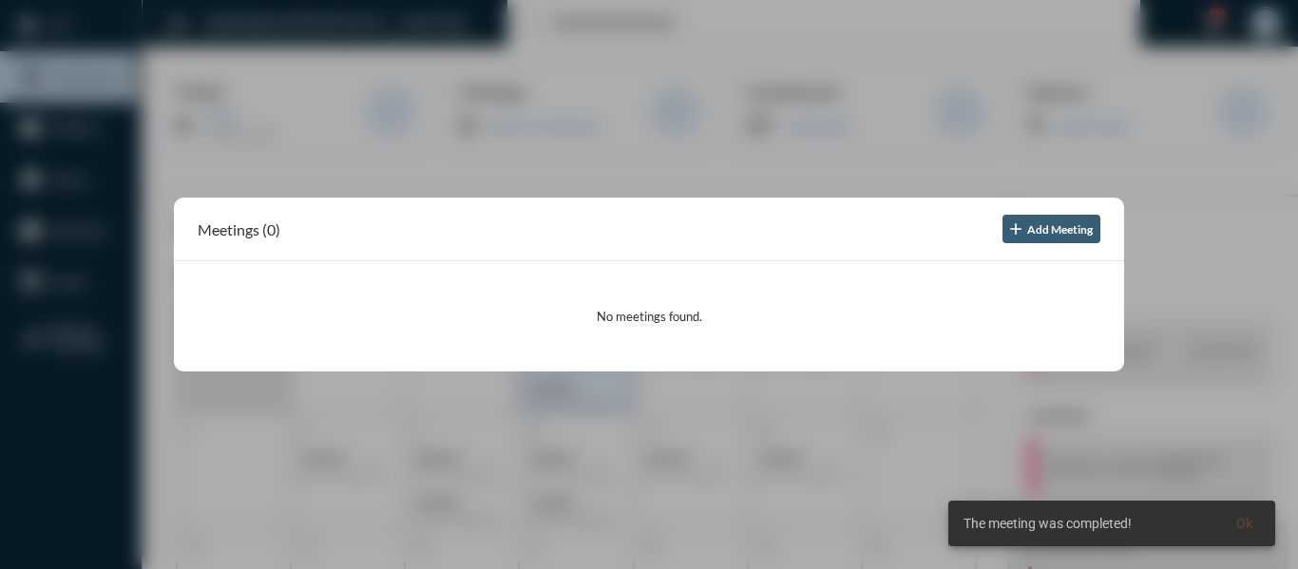
click at [638, 169] on div at bounding box center [649, 284] width 1298 height 569
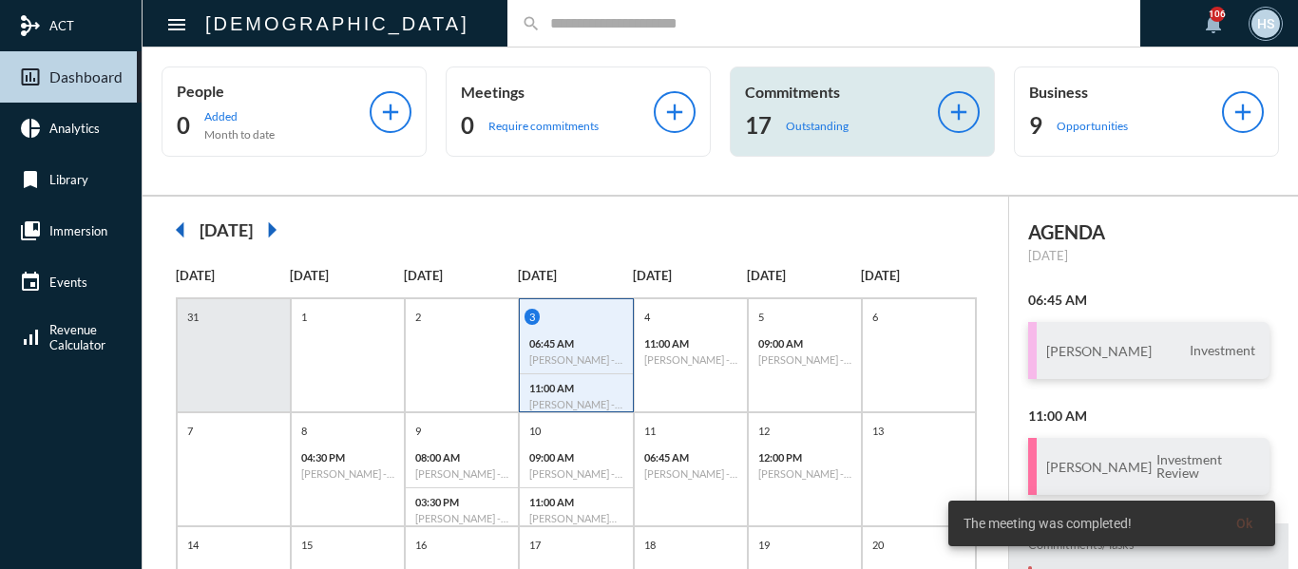
click at [807, 125] on p "Outstanding" at bounding box center [817, 126] width 63 height 14
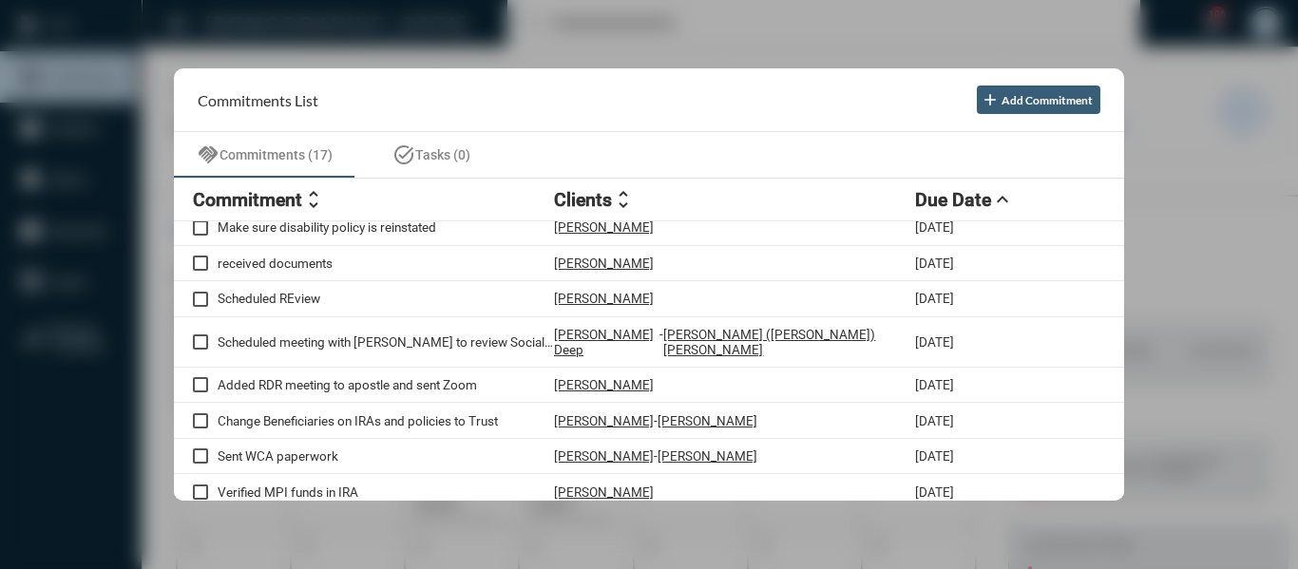
scroll to position [285, 0]
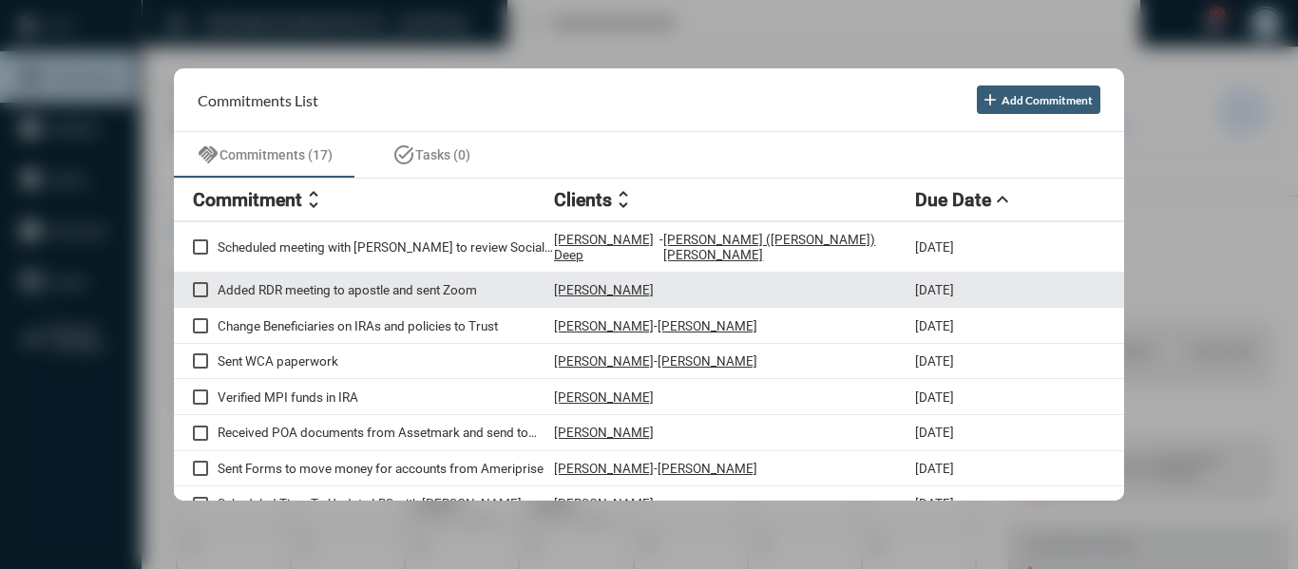
click at [395, 282] on p "Added RDR meeting to apostle and sent Zoom" at bounding box center [386, 289] width 336 height 15
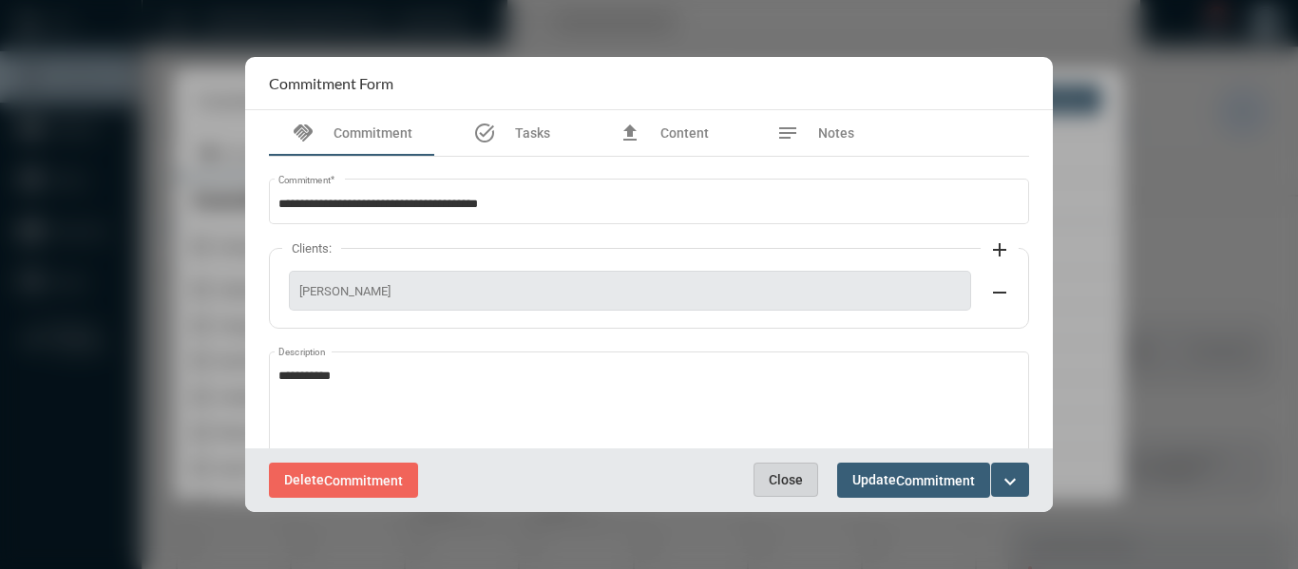
click at [781, 479] on span "Close" at bounding box center [786, 479] width 34 height 15
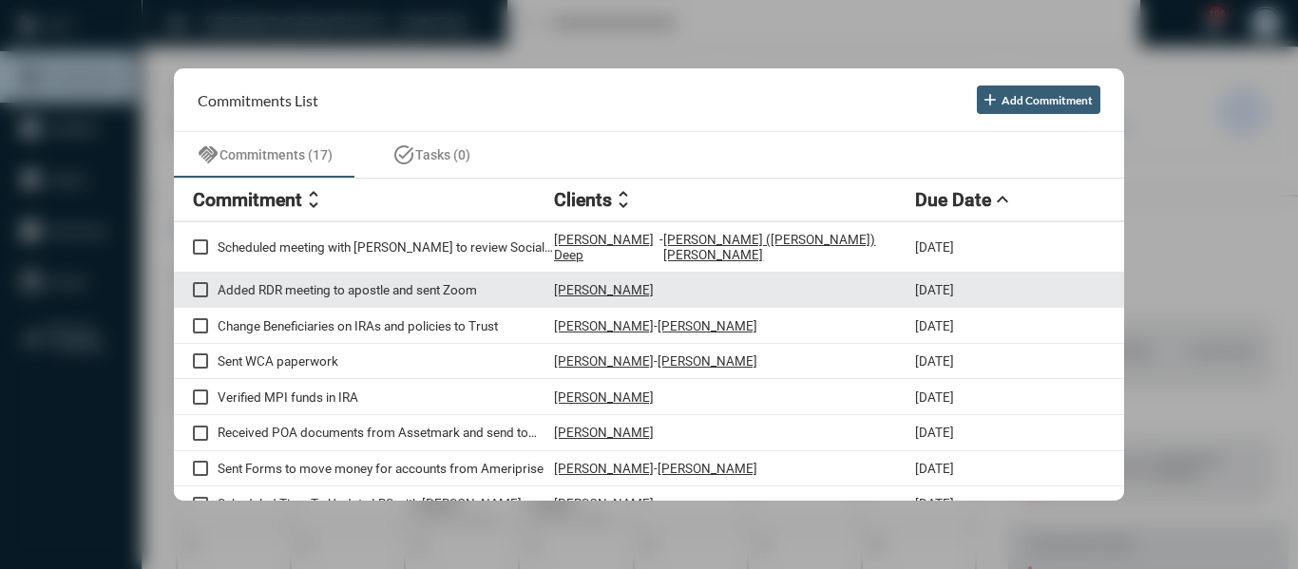
click at [580, 282] on p "[PERSON_NAME]" at bounding box center [604, 289] width 100 height 15
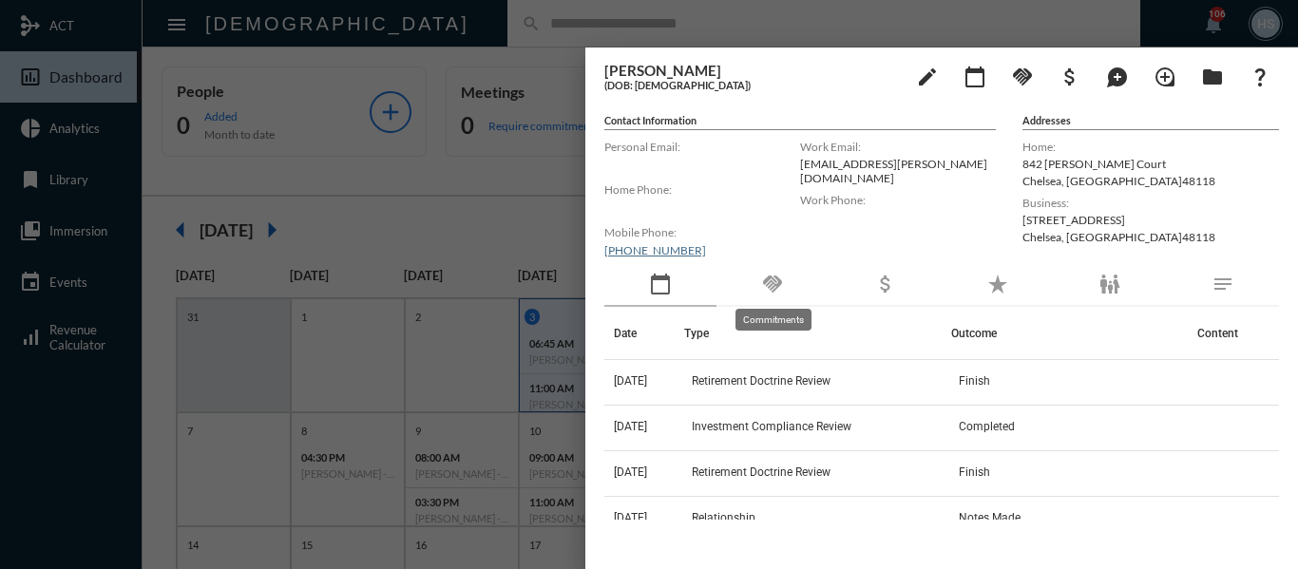
click at [771, 282] on mat-icon "handshake" at bounding box center [772, 284] width 23 height 23
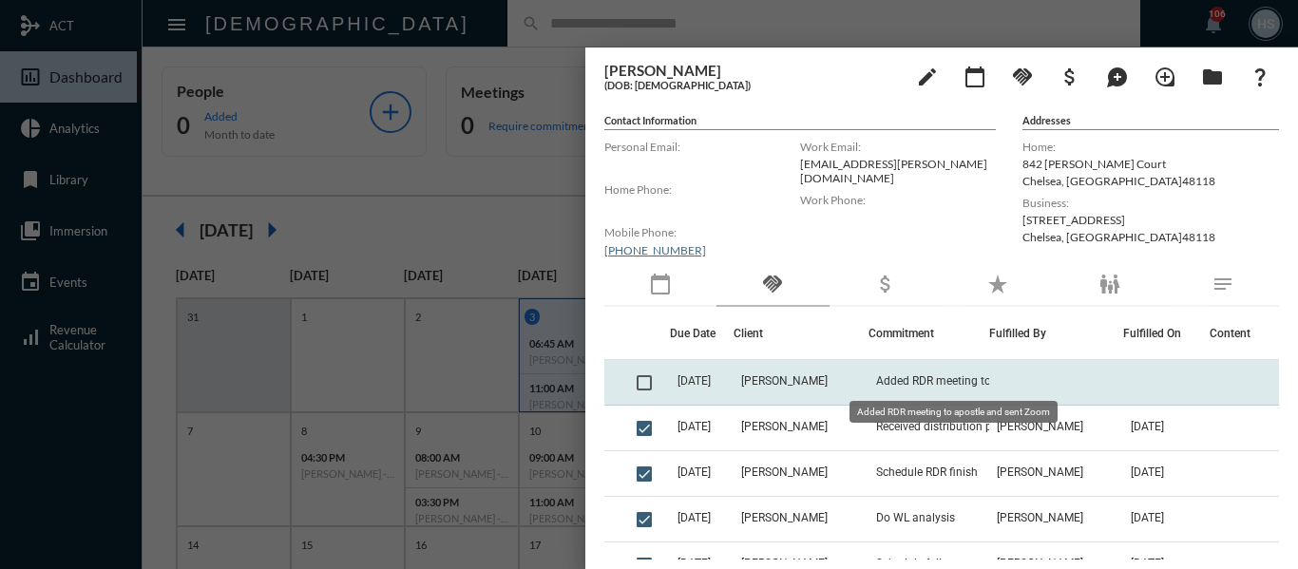
click at [917, 383] on span "Added RDR meeting to apostle and sent Zoom" at bounding box center [971, 380] width 190 height 13
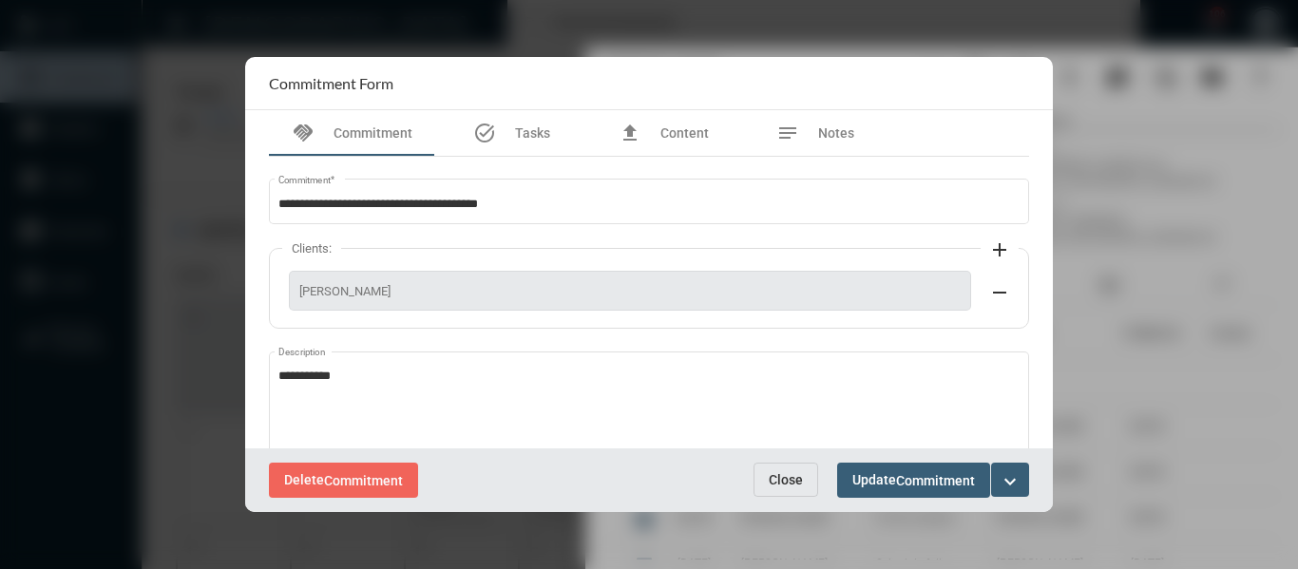
click at [797, 477] on span "Close" at bounding box center [786, 479] width 34 height 15
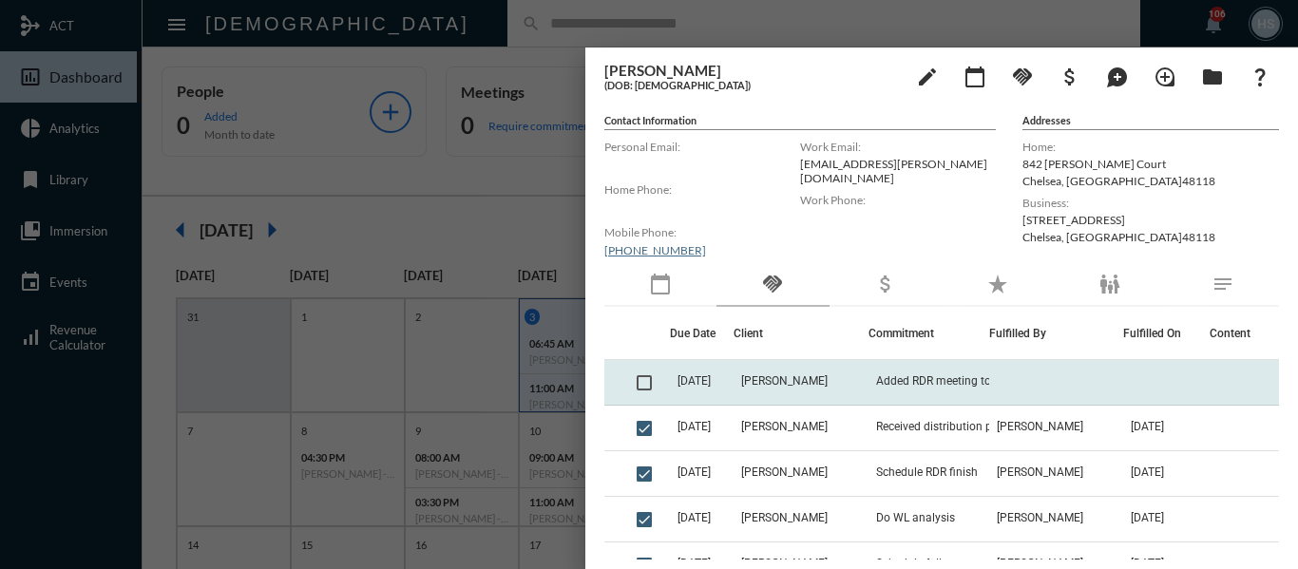
click at [637, 384] on span at bounding box center [643, 382] width 15 height 15
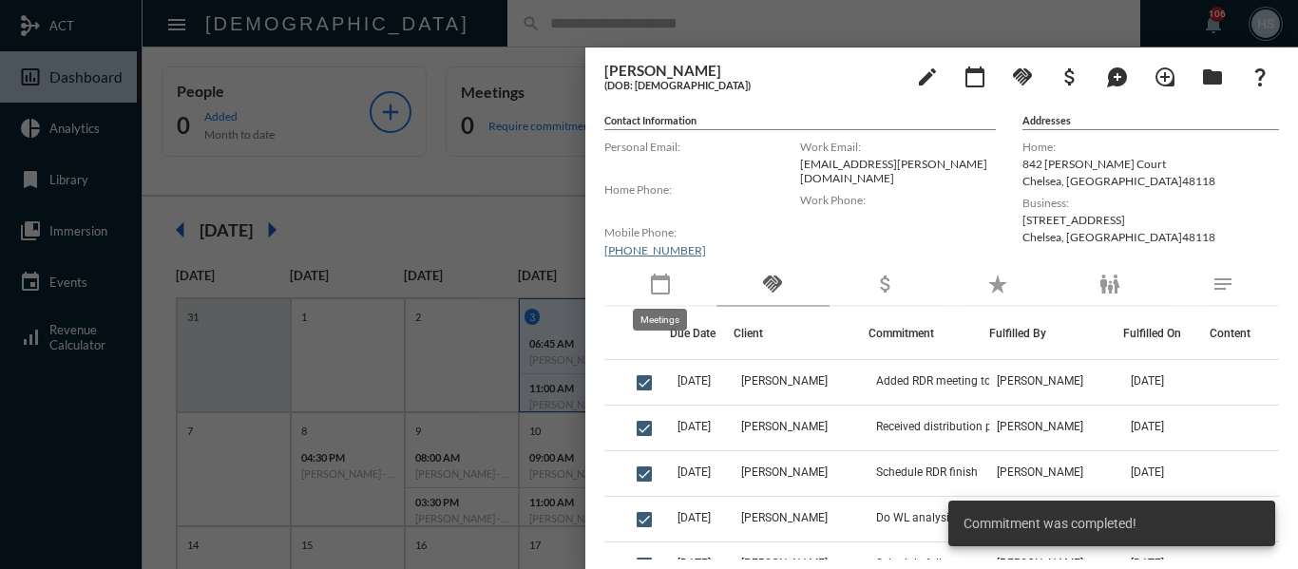
click at [661, 284] on mat-icon "calendar_today" at bounding box center [660, 284] width 23 height 23
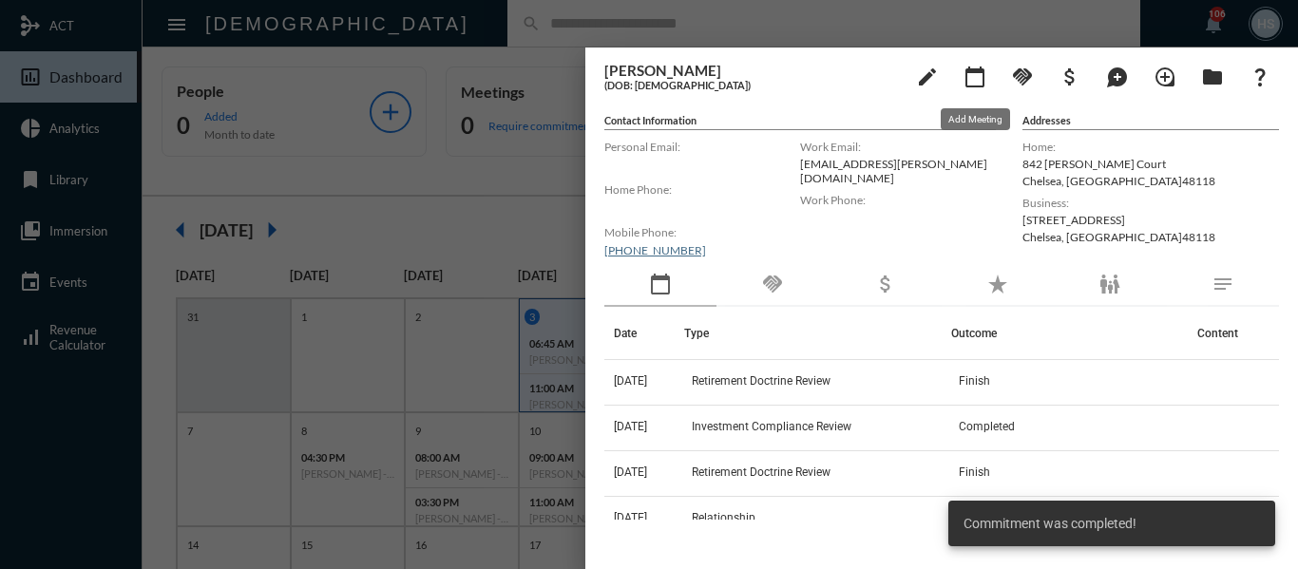
click at [981, 73] on mat-icon "calendar_today" at bounding box center [974, 77] width 23 height 23
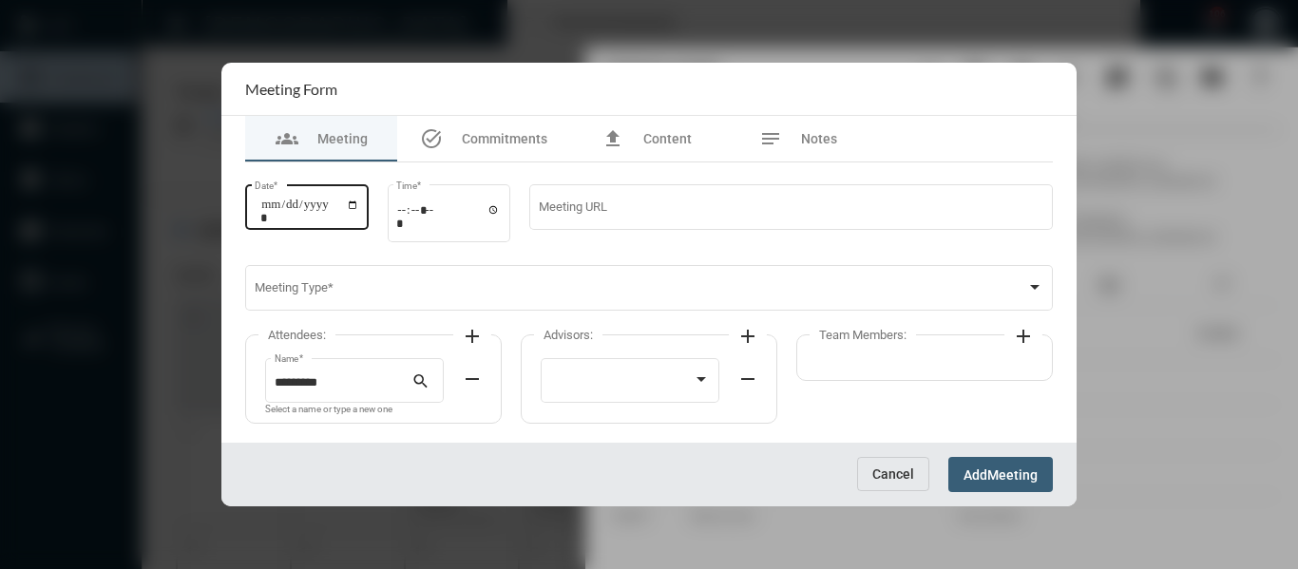
click at [359, 199] on input "Date *" at bounding box center [309, 211] width 99 height 27
type input "**********"
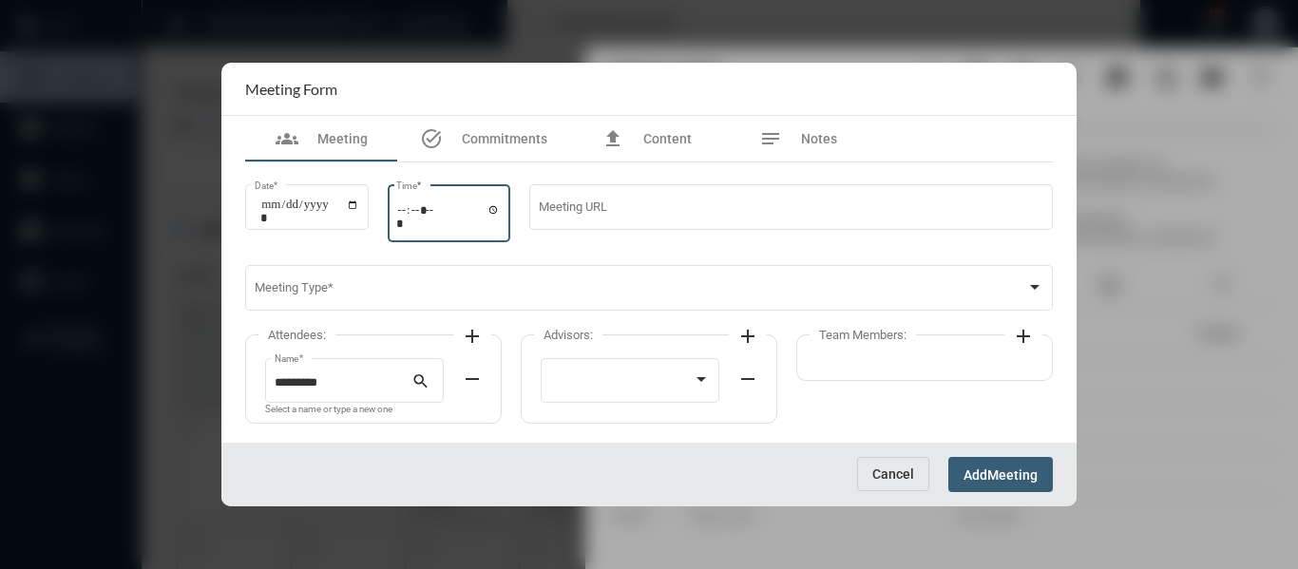
click at [501, 210] on input "Time *" at bounding box center [448, 216] width 104 height 28
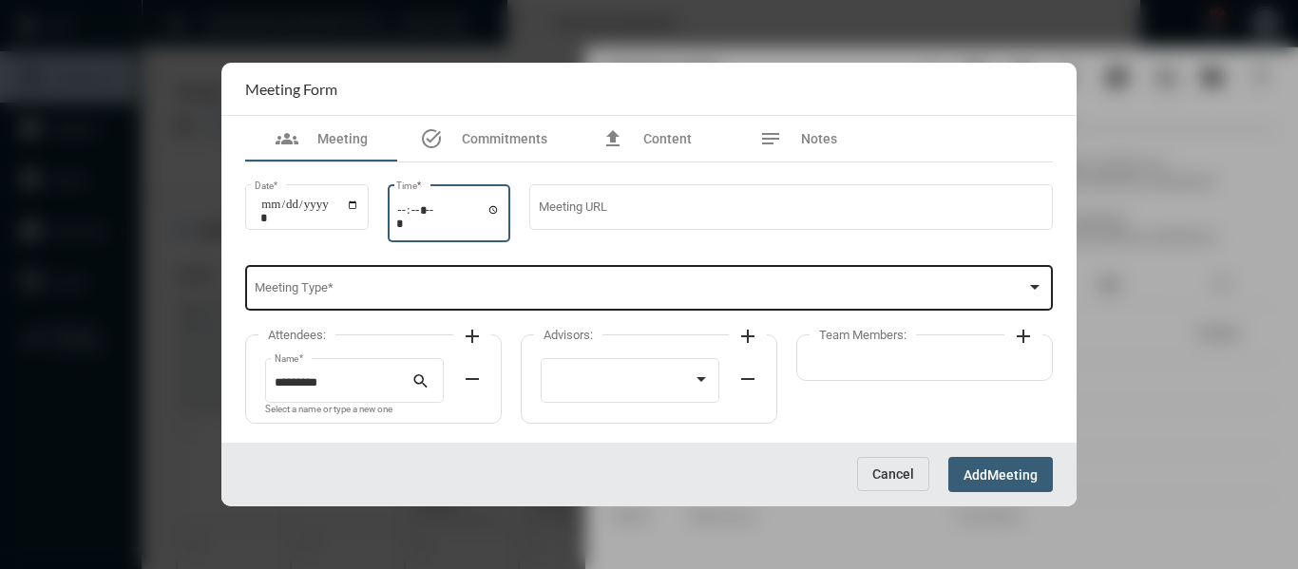
type input "*****"
click at [623, 282] on div "Meeting Type *" at bounding box center [649, 286] width 789 height 48
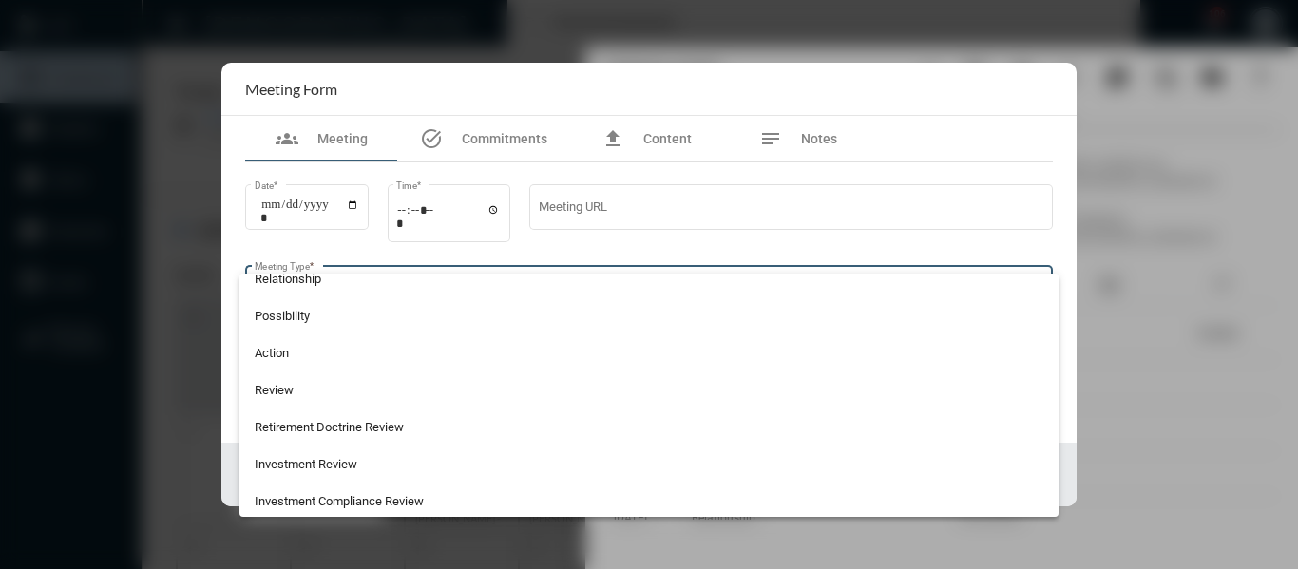
scroll to position [498, 0]
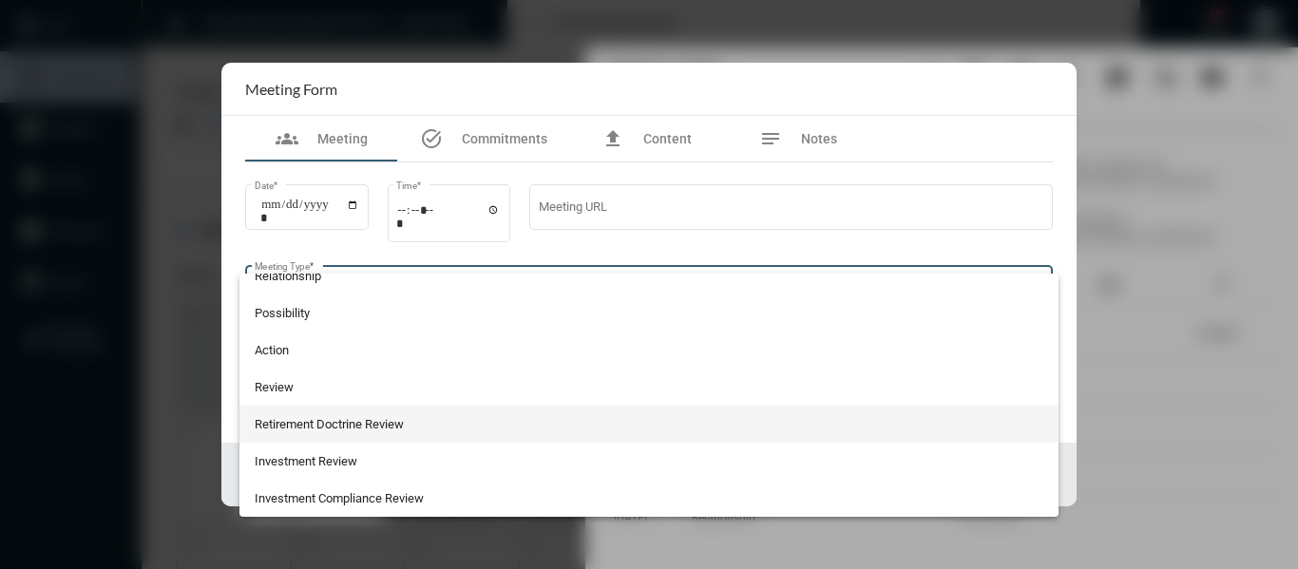
click at [383, 411] on span "Retirement Doctrine Review" at bounding box center [649, 424] width 789 height 37
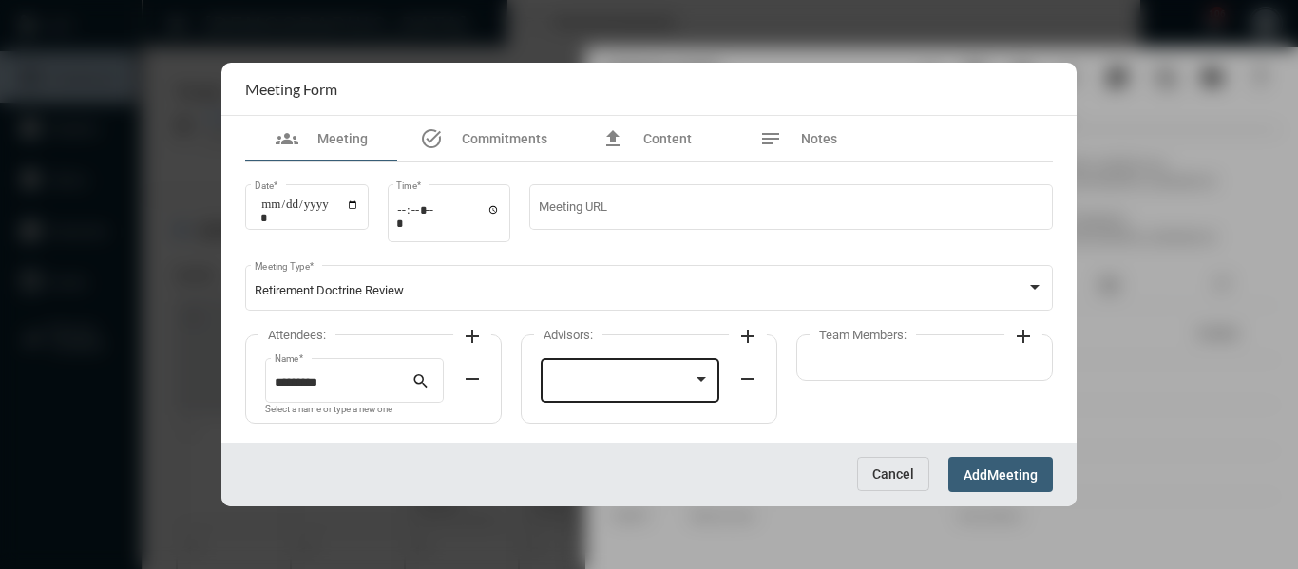
click at [605, 394] on div at bounding box center [630, 378] width 161 height 48
click at [591, 378] on span "[PERSON_NAME]" at bounding box center [630, 384] width 161 height 37
click at [1026, 333] on mat-icon "add" at bounding box center [1023, 336] width 23 height 23
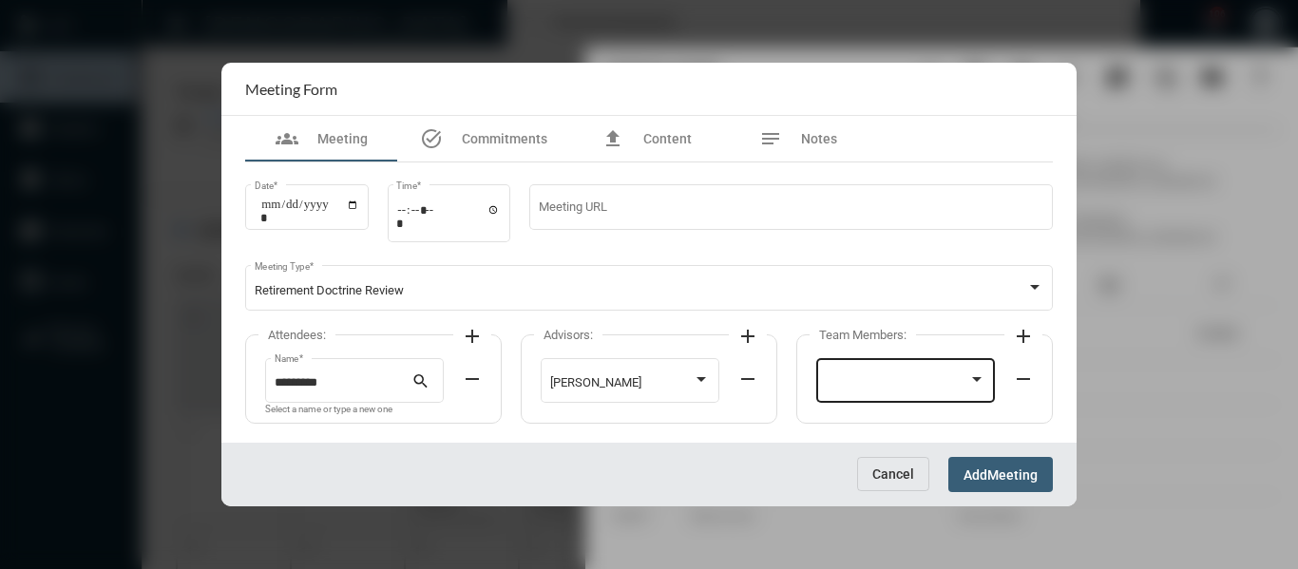
click at [918, 375] on div at bounding box center [906, 378] width 161 height 48
click at [878, 379] on span "[PERSON_NAME]" at bounding box center [906, 384] width 161 height 37
click at [1009, 467] on span "Meeting" at bounding box center [1012, 474] width 50 height 15
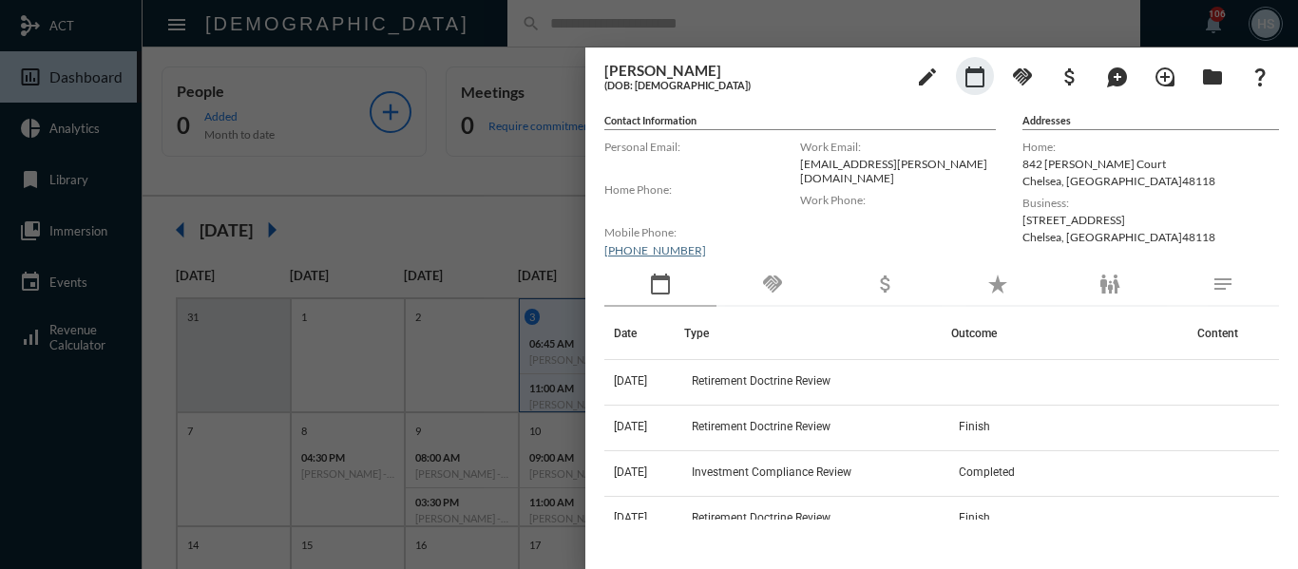
drag, startPoint x: 444, startPoint y: 174, endPoint x: 451, endPoint y: 167, distance: 10.1
click at [444, 173] on div at bounding box center [649, 284] width 1298 height 569
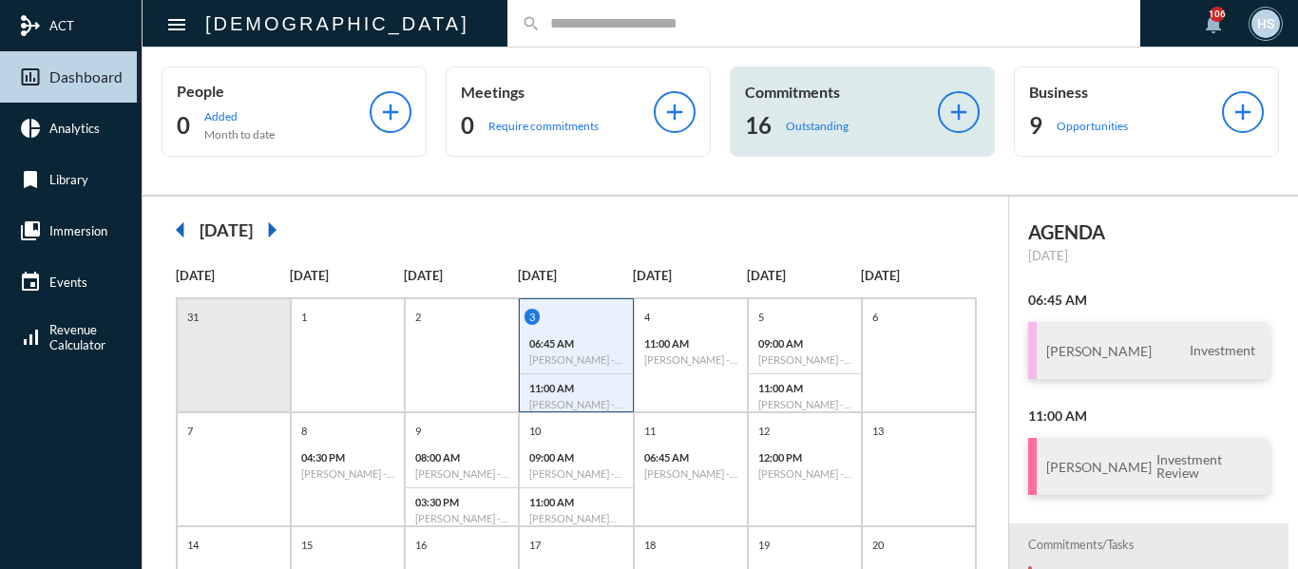
click at [820, 125] on p "Outstanding" at bounding box center [817, 126] width 63 height 14
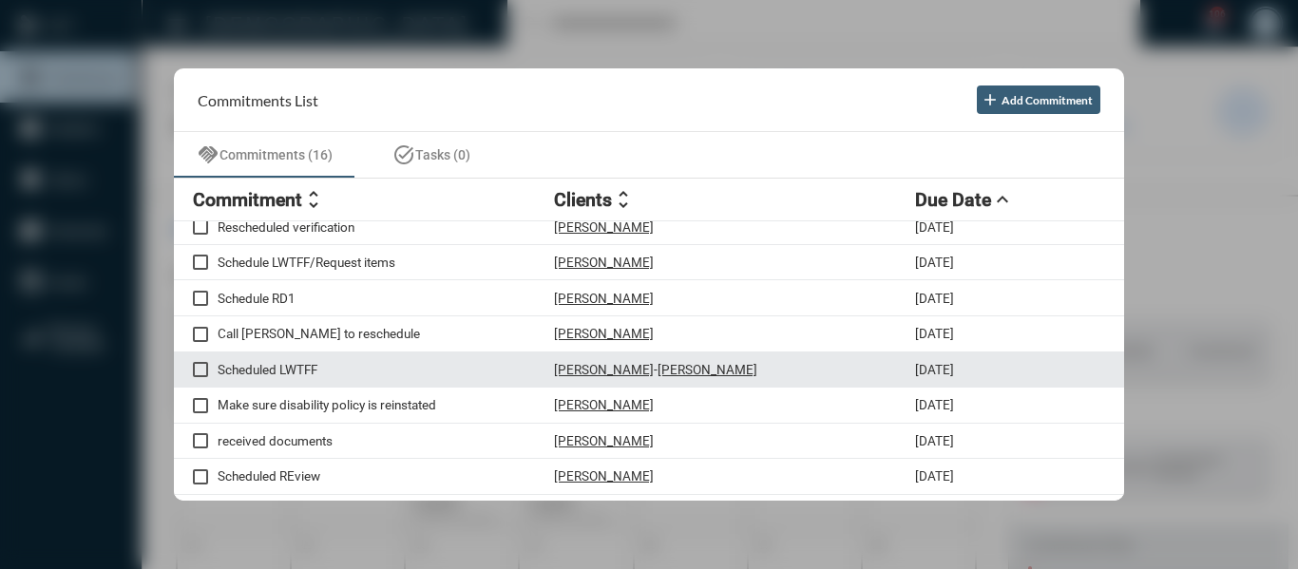
scroll to position [0, 0]
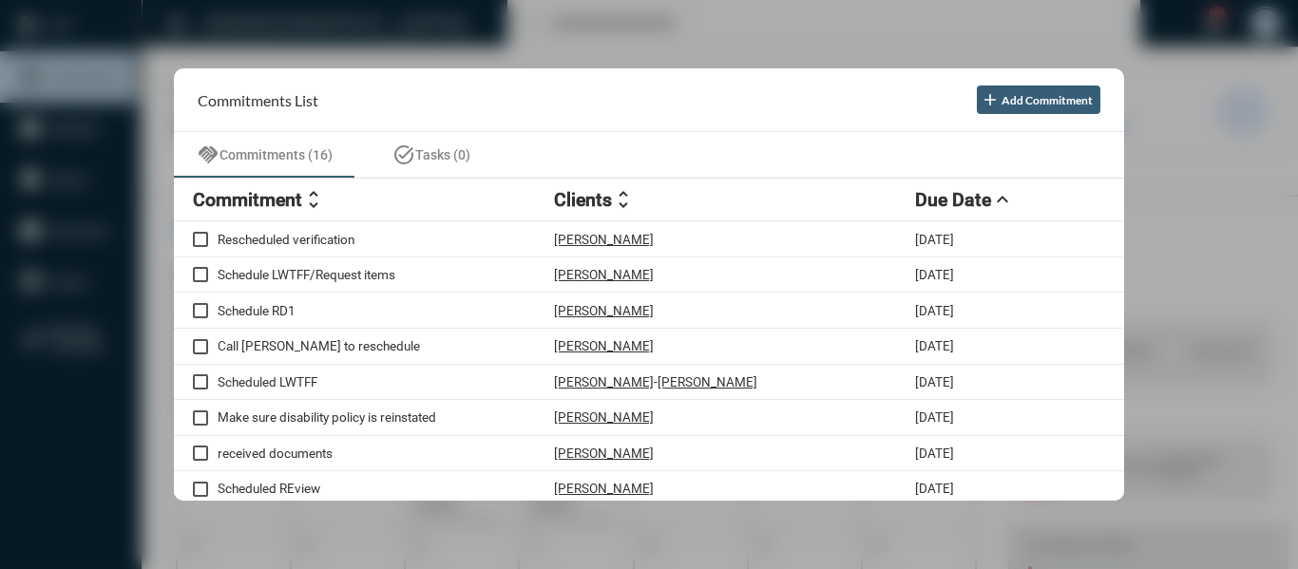
click at [522, 28] on div at bounding box center [649, 284] width 1298 height 569
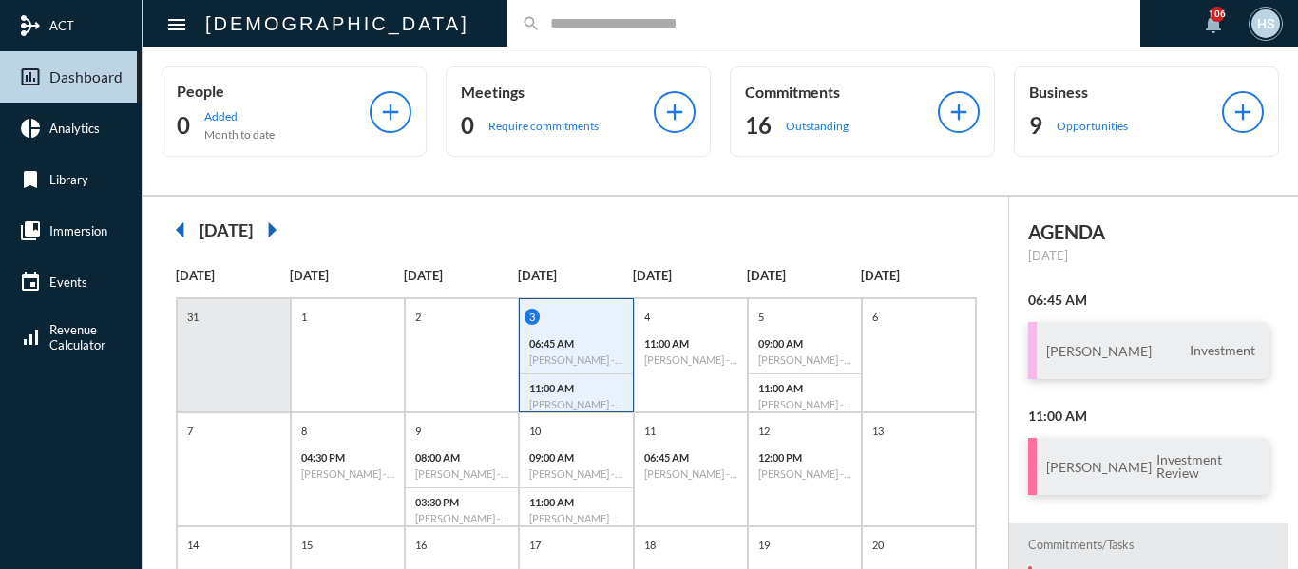
click at [541, 21] on input "text" at bounding box center [833, 23] width 585 height 16
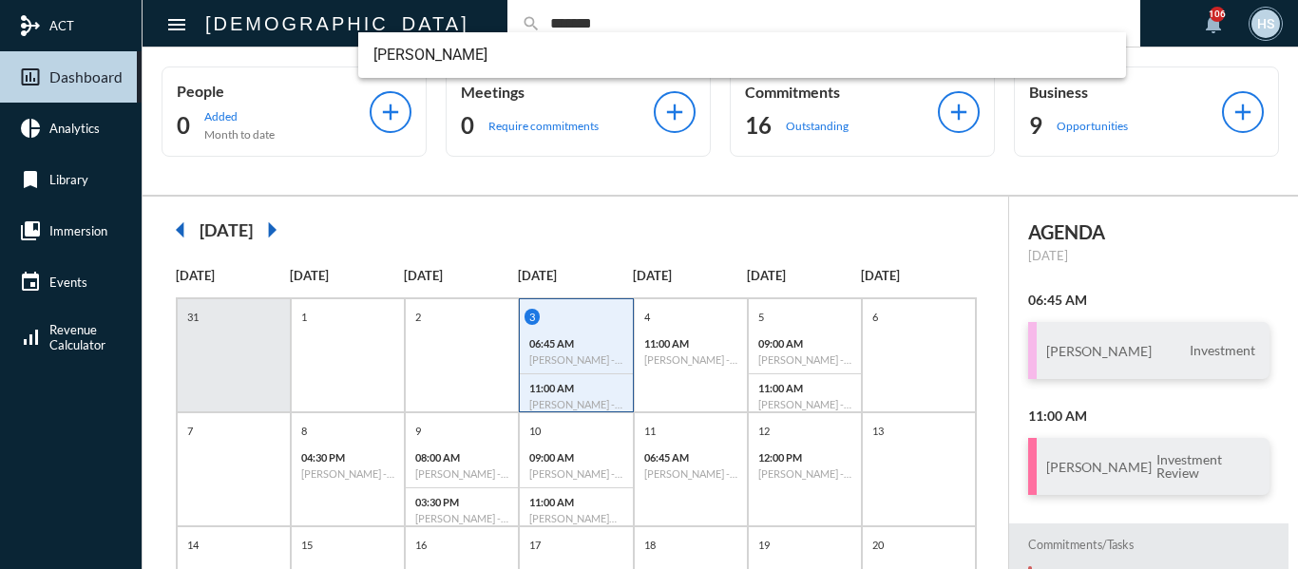
type input "*******"
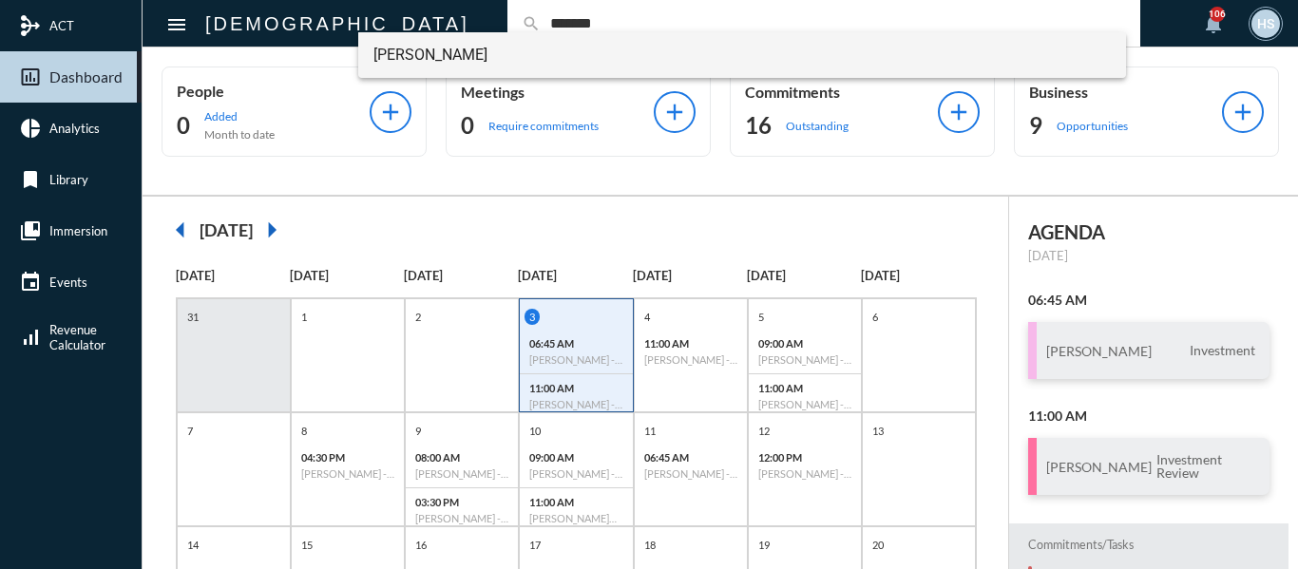
click at [383, 49] on span "[PERSON_NAME]" at bounding box center [742, 55] width 738 height 46
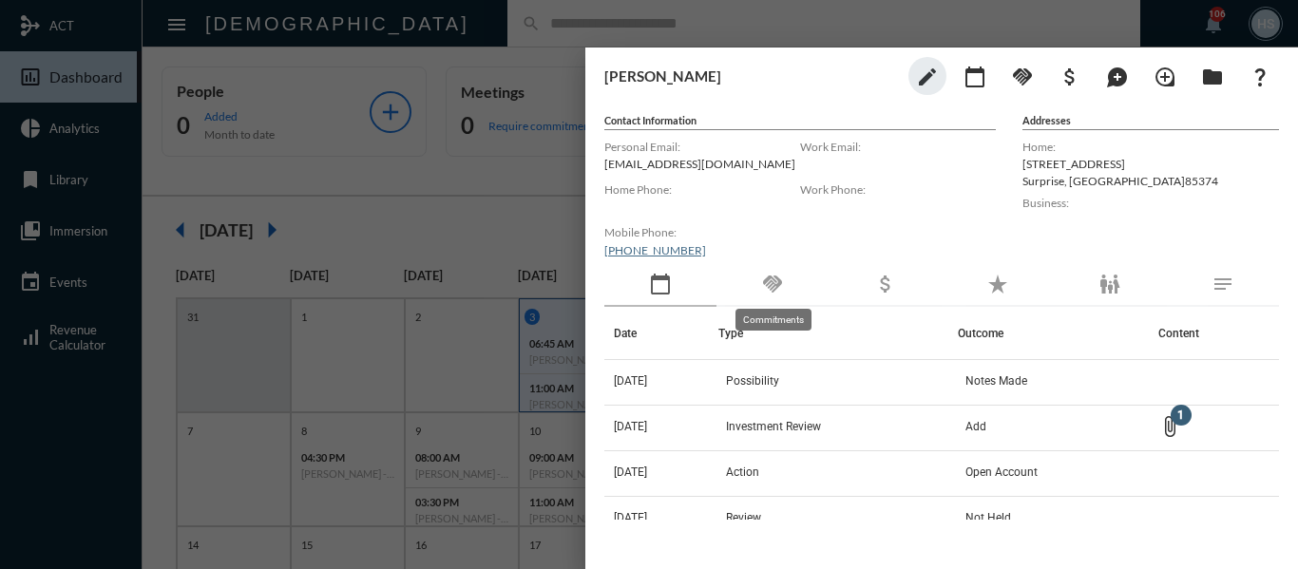
click at [776, 282] on mat-icon "handshake" at bounding box center [772, 284] width 23 height 23
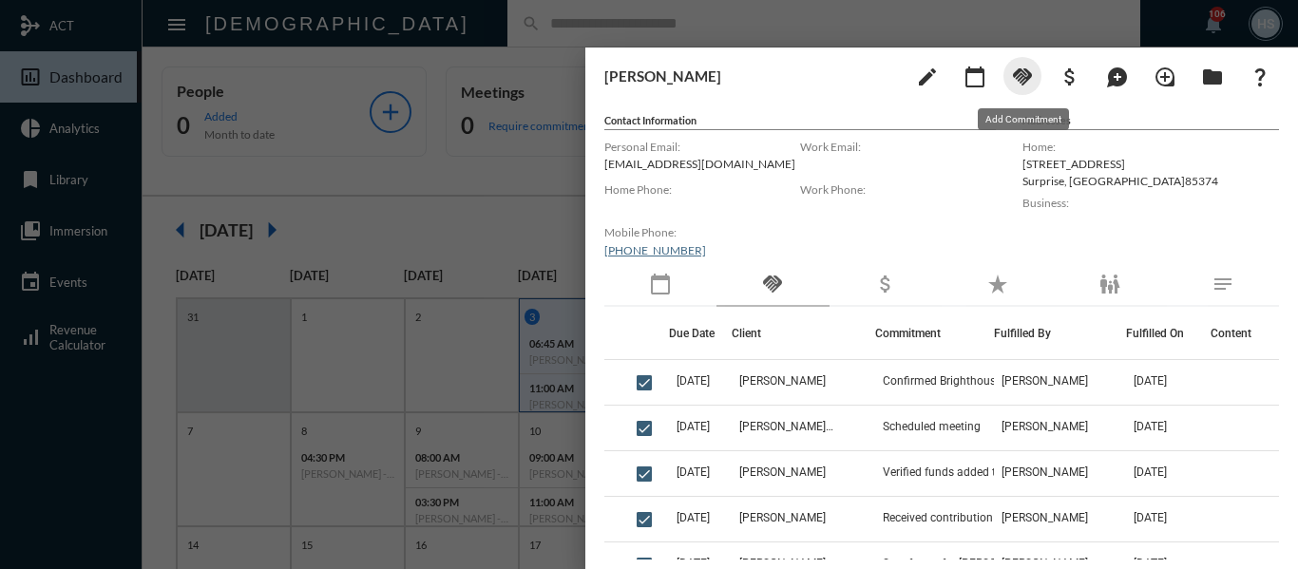
click at [1021, 69] on mat-icon "handshake" at bounding box center [1022, 77] width 23 height 23
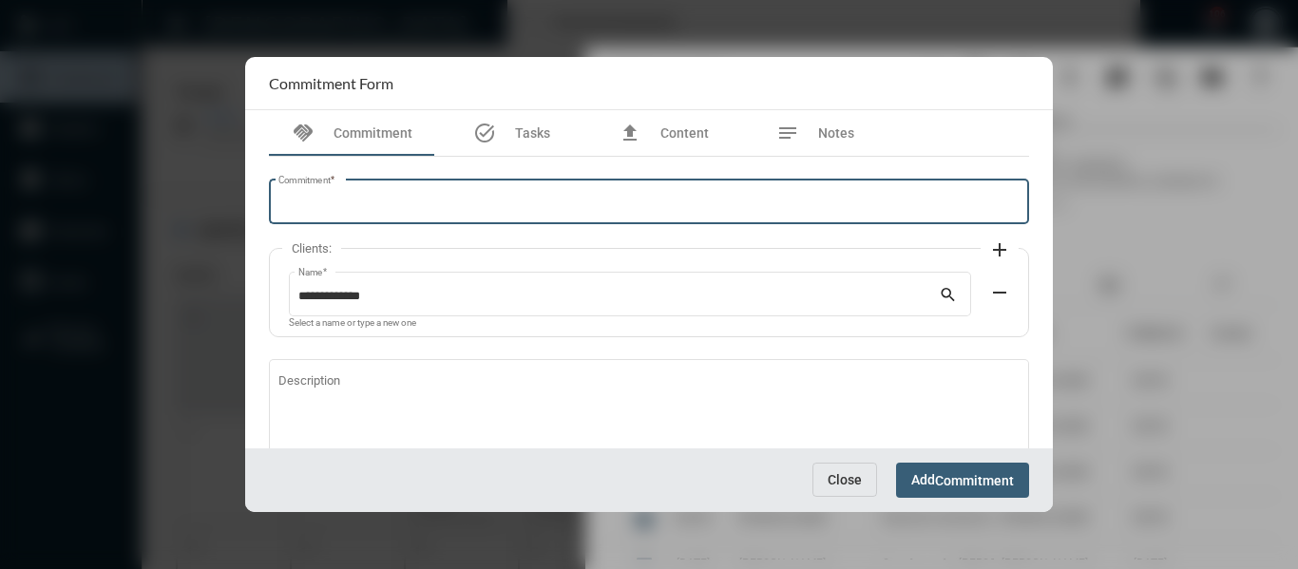
click at [427, 198] on input "Commitment *" at bounding box center [649, 205] width 742 height 14
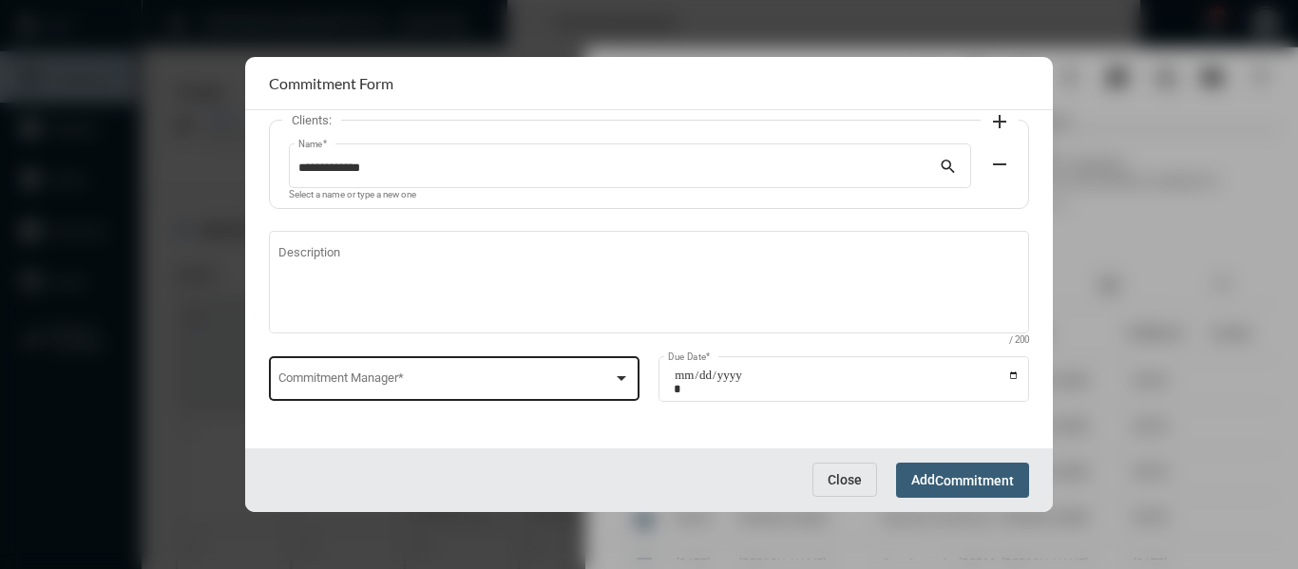
scroll to position [129, 0]
type input "**********"
click at [615, 380] on div at bounding box center [621, 377] width 17 height 15
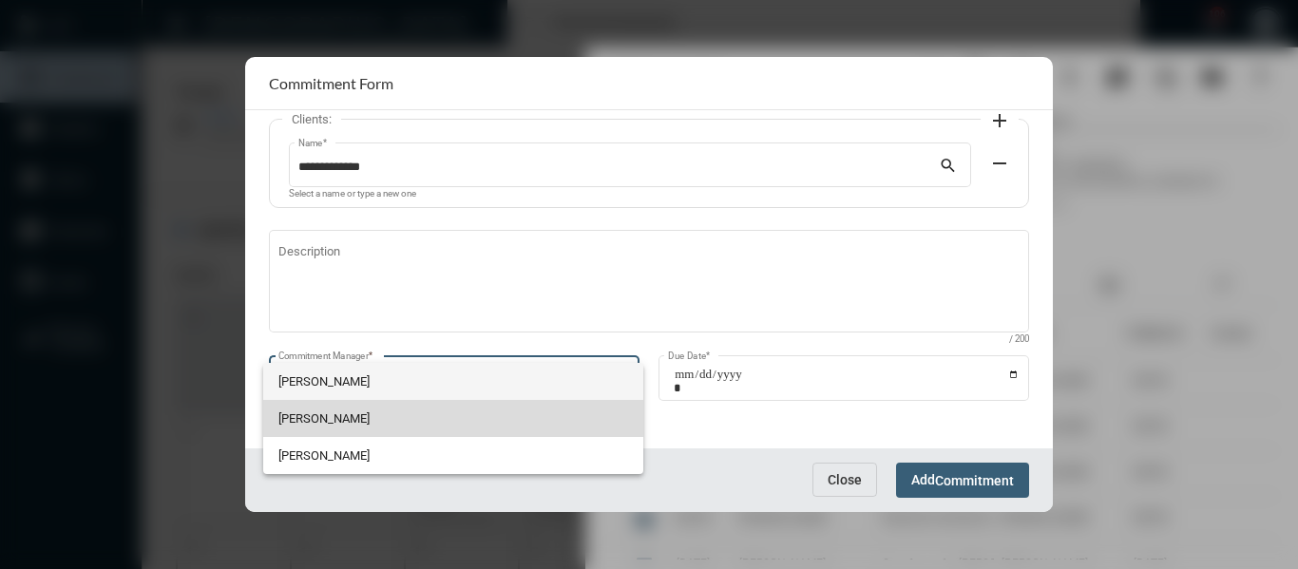
click at [310, 411] on span "[PERSON_NAME]" at bounding box center [453, 418] width 350 height 37
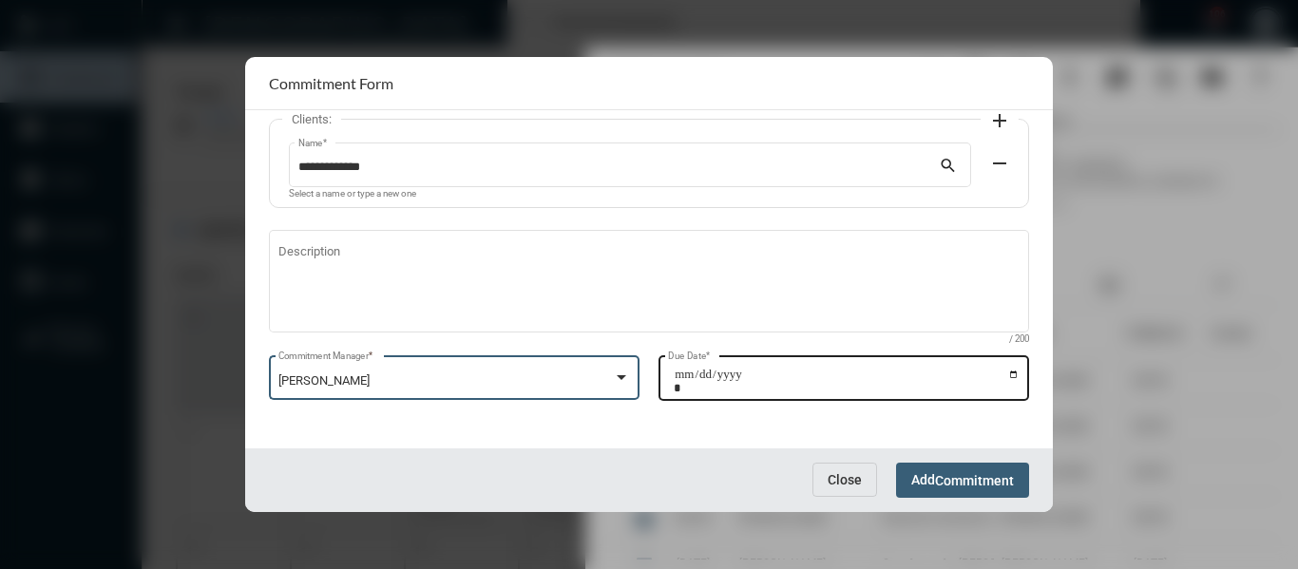
click at [1004, 372] on input "Due Date *" at bounding box center [847, 381] width 346 height 27
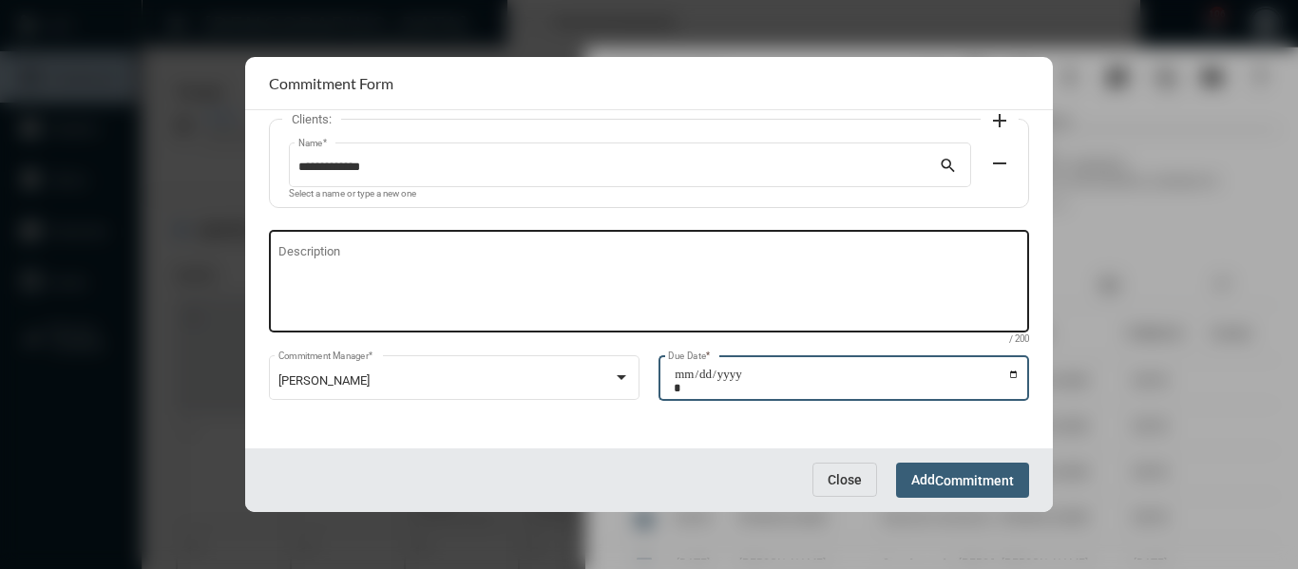
type input "**********"
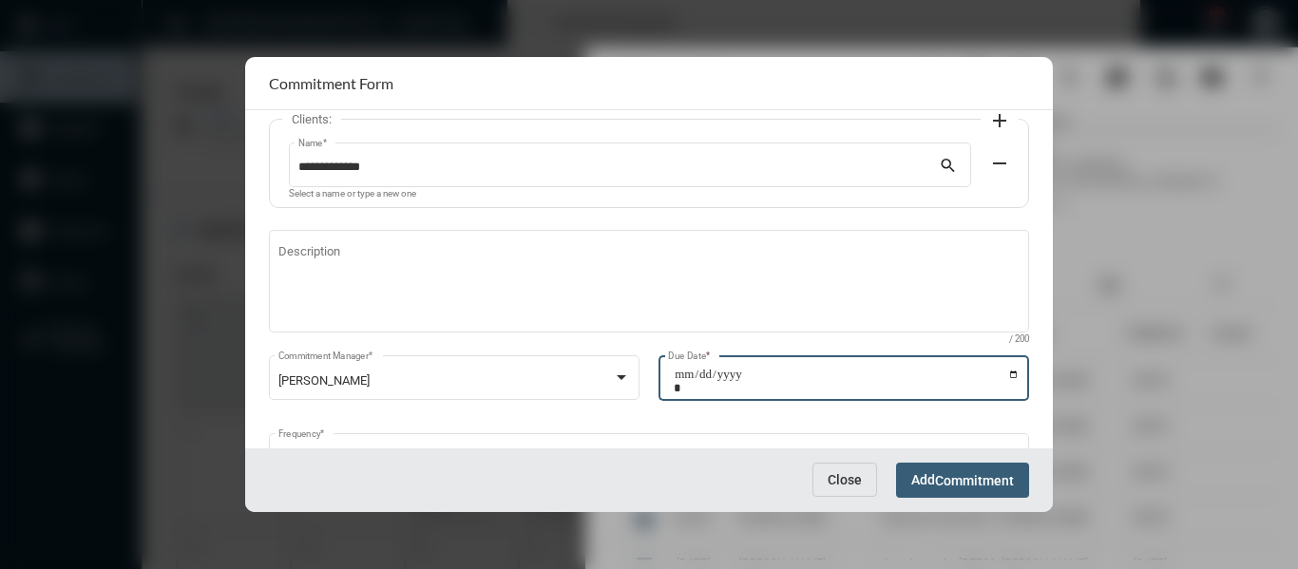
click at [960, 476] on span "Commitment" at bounding box center [974, 480] width 79 height 15
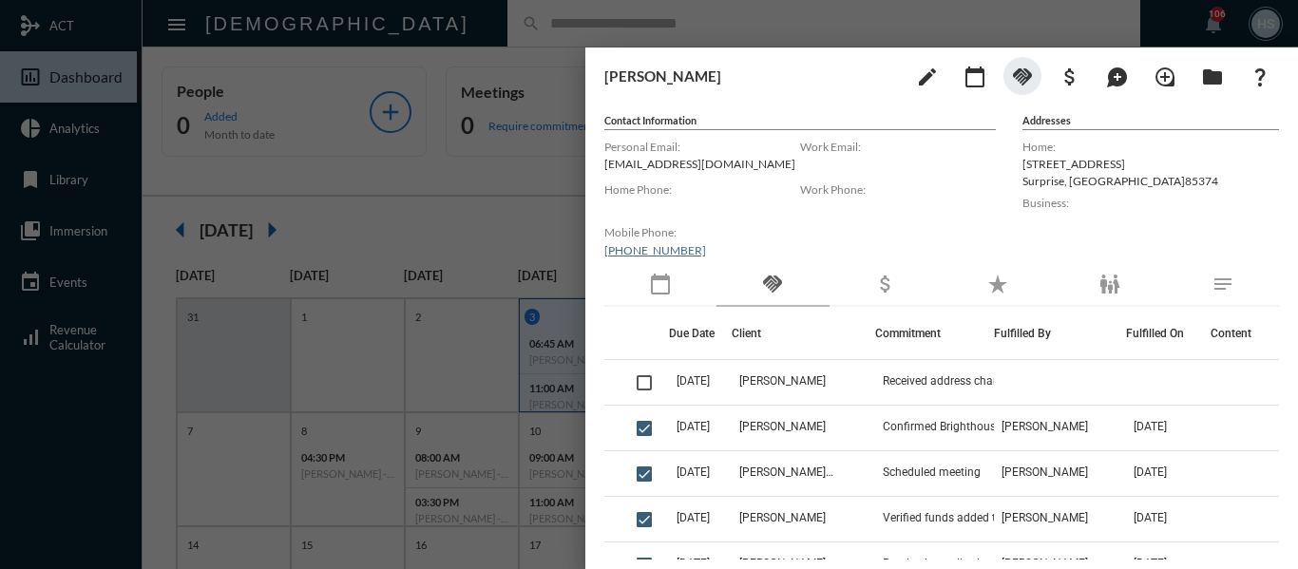
click at [479, 173] on div at bounding box center [649, 284] width 1298 height 569
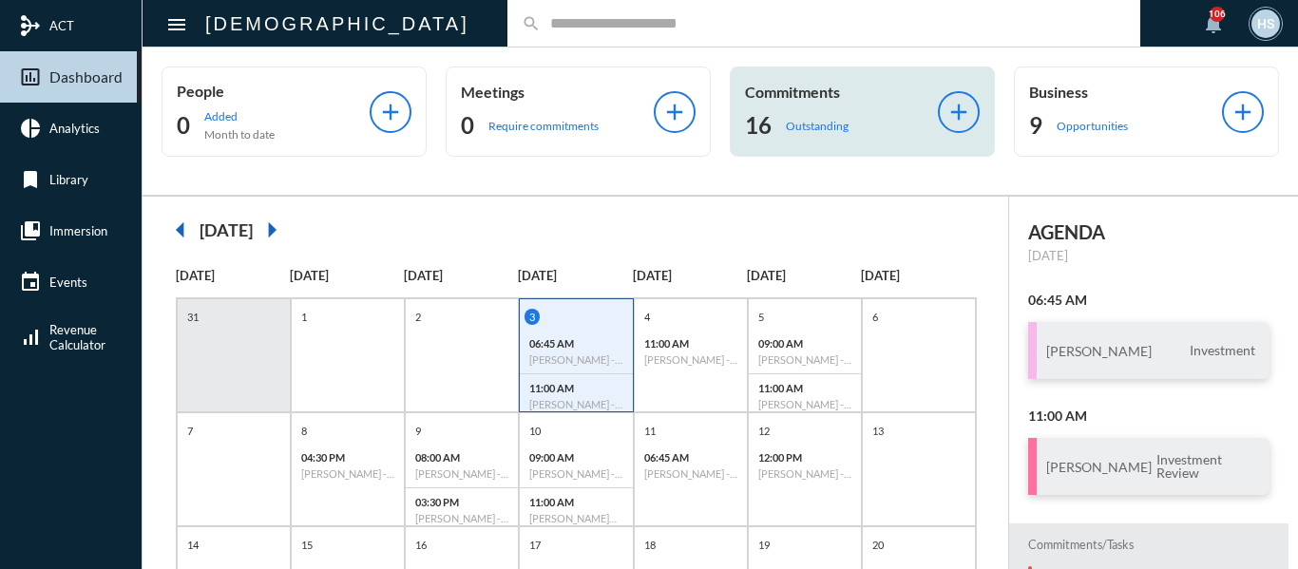
click at [807, 125] on p "Outstanding" at bounding box center [817, 126] width 63 height 14
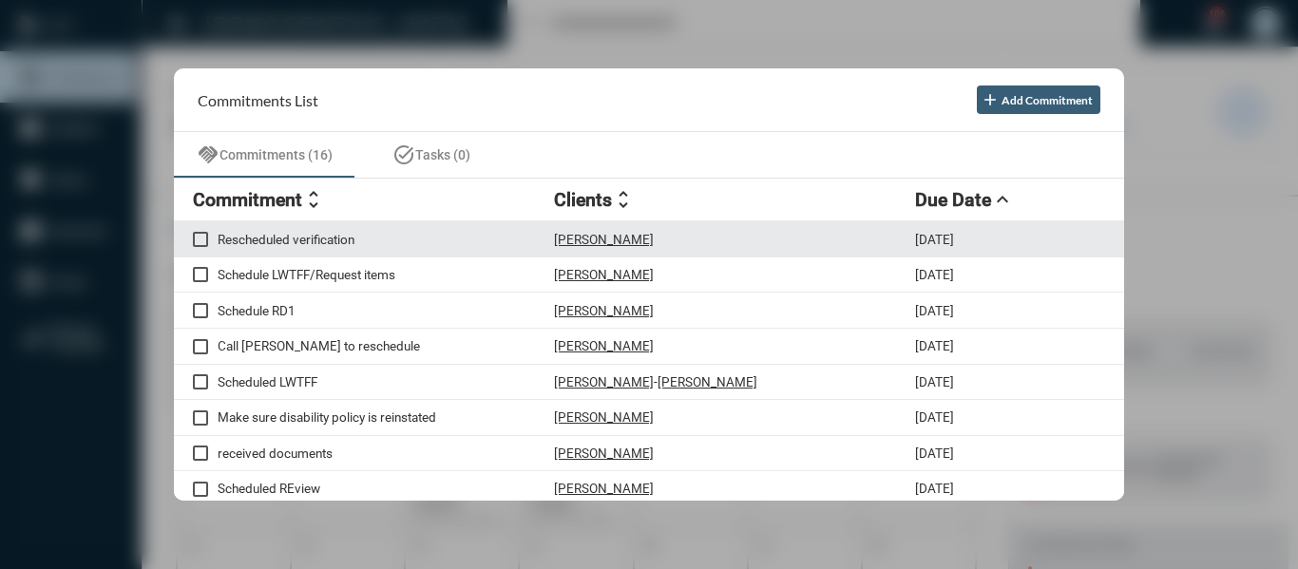
click at [309, 238] on p "Rescheduled verification" at bounding box center [386, 239] width 336 height 15
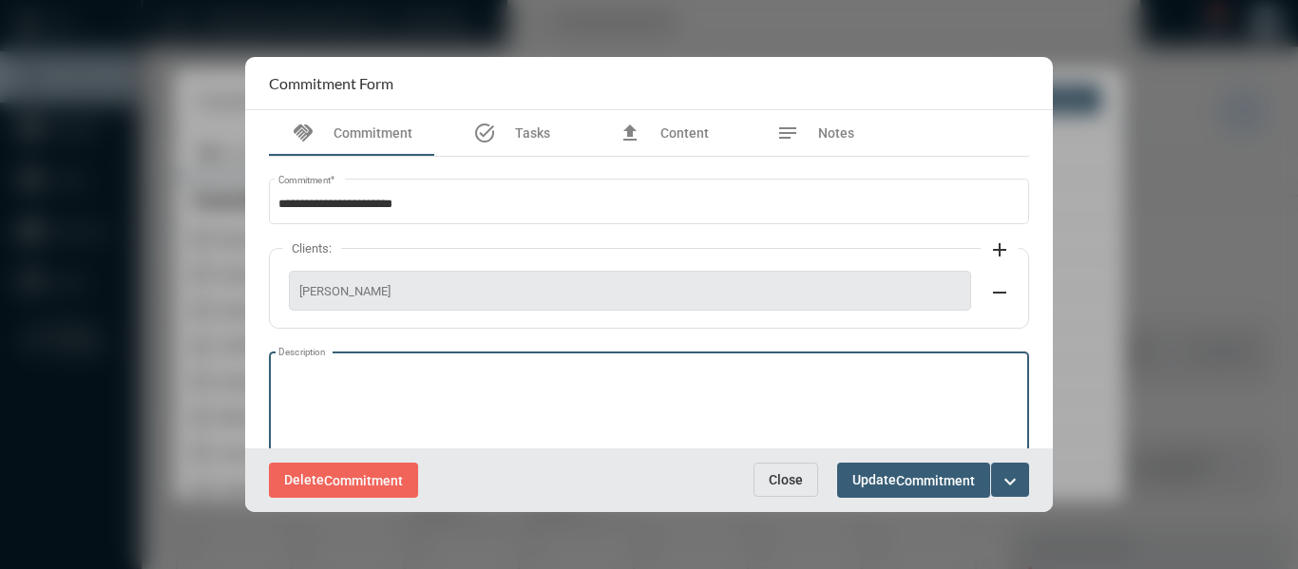
click at [308, 372] on textarea "Description" at bounding box center [649, 405] width 742 height 75
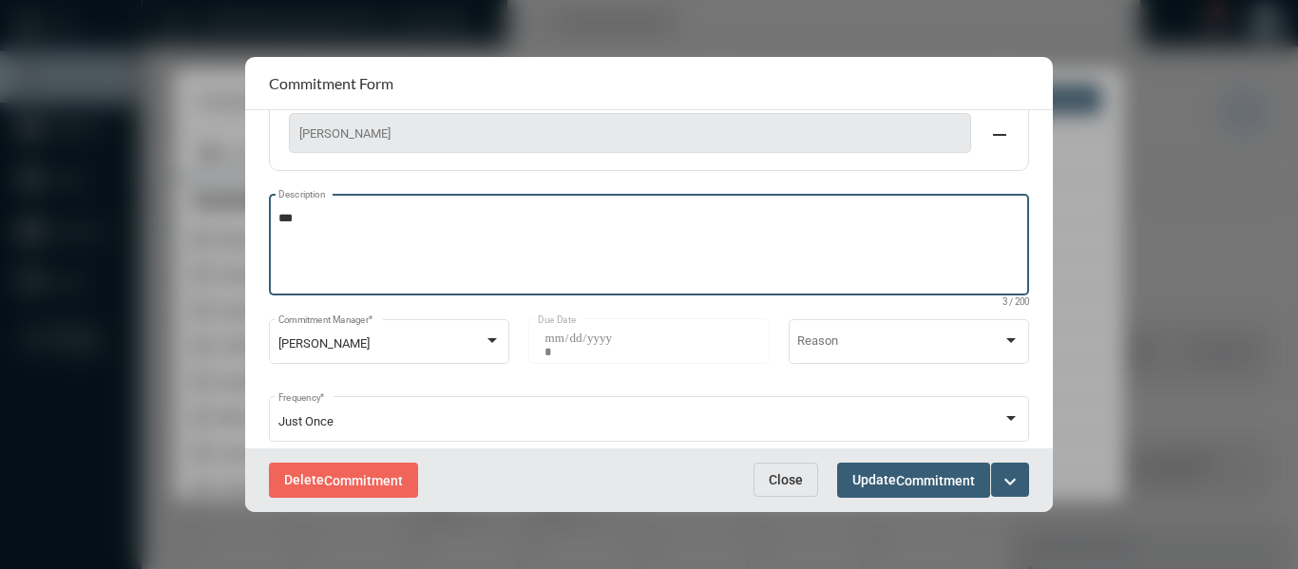
scroll to position [199, 0]
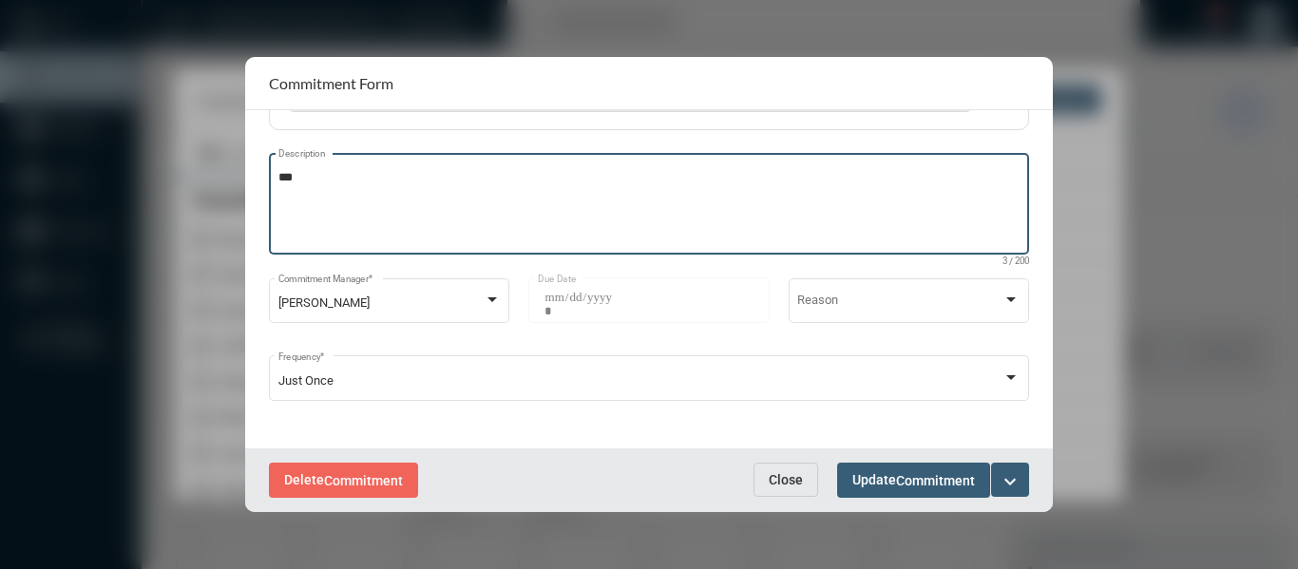
type textarea "***"
click at [1007, 477] on mat-icon "expand_more" at bounding box center [1009, 481] width 23 height 23
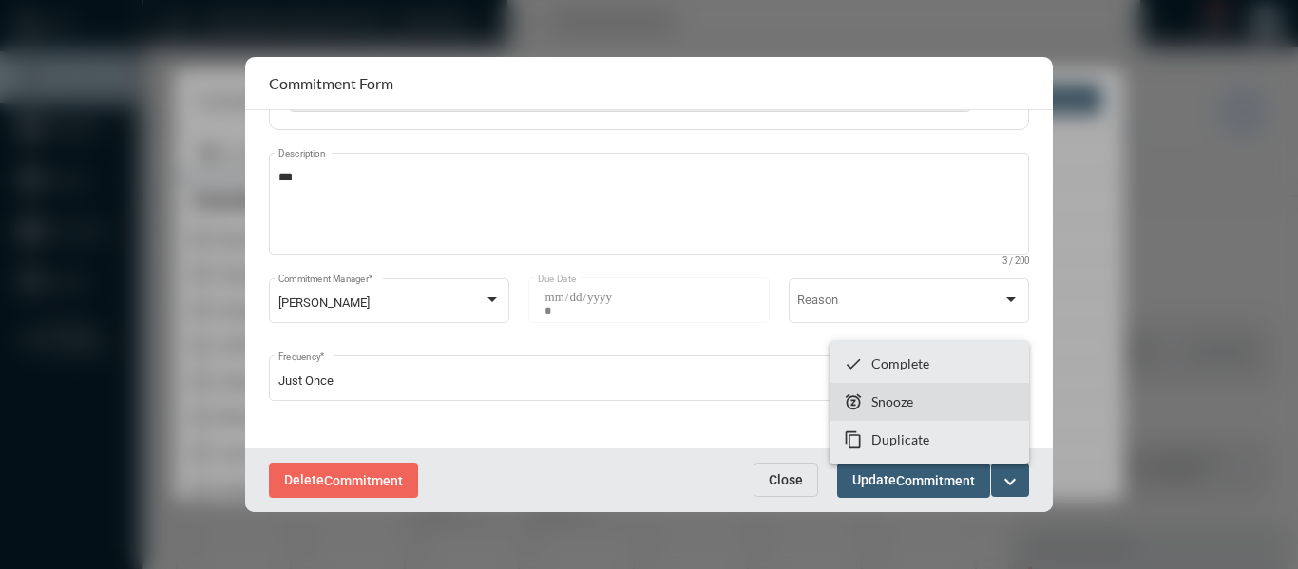
click at [904, 401] on p "Snooze" at bounding box center [892, 401] width 42 height 16
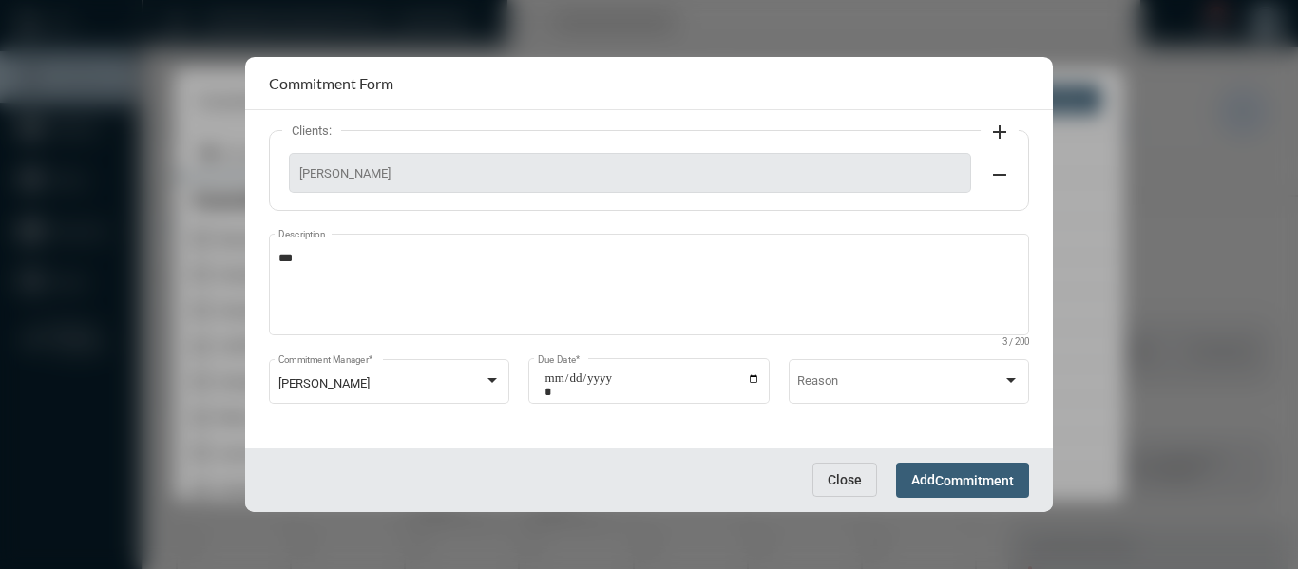
scroll to position [121, 0]
click at [742, 376] on input "**********" at bounding box center [652, 382] width 216 height 27
click at [747, 376] on input "**********" at bounding box center [652, 382] width 216 height 27
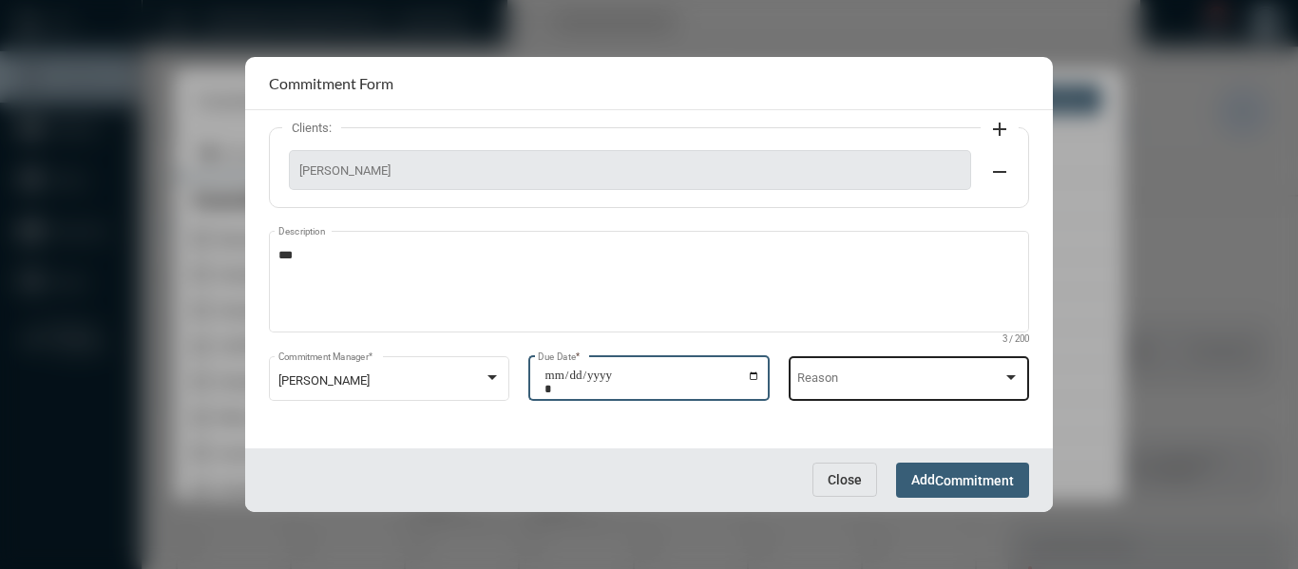
type input "**********"
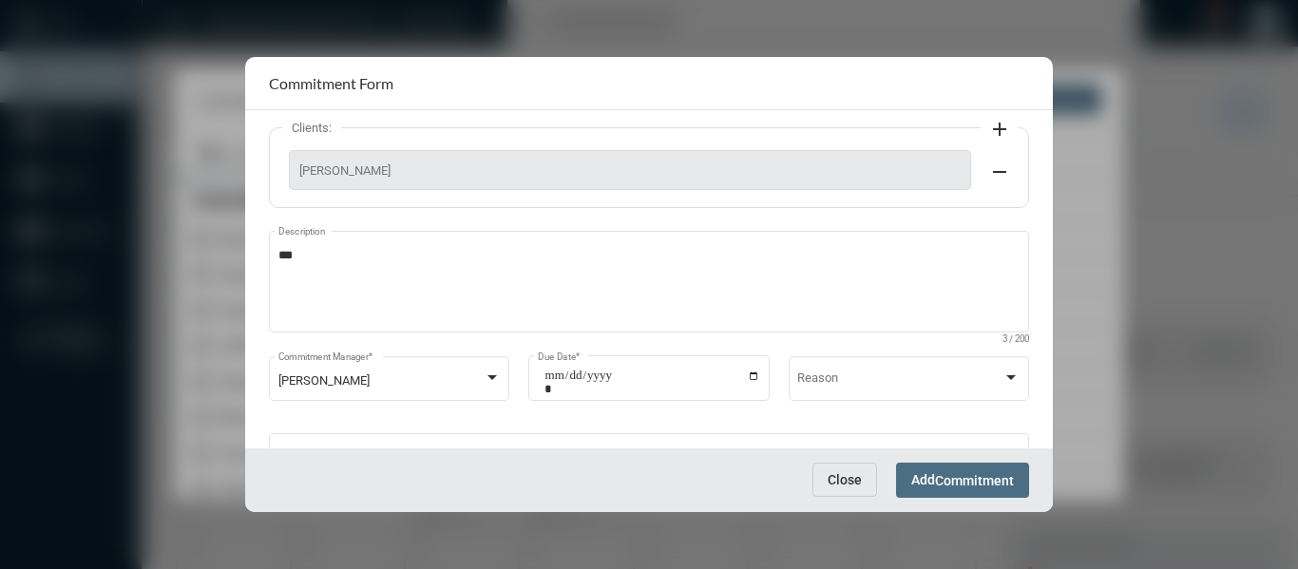
click at [929, 480] on span "Add Commitment" at bounding box center [962, 479] width 103 height 15
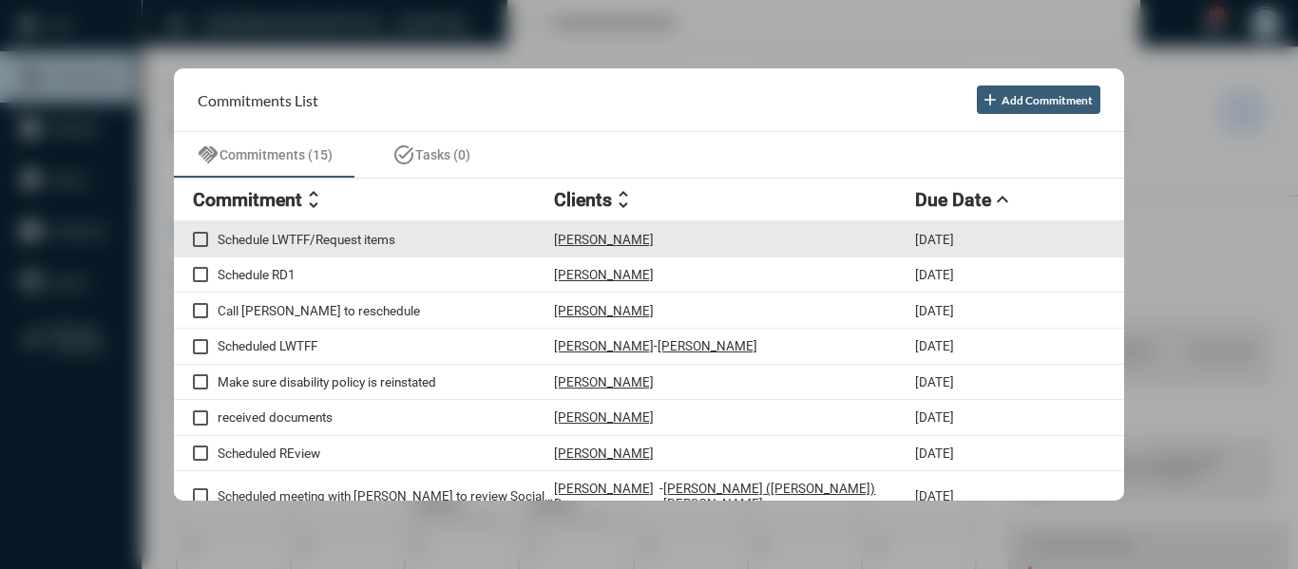
click at [367, 234] on p "Schedule LWTFF/Request items" at bounding box center [386, 239] width 336 height 15
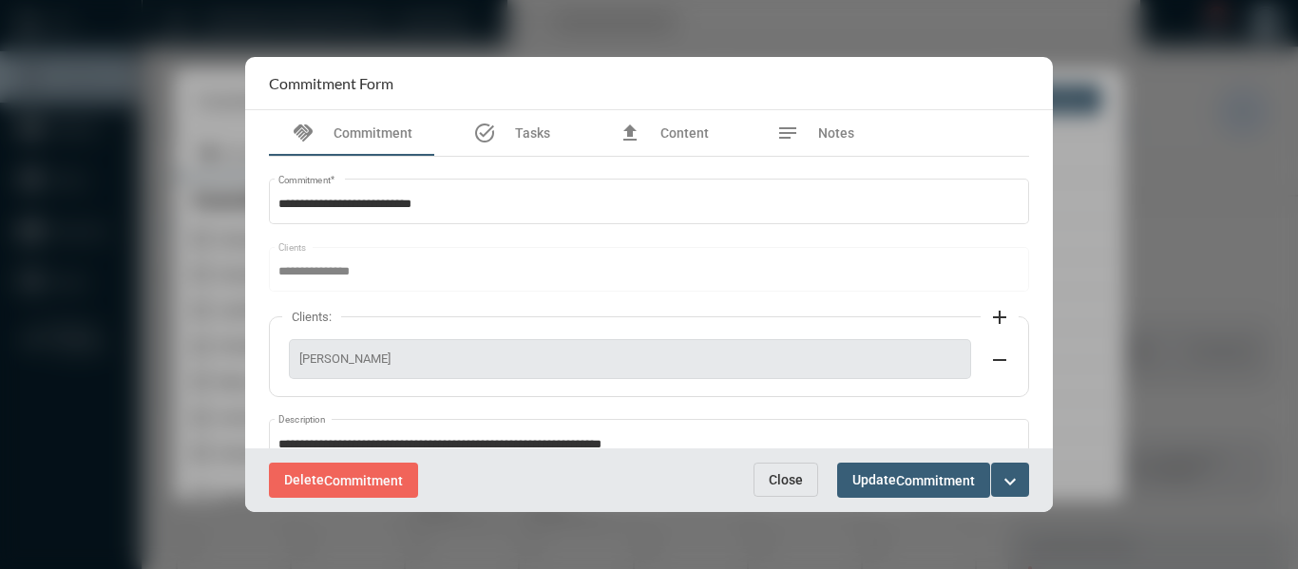
scroll to position [95, 0]
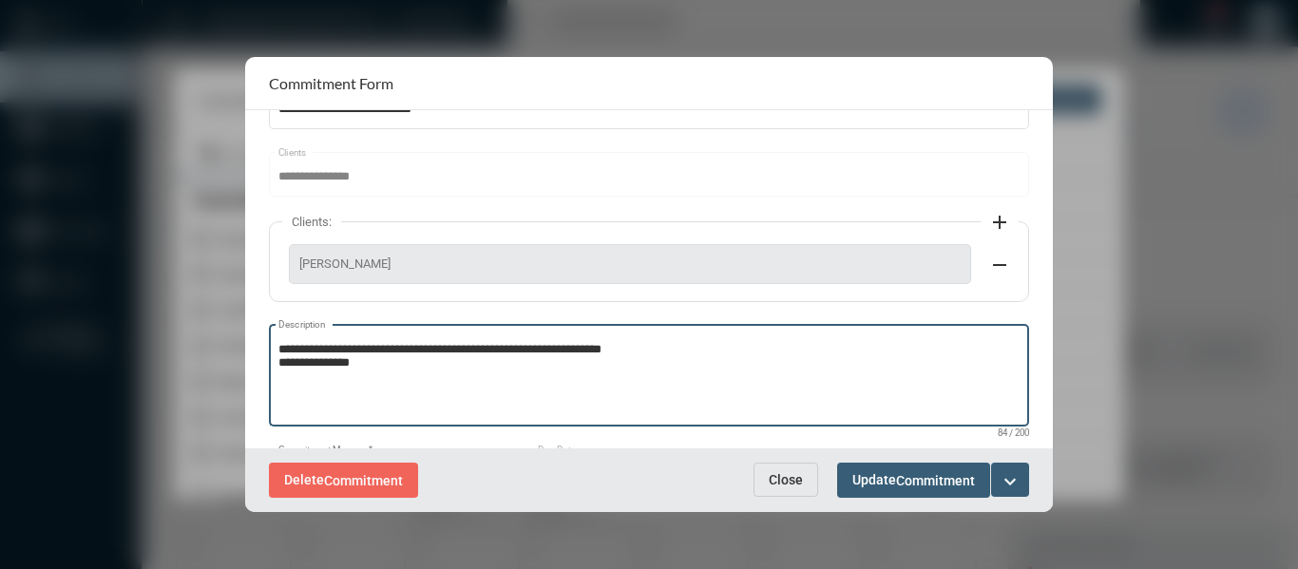
drag, startPoint x: 677, startPoint y: 349, endPoint x: 275, endPoint y: 351, distance: 401.8
click at [275, 351] on div "**********" at bounding box center [649, 373] width 760 height 105
click at [437, 369] on textarea "**********" at bounding box center [649, 378] width 742 height 75
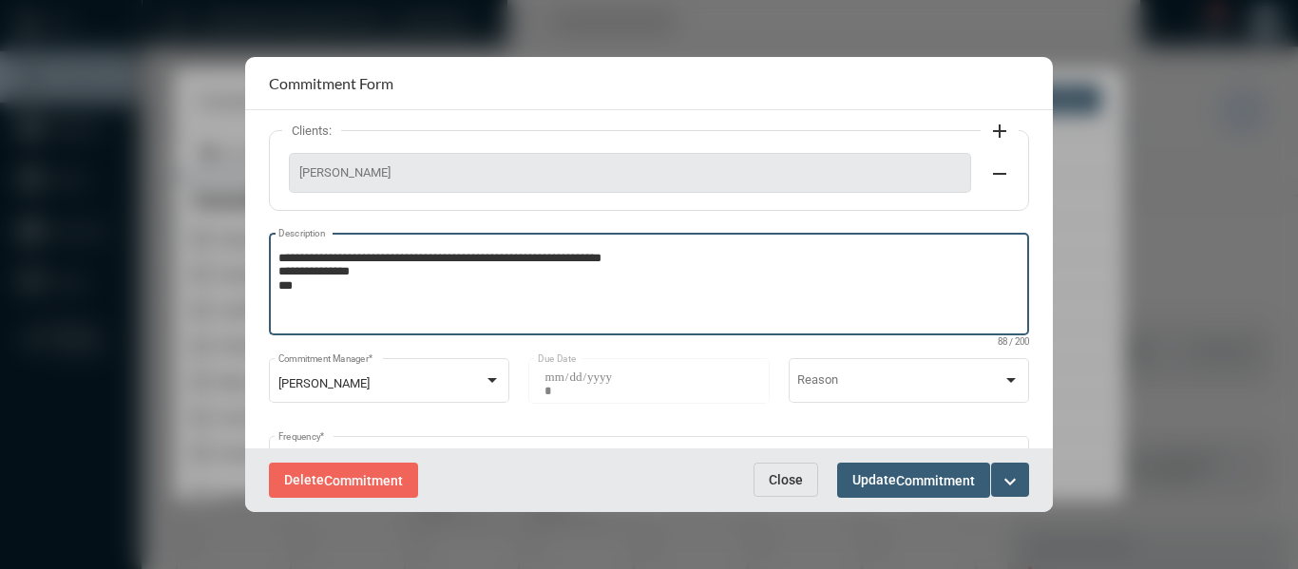
scroll to position [190, 0]
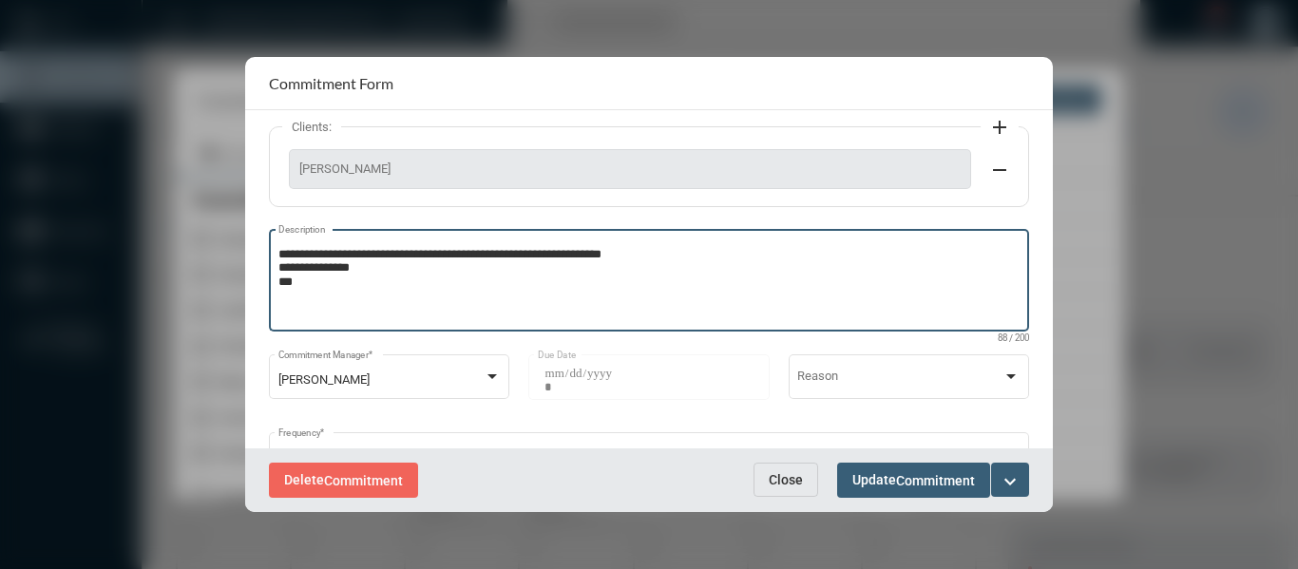
type textarea "**********"
click at [1016, 482] on mat-icon "expand_more" at bounding box center [1009, 481] width 23 height 23
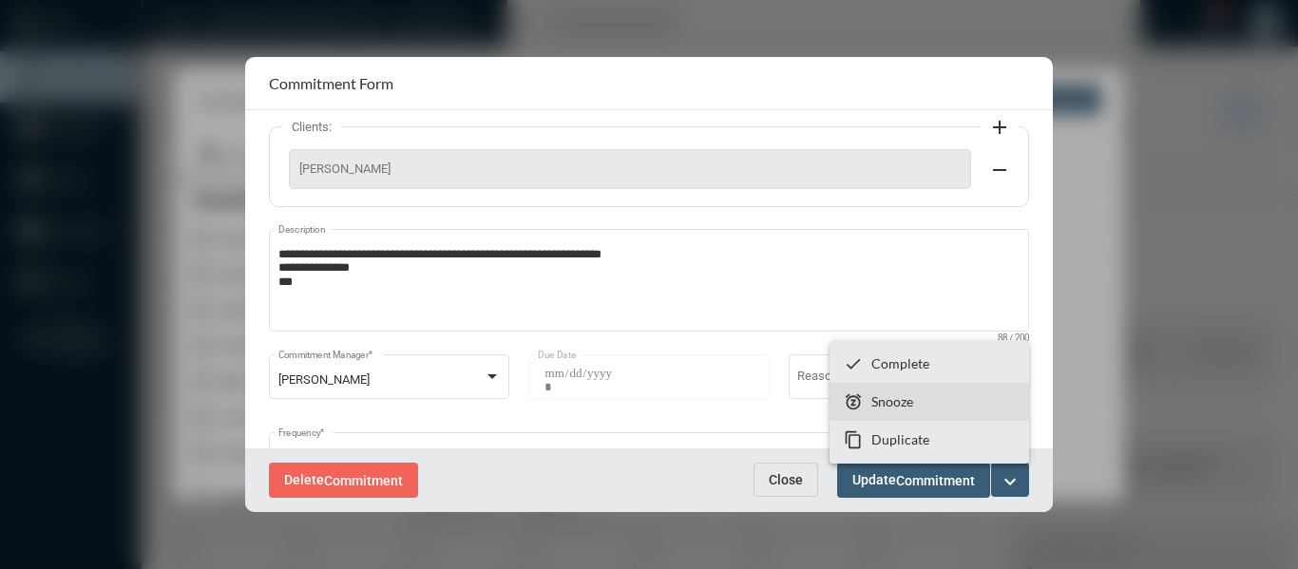
click at [900, 400] on p "Snooze" at bounding box center [892, 401] width 42 height 16
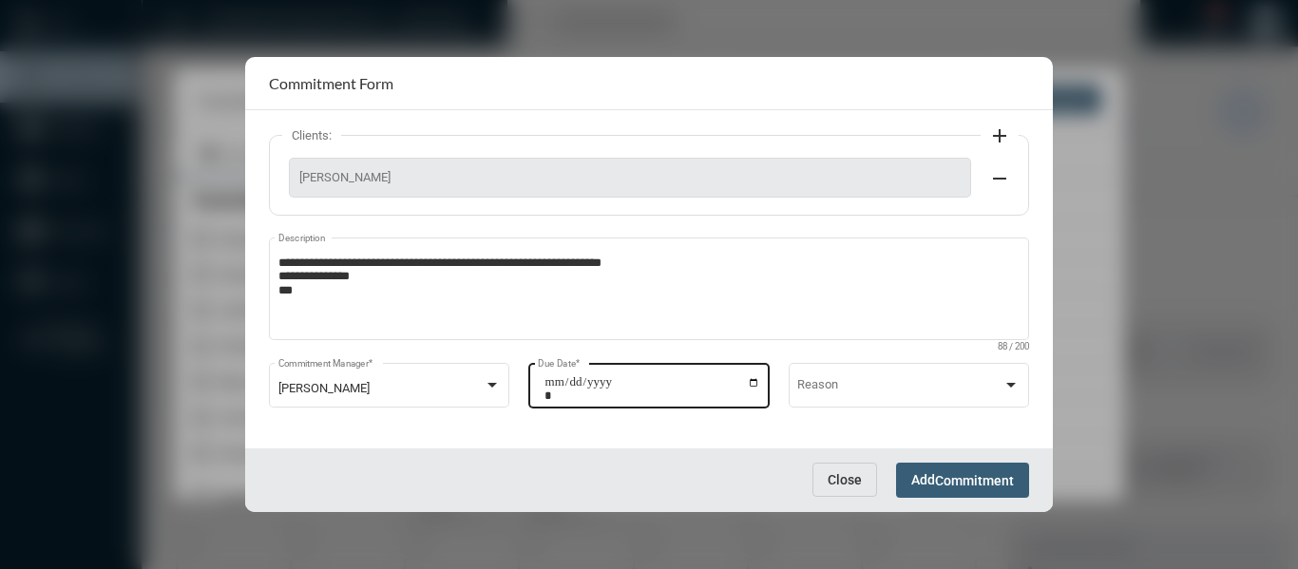
scroll to position [189, 0]
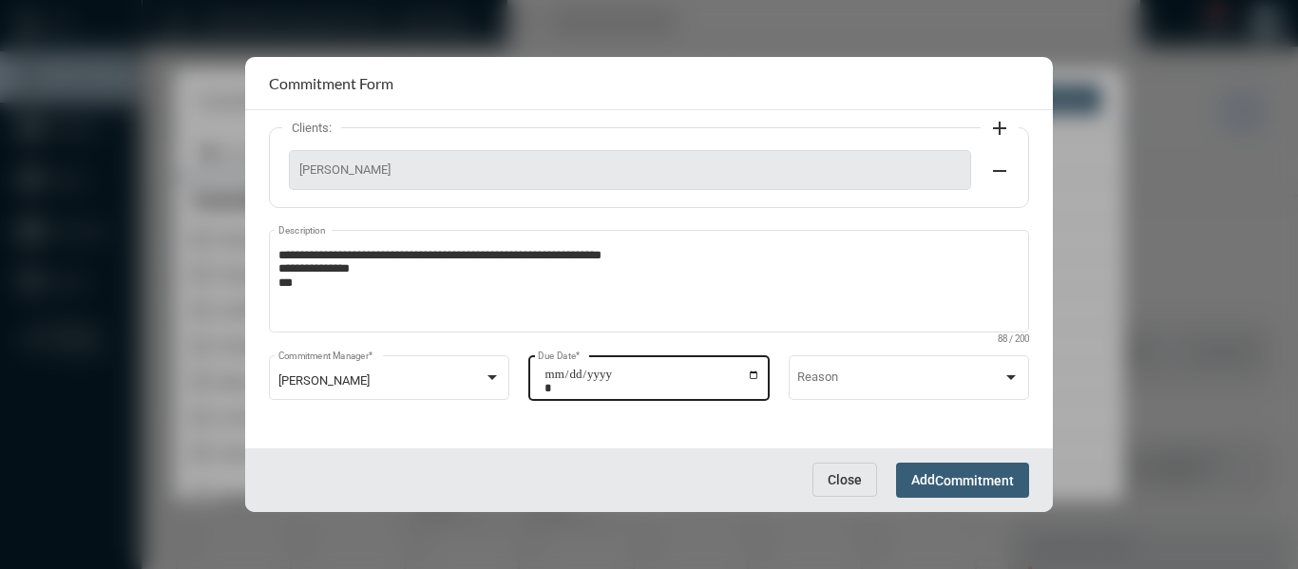
click at [755, 376] on input "**********" at bounding box center [652, 381] width 216 height 27
type input "**********"
click at [992, 484] on span "Commitment" at bounding box center [974, 480] width 79 height 15
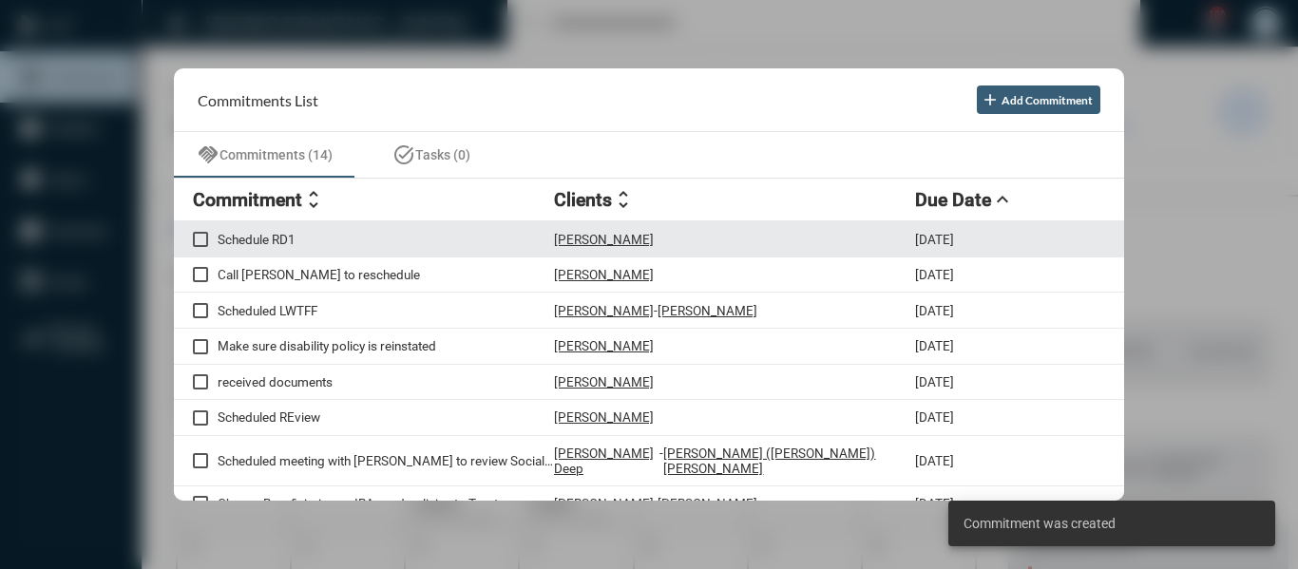
click at [266, 237] on p "Schedule RD1" at bounding box center [386, 239] width 336 height 15
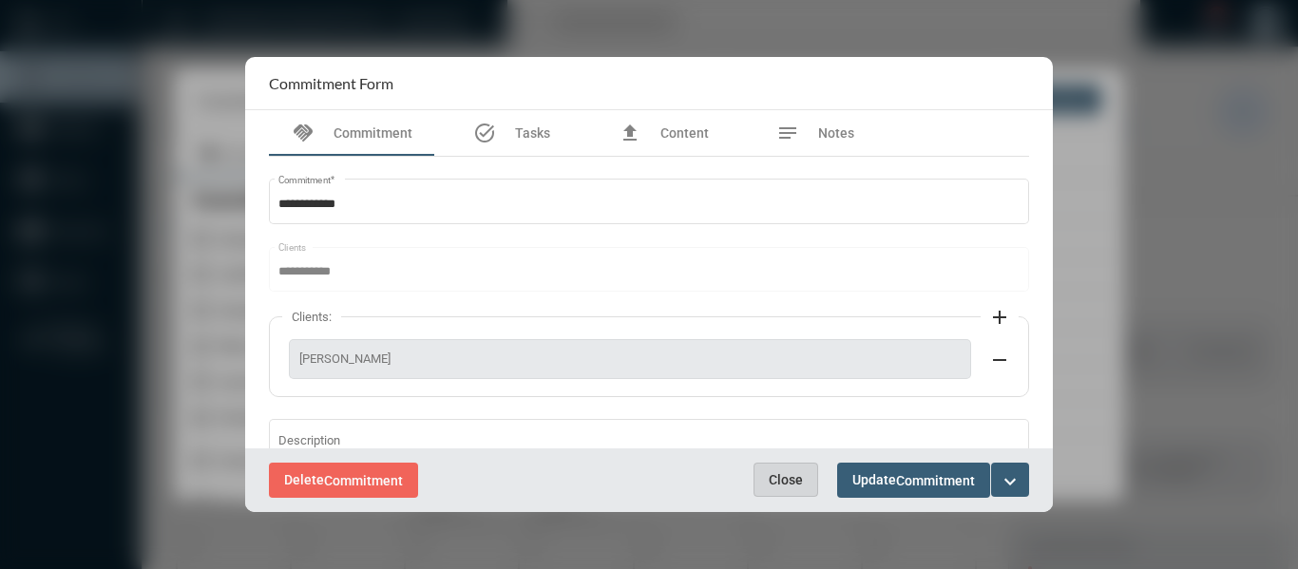
click at [779, 478] on span "Close" at bounding box center [786, 479] width 34 height 15
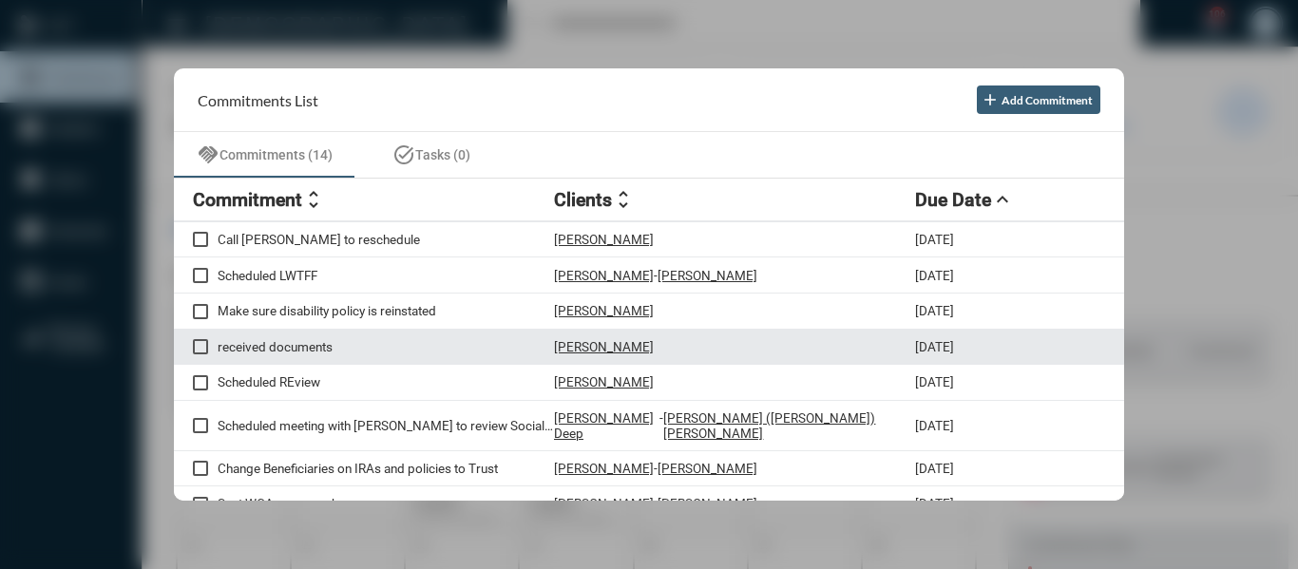
scroll to position [0, 0]
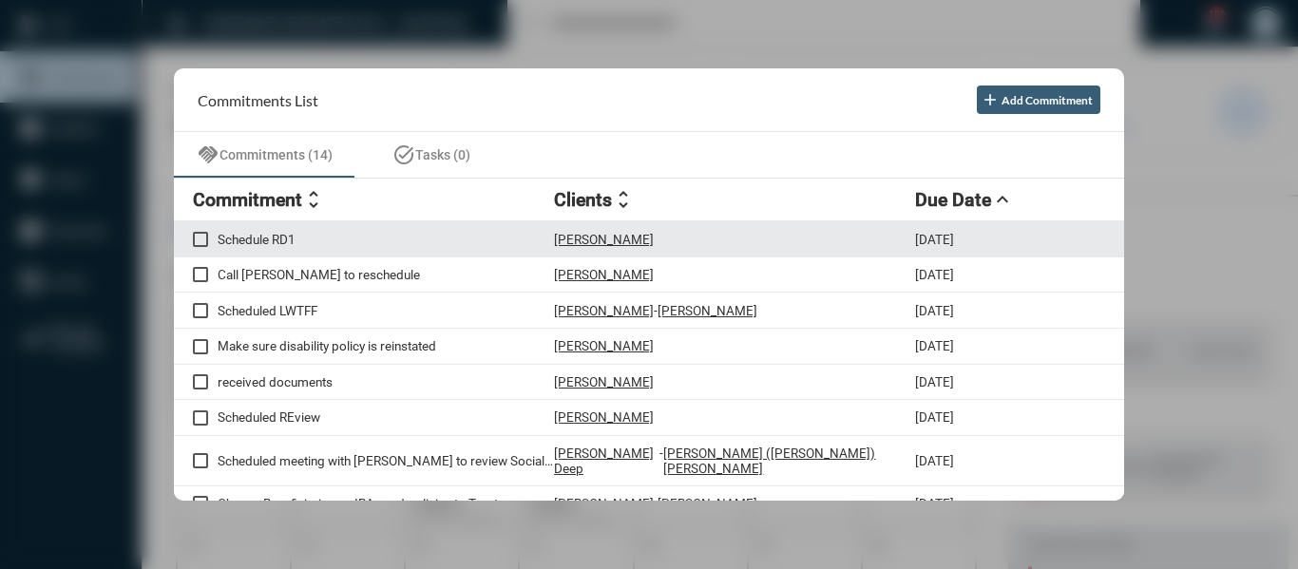
click at [246, 241] on p "Schedule RD1" at bounding box center [386, 239] width 336 height 15
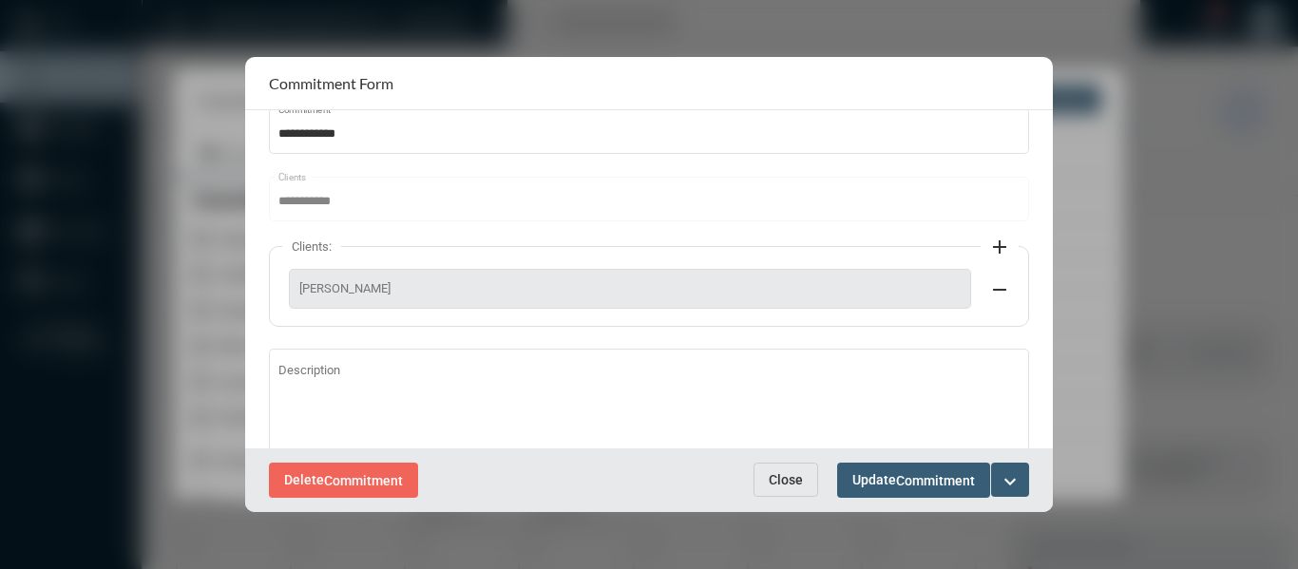
scroll to position [95, 0]
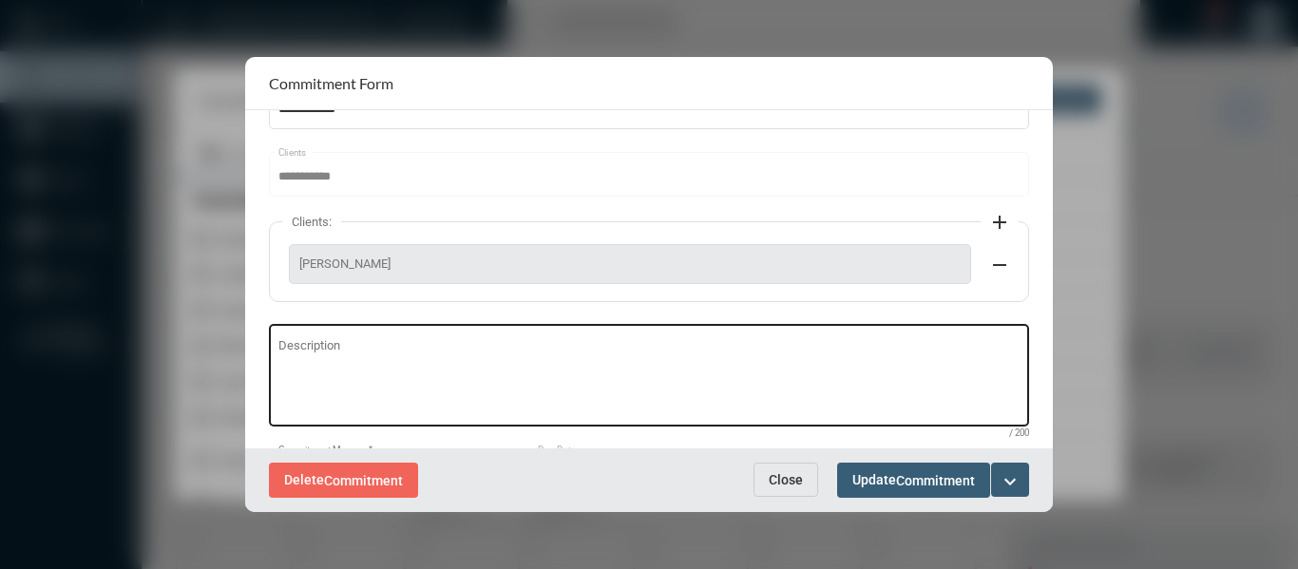
click at [308, 339] on div "Description" at bounding box center [649, 373] width 742 height 105
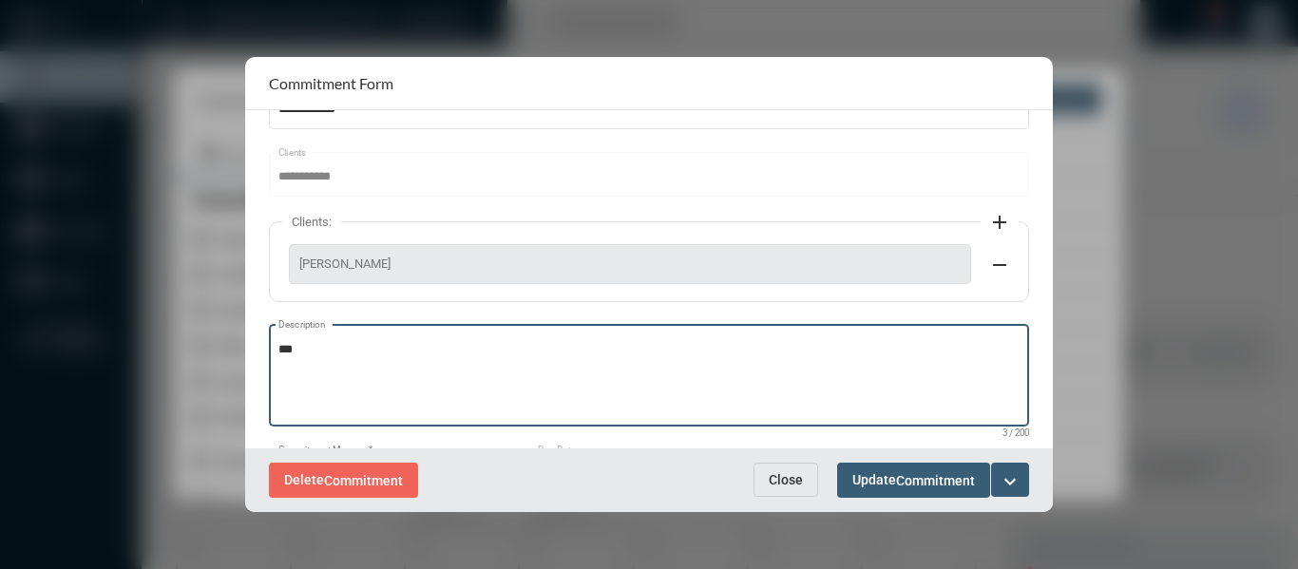
type textarea "***"
click at [1011, 484] on mat-icon "expand_more" at bounding box center [1009, 481] width 23 height 23
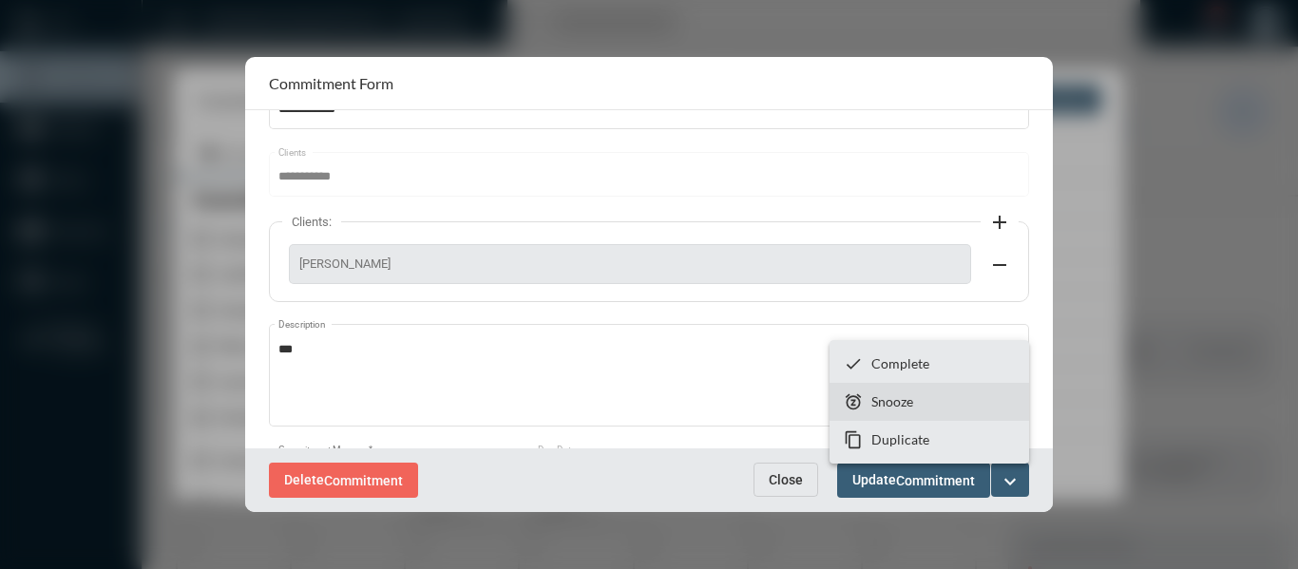
click at [895, 403] on p "Snooze" at bounding box center [892, 401] width 42 height 16
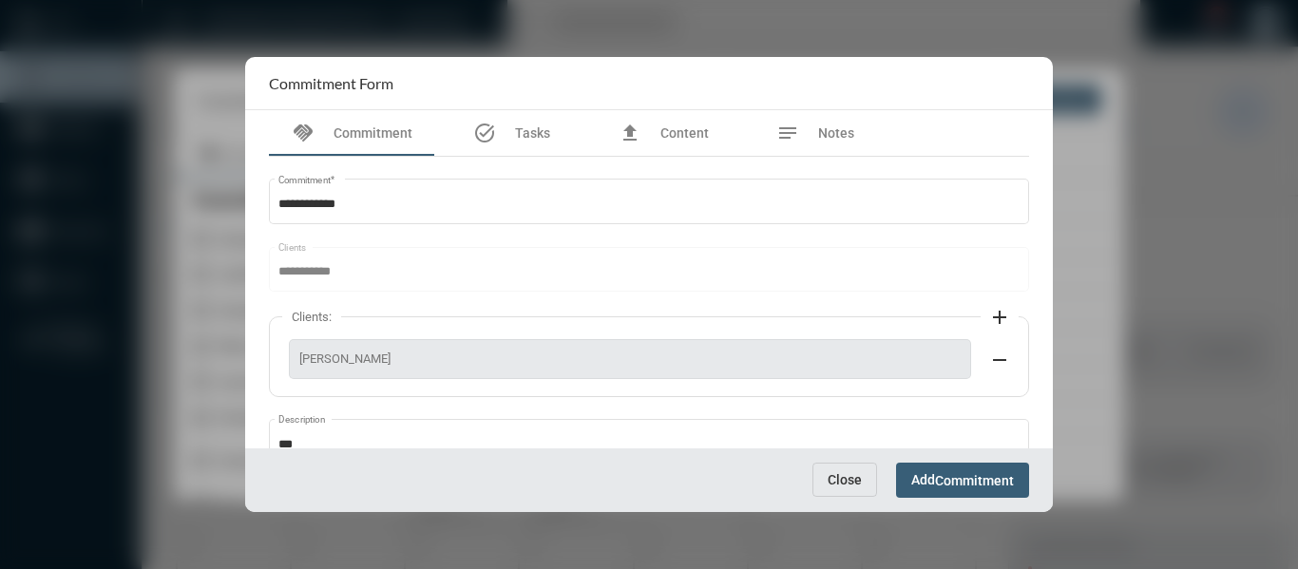
scroll to position [189, 0]
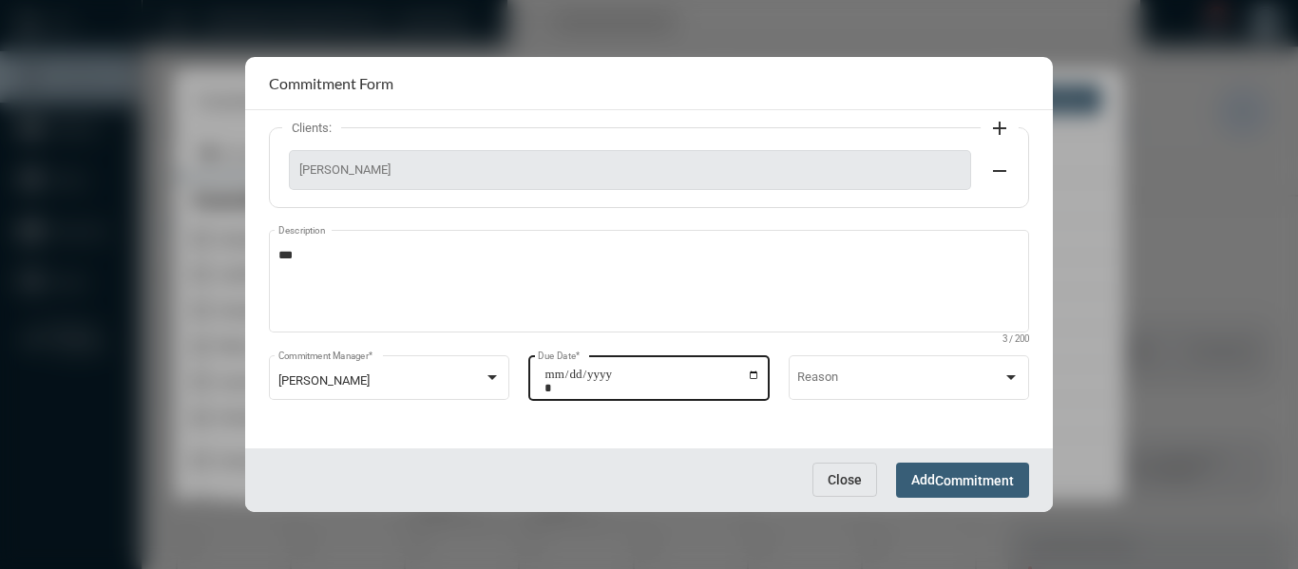
click at [749, 373] on input "**********" at bounding box center [652, 381] width 216 height 27
type input "**********"
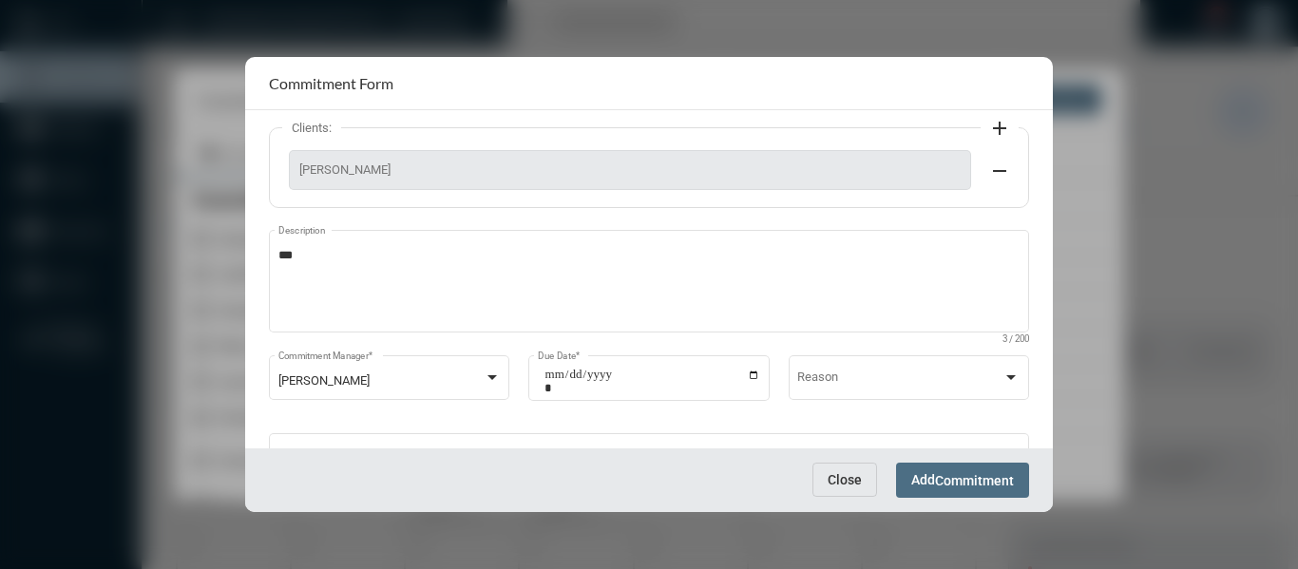
click at [987, 487] on span "Commitment" at bounding box center [974, 480] width 79 height 15
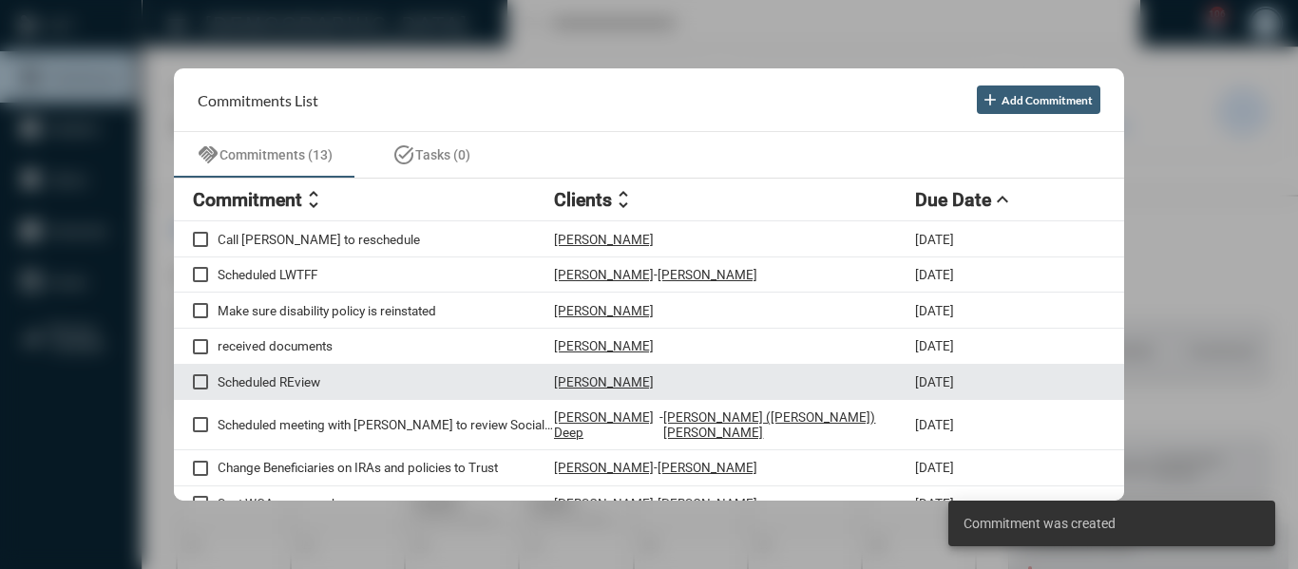
scroll to position [95, 0]
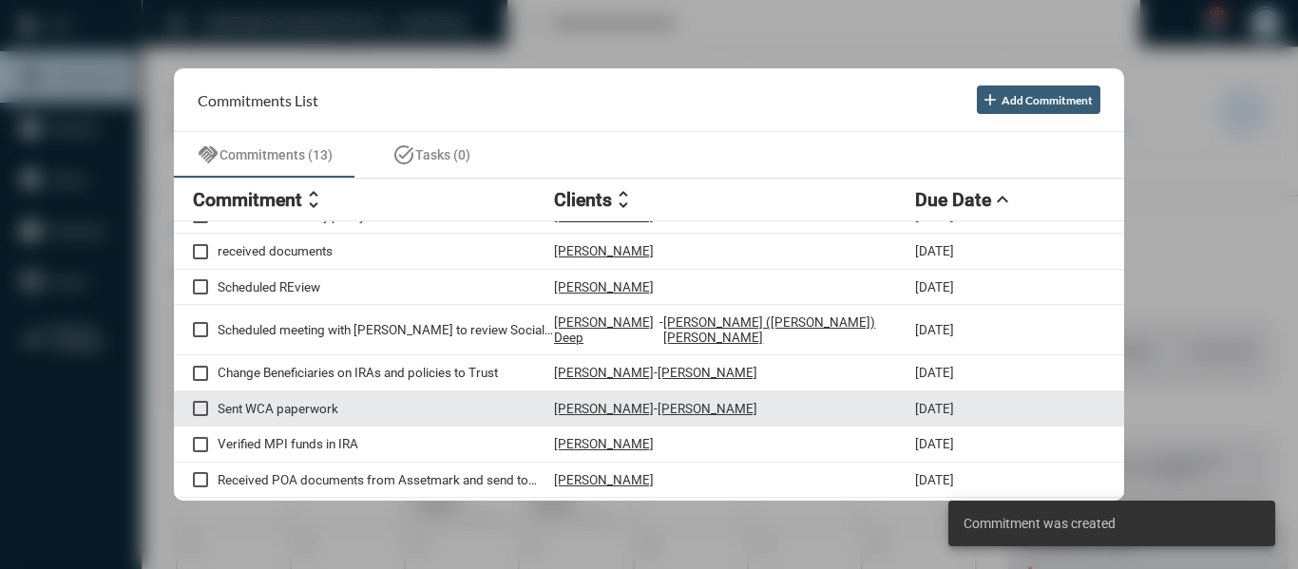
click at [286, 401] on p "Sent WCA paperwork" at bounding box center [386, 408] width 336 height 15
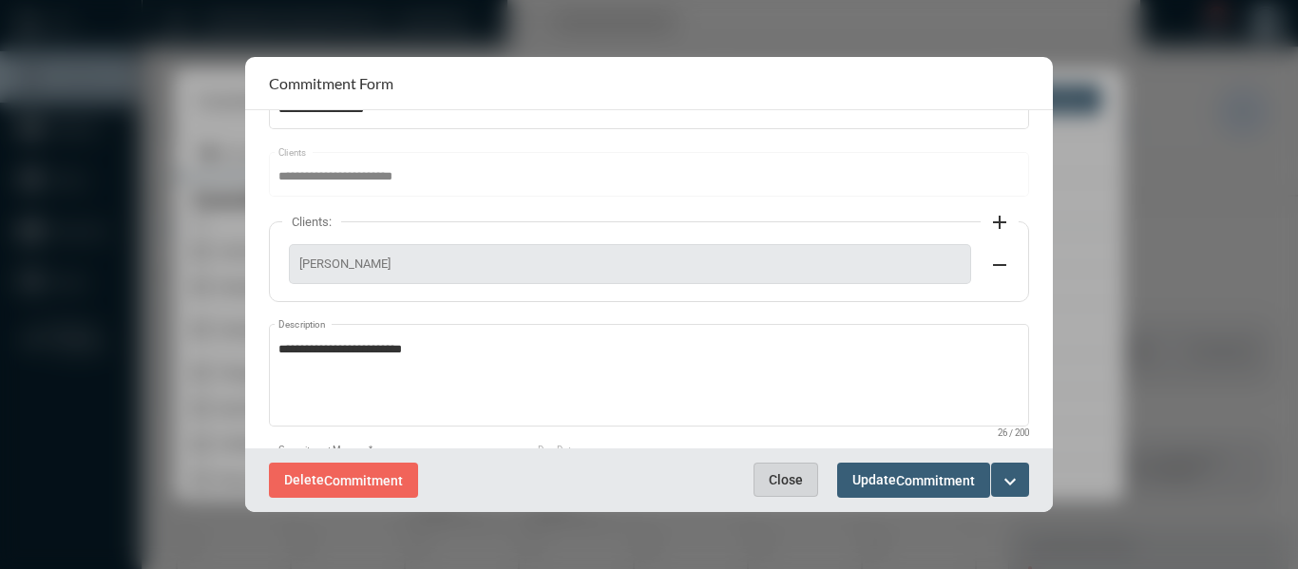
click at [794, 483] on span "Close" at bounding box center [786, 479] width 34 height 15
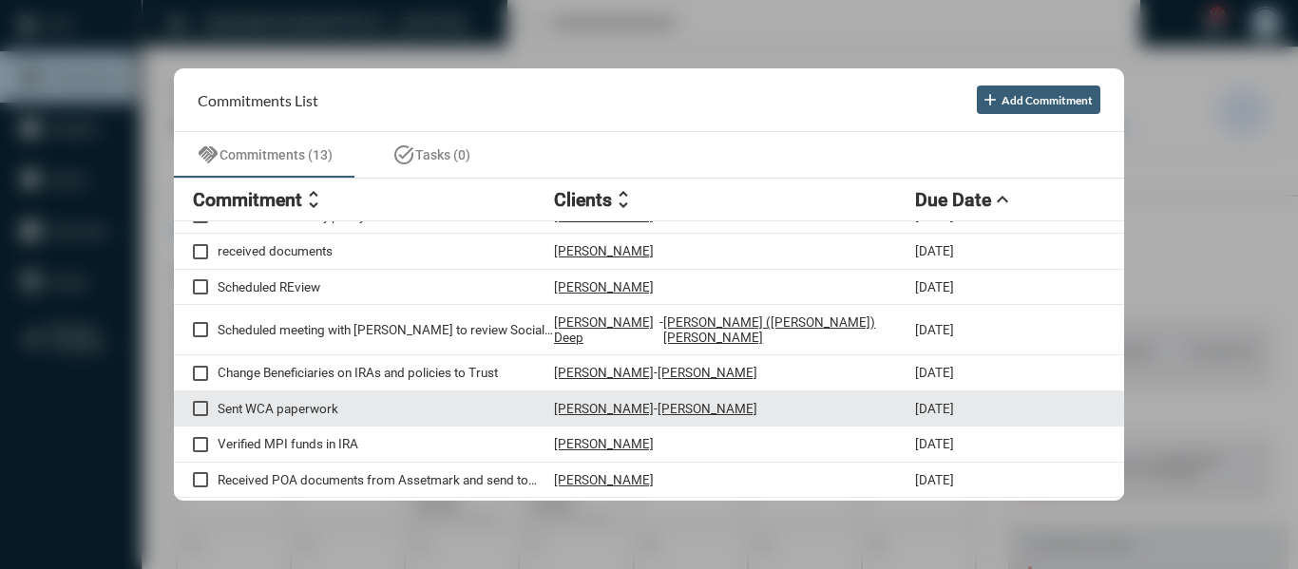
click at [606, 401] on p "[PERSON_NAME]" at bounding box center [604, 408] width 100 height 15
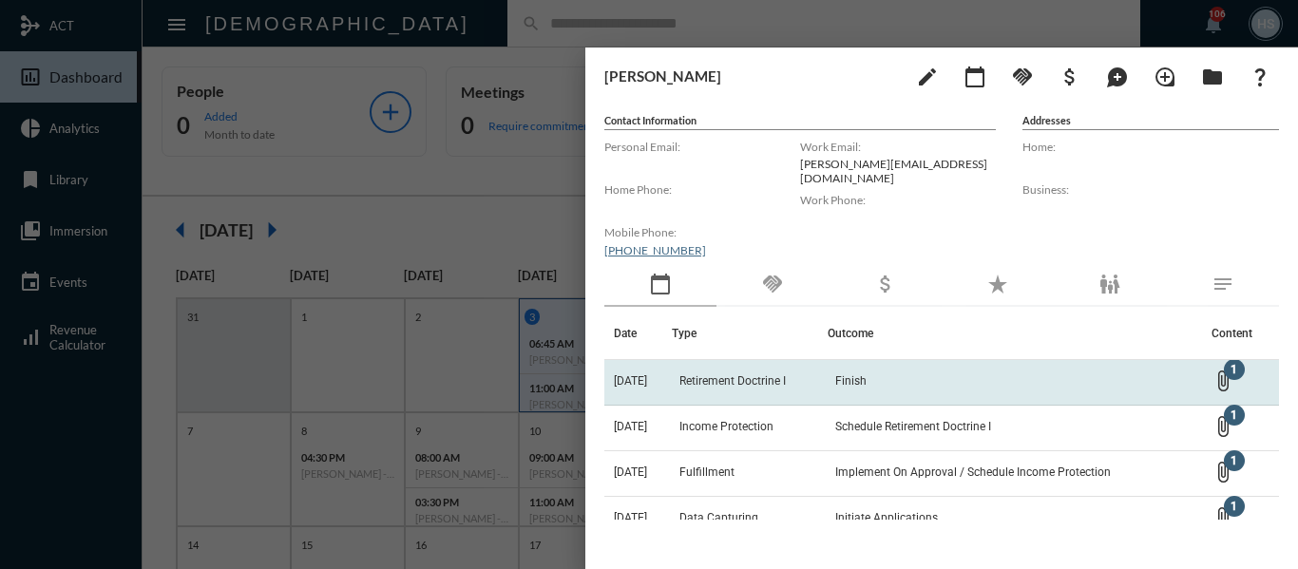
click at [769, 379] on span "Retirement Doctrine I" at bounding box center [732, 380] width 106 height 13
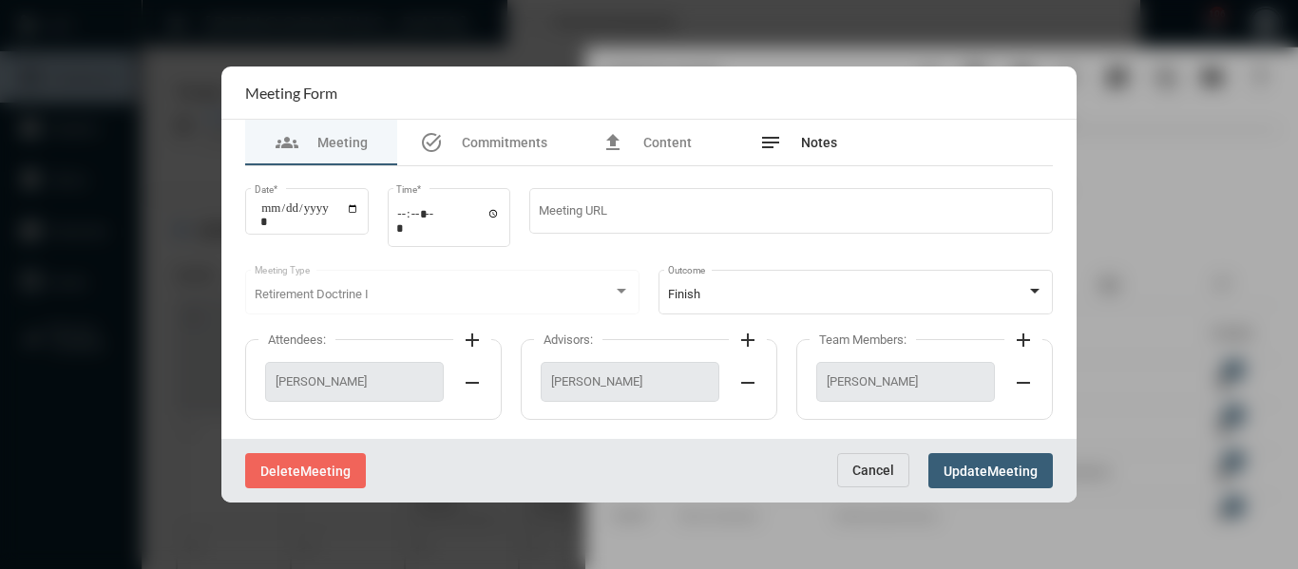
click at [830, 140] on span "Notes" at bounding box center [819, 142] width 36 height 15
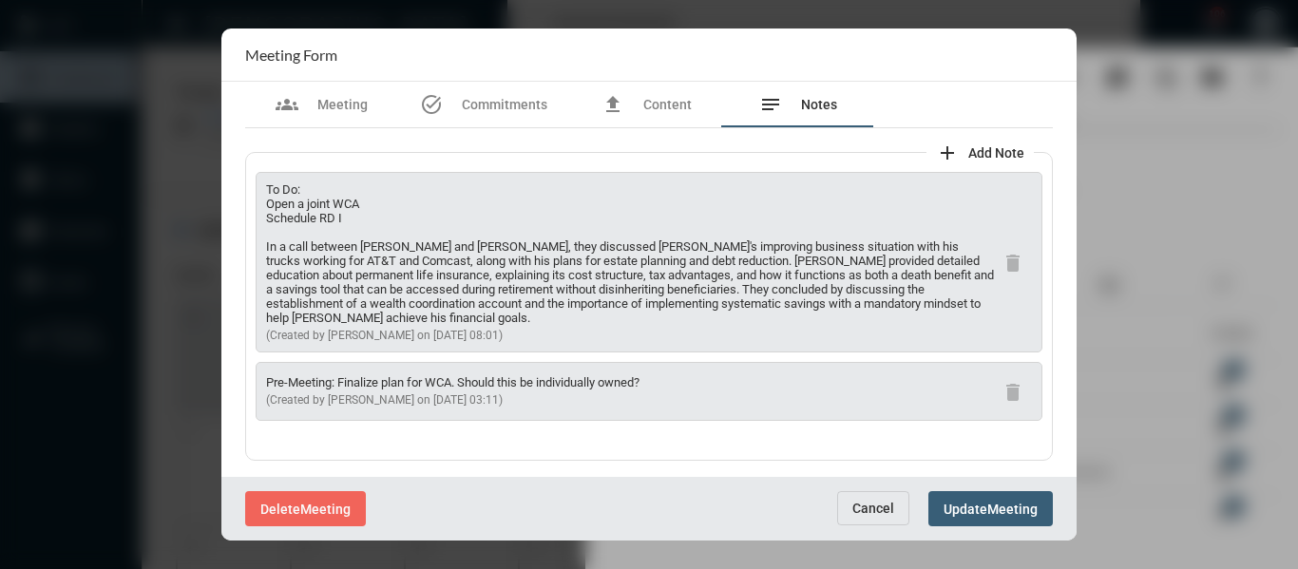
scroll to position [2, 0]
drag, startPoint x: 885, startPoint y: 515, endPoint x: 776, endPoint y: 428, distance: 139.3
click at [880, 505] on span "Cancel" at bounding box center [873, 508] width 42 height 15
